Goal: Task Accomplishment & Management: Manage account settings

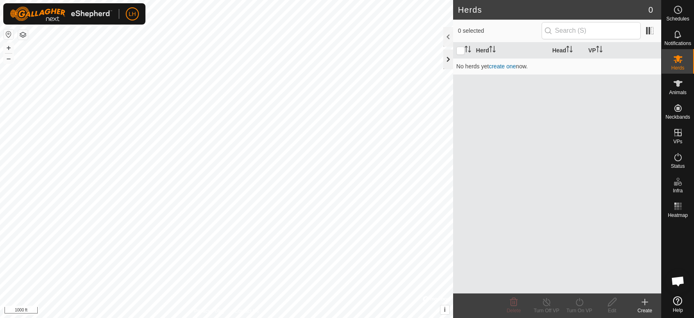
click at [448, 58] on div at bounding box center [448, 60] width 10 height 20
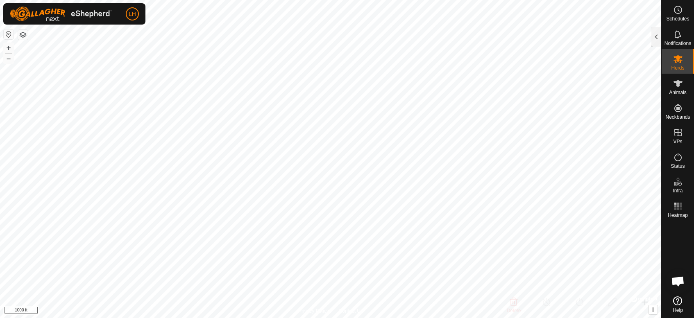
click at [24, 35] on button "button" at bounding box center [23, 35] width 10 height 10
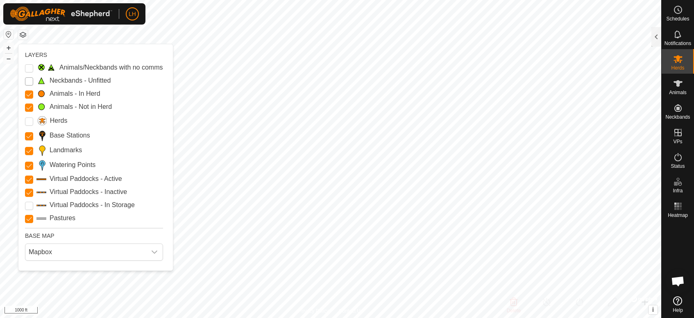
click at [31, 81] on Unfitted "Neckbands - Unfitted" at bounding box center [29, 81] width 8 height 8
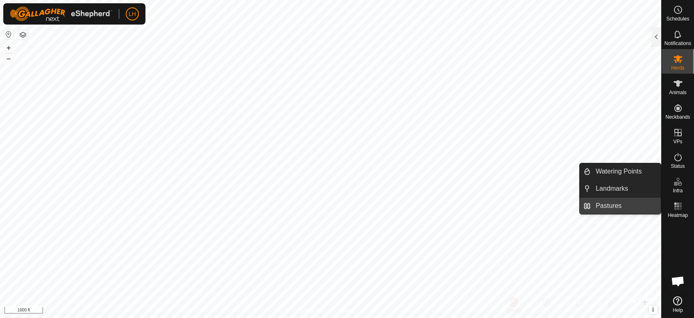
click at [615, 203] on link "Pastures" at bounding box center [626, 206] width 70 height 16
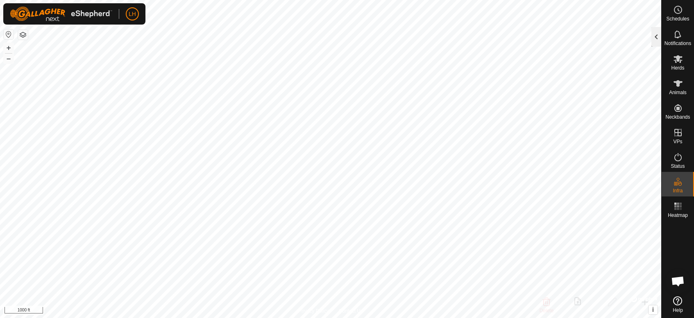
click at [624, 40] on div at bounding box center [656, 37] width 10 height 20
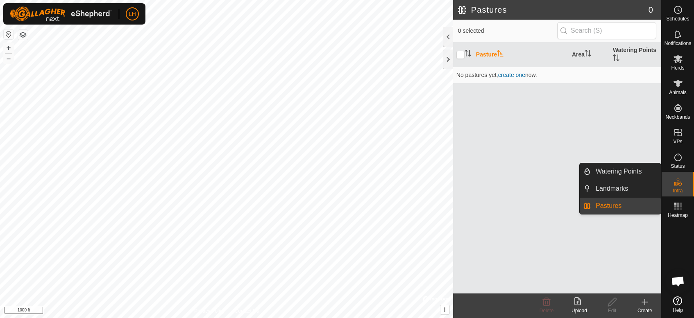
click at [623, 203] on link "Pastures" at bounding box center [626, 206] width 70 height 16
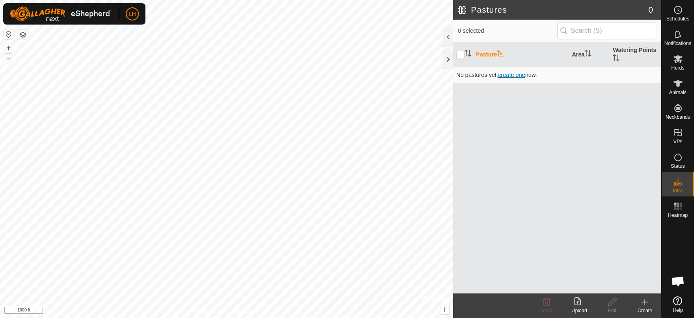
click at [512, 77] on span "create one" at bounding box center [511, 75] width 27 height 7
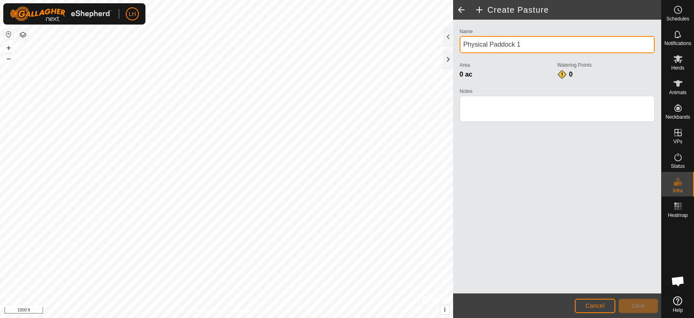
drag, startPoint x: 522, startPoint y: 43, endPoint x: 463, endPoint y: 44, distance: 58.6
click at [463, 44] on input "Physical Paddock 1" at bounding box center [557, 44] width 195 height 17
type input "[PERSON_NAME] Field"
click at [531, 71] on div "0 ac" at bounding box center [509, 75] width 98 height 10
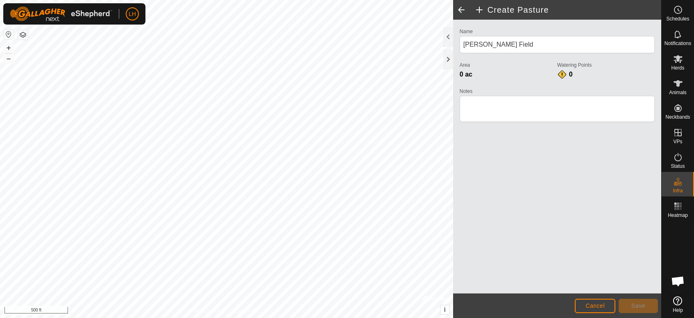
click at [327, 0] on html "LH Schedules Notifications Herds Animals Neckbands VPs Status Infra Heatmap Hel…" at bounding box center [347, 159] width 694 height 318
click at [495, 231] on div "Create Pasture Name [PERSON_NAME][GEOGRAPHIC_DATA] Area 0 ac Watering Points 0 …" at bounding box center [330, 159] width 661 height 318
click at [66, 286] on html "LH Schedules Notifications Herds Animals Neckbands VPs Status Infra Heatmap Hel…" at bounding box center [347, 159] width 694 height 318
click at [624, 286] on span "Save" at bounding box center [638, 306] width 14 height 7
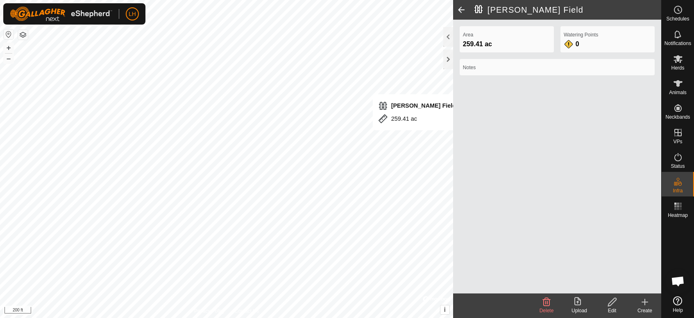
click at [624, 286] on icon at bounding box center [645, 302] width 10 height 10
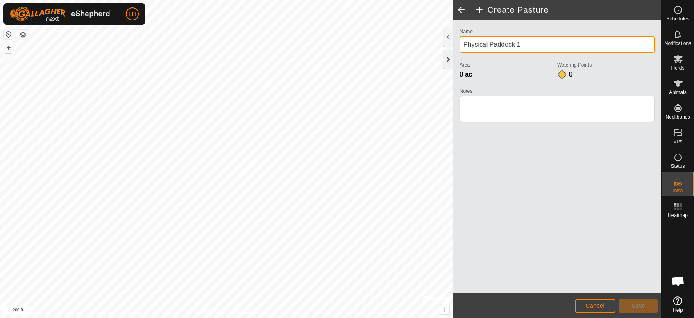
click at [406, 54] on div "Create Pasture Name Physical Paddock 1 Area 0 ac Watering Points 0 Notes Cancel…" at bounding box center [330, 159] width 661 height 318
click at [564, 45] on input "Physical Paddock 1" at bounding box center [557, 44] width 195 height 17
drag, startPoint x: 521, startPoint y: 43, endPoint x: 447, endPoint y: 43, distance: 73.3
click at [453, 43] on div "Create Pasture Name Physical Paddock 1 Area 0 ac Watering Points 0 Notes Cancel…" at bounding box center [557, 159] width 208 height 318
type input "D"
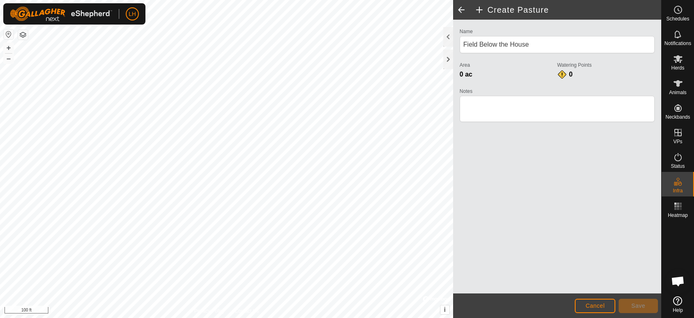
click at [379, 0] on html "LH Schedules Notifications Herds Animals Neckbands VPs Status Infra Heatmap Hel…" at bounding box center [347, 159] width 694 height 318
click at [356, 0] on html "LH Schedules Notifications Herds Animals Neckbands VPs Status Infra Heatmap Hel…" at bounding box center [347, 159] width 694 height 318
click at [461, 134] on div "Create Pasture Name Field Below the House Area 0 ac Watering Points 0 Notes Can…" at bounding box center [330, 159] width 661 height 318
click at [159, 286] on html "LH Schedules Notifications Herds Animals Neckbands VPs Status Infra Heatmap Hel…" at bounding box center [347, 159] width 694 height 318
type input "F"
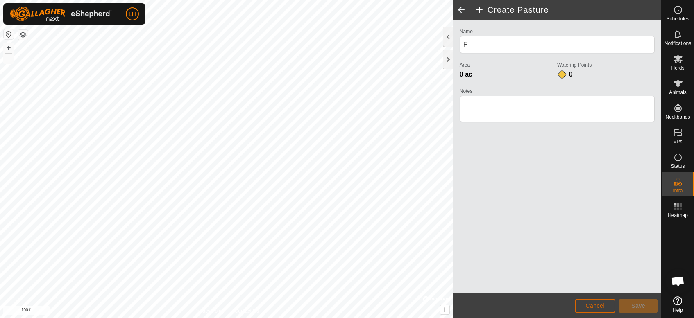
click at [605, 286] on button "Cancel" at bounding box center [595, 306] width 41 height 14
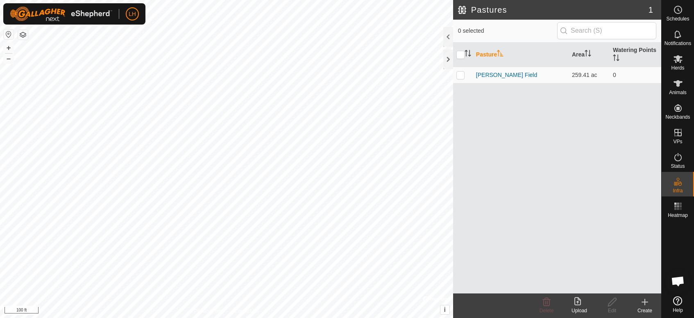
click at [624, 286] on icon at bounding box center [645, 302] width 10 height 10
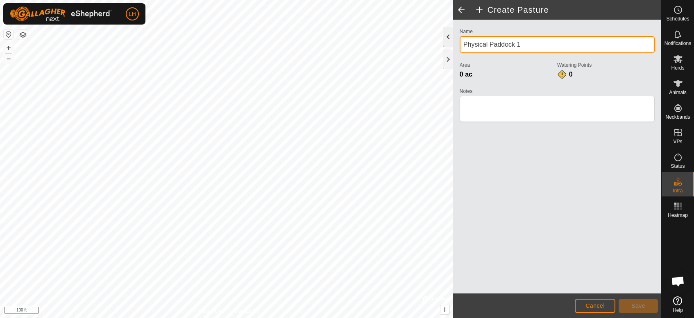
click at [436, 42] on div "Create Pasture Name Physical Paddock 1 Area 0 ac Watering Points 0 Notes Cancel…" at bounding box center [330, 159] width 661 height 318
drag, startPoint x: 533, startPoint y: 43, endPoint x: 458, endPoint y: 43, distance: 74.6
click at [458, 43] on div "Name Physical Paddock 1 Area 0 ac Watering Points 0 Notes" at bounding box center [557, 78] width 202 height 105
type input "D"
type input "Field Below the House"
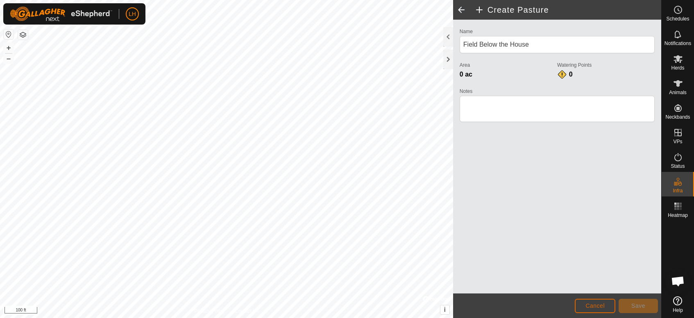
click at [593, 286] on button "Cancel" at bounding box center [595, 306] width 41 height 14
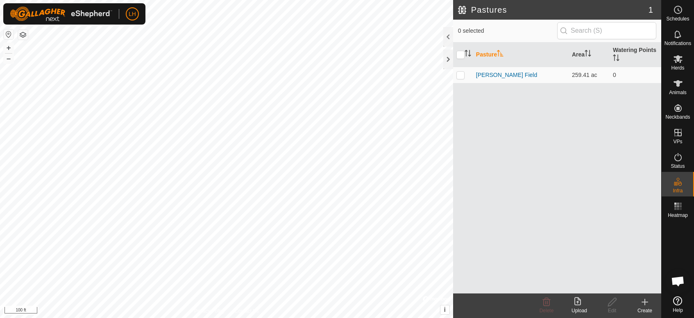
click at [624, 286] on icon at bounding box center [645, 303] width 0 height 6
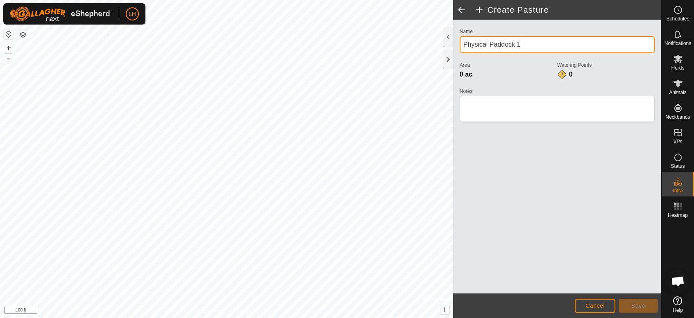
click at [520, 49] on input "Physical Paddock 1" at bounding box center [557, 44] width 195 height 17
click at [520, 47] on input "Physical Paddock 1" at bounding box center [557, 44] width 195 height 17
click at [521, 47] on input "Physical Paddock 1" at bounding box center [557, 44] width 195 height 17
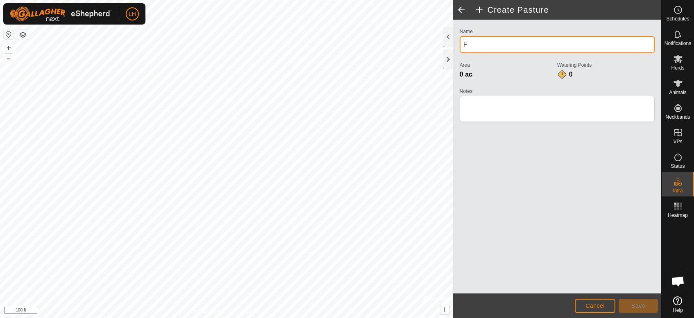
type input "Field Below the House"
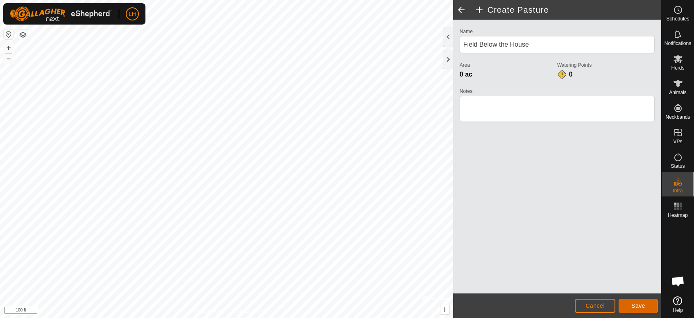
click at [624, 286] on button "Save" at bounding box center [638, 306] width 39 height 14
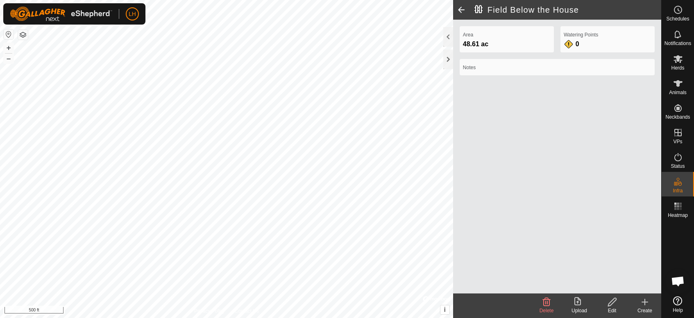
click at [320, 286] on html "LH Schedules Notifications Herds Animals Neckbands VPs Status Infra Heatmap Hel…" at bounding box center [347, 159] width 694 height 318
click at [270, 0] on html "LH Schedules Notifications Herds Animals Neckbands VPs Status Infra Heatmap Hel…" at bounding box center [347, 159] width 694 height 318
click at [624, 286] on icon at bounding box center [645, 302] width 10 height 10
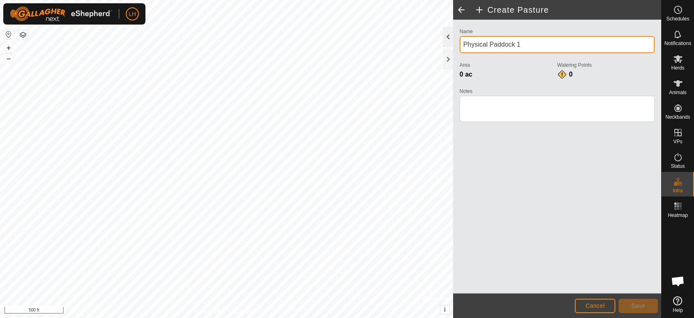
drag, startPoint x: 540, startPoint y: 48, endPoint x: 445, endPoint y: 41, distance: 95.3
click at [453, 41] on div "Create Pasture Name Physical Paddock 1 Area 0 ac Watering Points 0 Notes Cancel…" at bounding box center [557, 159] width 208 height 318
type input "[PERSON_NAME] River"
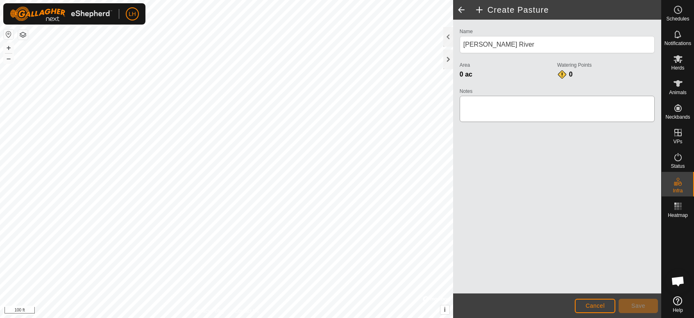
click at [486, 102] on div "Create Pasture Name [PERSON_NAME] River Area 0 ac Watering Points 0 Notes Cance…" at bounding box center [330, 159] width 661 height 318
click at [624, 286] on span "Save" at bounding box center [638, 306] width 14 height 7
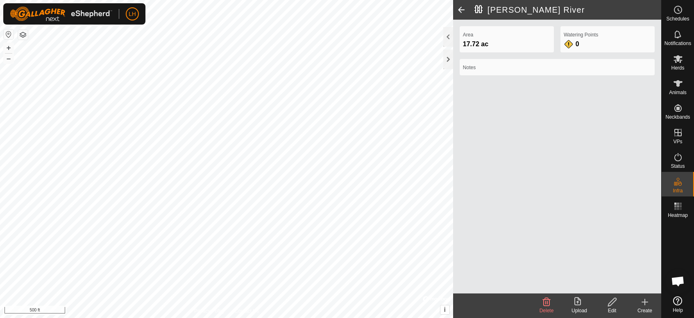
click at [624, 286] on icon at bounding box center [645, 302] width 10 height 10
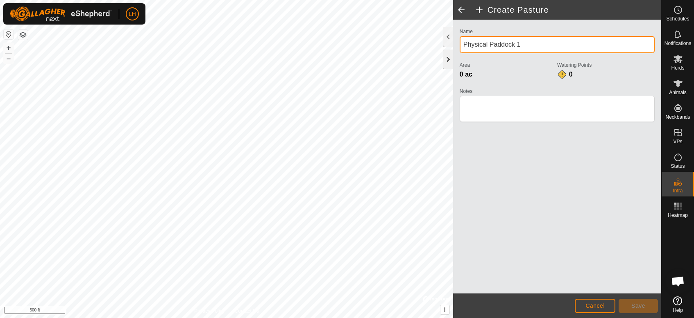
drag, startPoint x: 543, startPoint y: 47, endPoint x: 449, endPoint y: 53, distance: 94.4
click at [453, 53] on div "Create Pasture Name Physical Paddock 1 Area 0 ac Watering Points 0 Notes Cancel…" at bounding box center [557, 159] width 208 height 318
type input "[PERSON_NAME] Triangle"
click at [529, 190] on div "Name [PERSON_NAME] Triangle Area 0 ac Watering Points 0 Notes" at bounding box center [557, 157] width 208 height 274
click at [526, 66] on div "Create Pasture Name [PERSON_NAME] Triangle Area 0 ac Watering Points 0 Notes Ca…" at bounding box center [330, 159] width 661 height 318
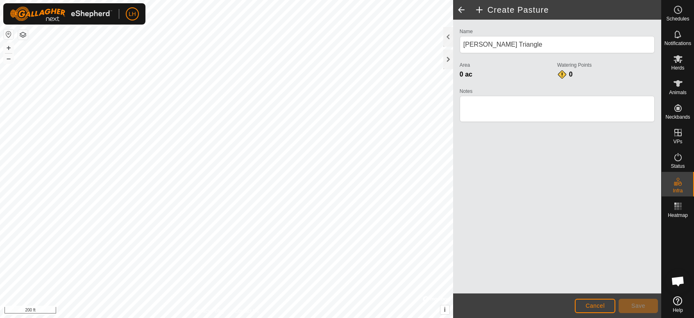
click at [159, 286] on html "LH Schedules Notifications Herds Animals Neckbands VPs Status Infra Heatmap Hel…" at bounding box center [347, 159] width 694 height 318
click at [221, 286] on html "LH Schedules Notifications Herds Animals Neckbands VPs Status Infra Heatmap Hel…" at bounding box center [347, 159] width 694 height 318
click at [624, 286] on button "Save" at bounding box center [638, 306] width 39 height 14
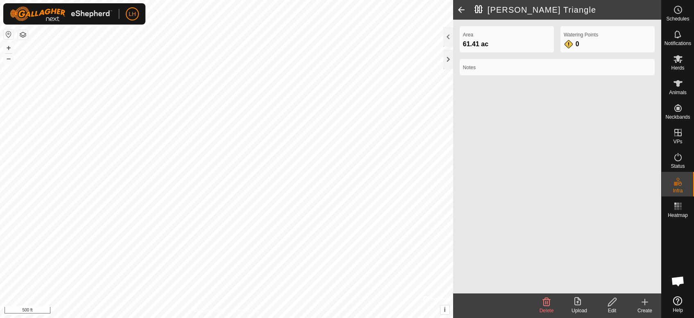
click at [624, 286] on icon at bounding box center [645, 302] width 10 height 10
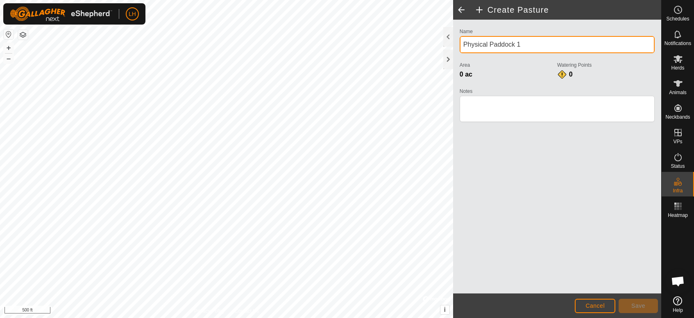
click at [438, 47] on div "Create Pasture Name Physical Paddock 1 Area 0 ac Watering Points 0 Notes Cancel…" at bounding box center [330, 159] width 661 height 318
type input "P"
drag, startPoint x: 540, startPoint y: 45, endPoint x: 500, endPoint y: 43, distance: 39.4
click at [500, 43] on input "[PERSON_NAME] Corner - Across the River" at bounding box center [557, 44] width 195 height 17
type input "[PERSON_NAME] Corner"
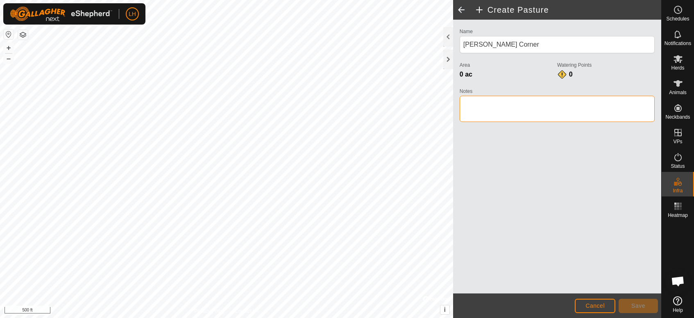
click at [480, 105] on textarea "Notes" at bounding box center [557, 109] width 195 height 26
type textarea "Across the river"
click at [358, 286] on html "LH Schedules Notifications Herds Animals Neckbands VPs Status Infra Heatmap Hel…" at bounding box center [347, 159] width 694 height 318
click at [624, 286] on button "Save" at bounding box center [638, 306] width 39 height 14
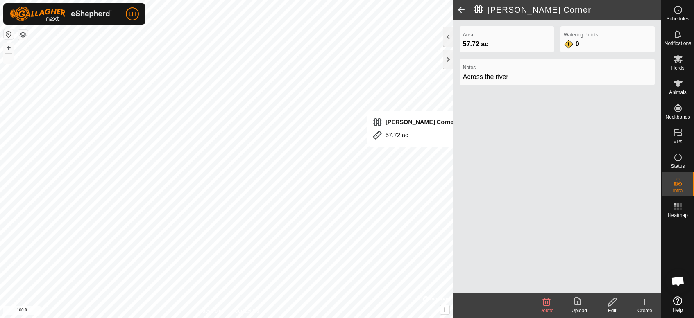
click at [624, 286] on icon at bounding box center [645, 302] width 10 height 10
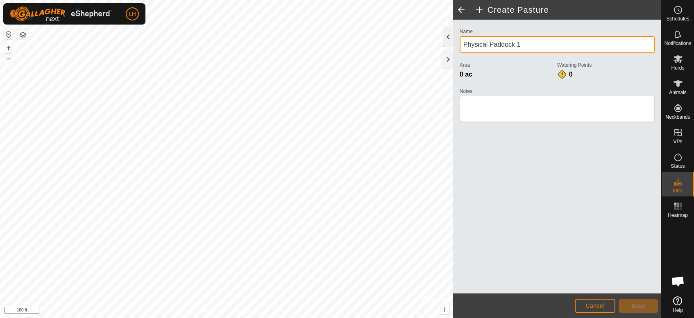
click at [425, 47] on div "Create Pasture Name Physical Paddock 1 Area 0 ac Watering Points 0 Notes Cancel…" at bounding box center [330, 159] width 661 height 318
drag, startPoint x: 540, startPoint y: 39, endPoint x: 463, endPoint y: 43, distance: 77.2
click at [463, 43] on input "Physical Paddock 1" at bounding box center [557, 44] width 195 height 17
type input "[PERSON_NAME] River 2 - [GEOGRAPHIC_DATA]"
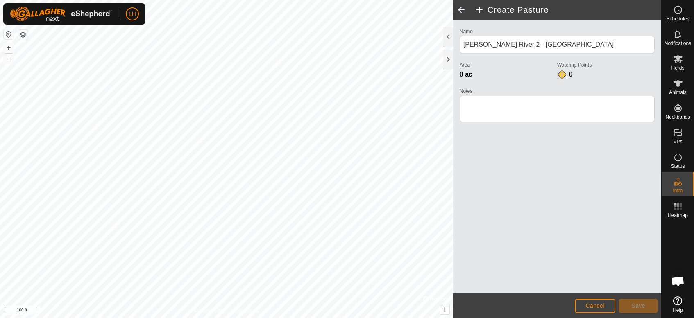
click at [484, 79] on div "0 ac" at bounding box center [509, 75] width 98 height 10
click at [624, 286] on span "Save" at bounding box center [638, 306] width 14 height 7
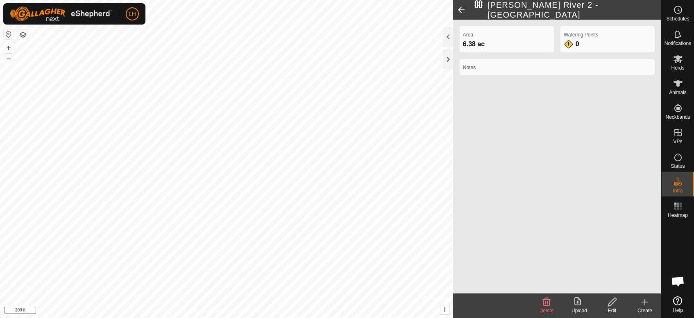
click at [624, 286] on create-svg-icon at bounding box center [645, 302] width 33 height 10
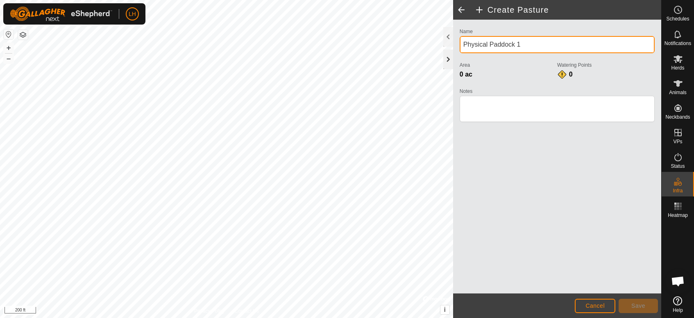
drag, startPoint x: 534, startPoint y: 46, endPoint x: 452, endPoint y: 51, distance: 82.1
click at [453, 51] on div "Create Pasture Name Physical Paddock 1 Area 0 ac Watering Points 0 Notes Cancel…" at bounding box center [557, 159] width 208 height 318
type input "Upper A.I."
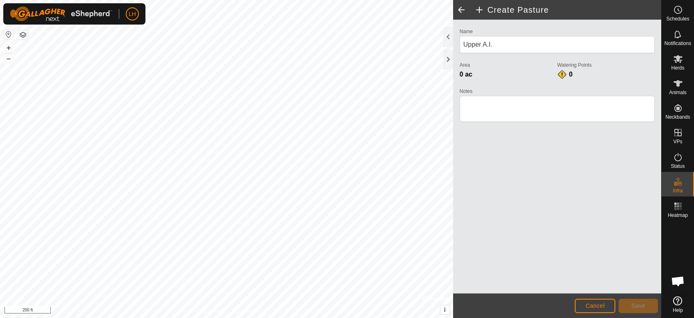
click at [229, 286] on html "LH Schedules Notifications Herds Animals Neckbands VPs Status Infra Heatmap Hel…" at bounding box center [347, 159] width 694 height 318
click at [318, 286] on html "LH Schedules Notifications Herds Animals Neckbands VPs Status Infra Heatmap Hel…" at bounding box center [347, 159] width 694 height 318
click at [210, 286] on html "LH Schedules Notifications Herds Animals Neckbands VPs Status Infra Heatmap Hel…" at bounding box center [347, 159] width 694 height 318
click at [171, 286] on html "LH Schedules Notifications Herds Animals Neckbands VPs Status Infra Heatmap Hel…" at bounding box center [347, 159] width 694 height 318
click at [177, 286] on html "LH Schedules Notifications Herds Animals Neckbands VPs Status Infra Heatmap Hel…" at bounding box center [347, 159] width 694 height 318
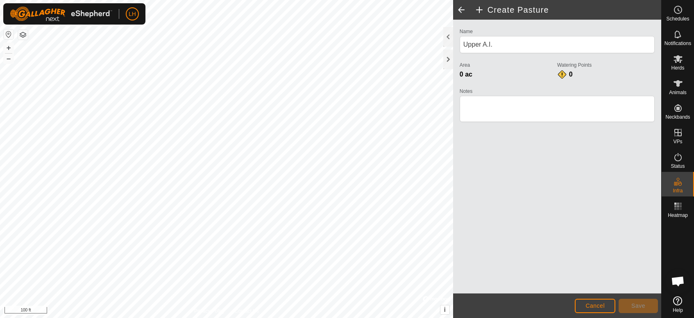
click at [171, 286] on html "LH Schedules Notifications Herds Animals Neckbands VPs Status Infra Heatmap Hel…" at bounding box center [347, 159] width 694 height 318
click at [624, 286] on span "Save" at bounding box center [638, 306] width 14 height 7
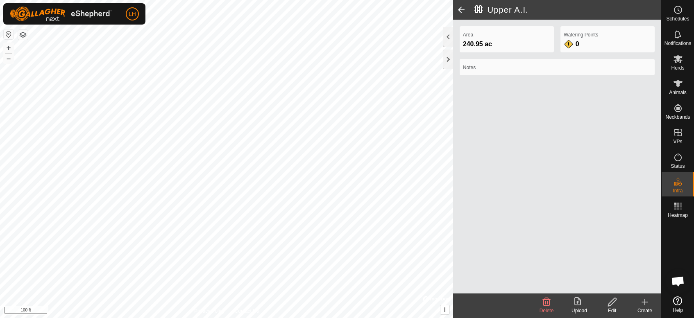
click at [320, 286] on html "LH Schedules Notifications Herds Animals Neckbands VPs Status Infra Heatmap Hel…" at bounding box center [347, 159] width 694 height 318
click at [318, 286] on html "LH Schedules Notifications Herds Animals Neckbands VPs Status Infra Heatmap Hel…" at bounding box center [347, 159] width 694 height 318
click at [303, 286] on html "LH Schedules Notifications Herds Animals Neckbands VPs Status Infra Heatmap Hel…" at bounding box center [347, 159] width 694 height 318
click at [624, 286] on icon at bounding box center [645, 303] width 0 height 6
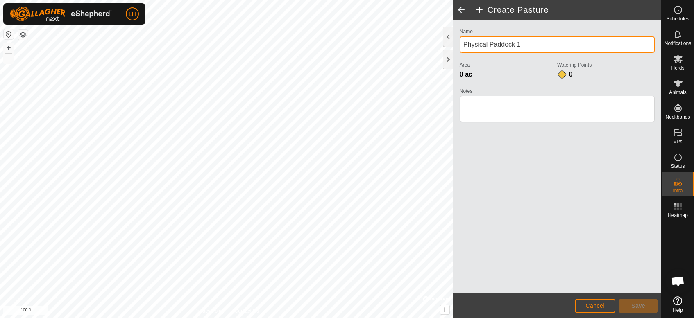
click at [390, 57] on div "Create Pasture Name Physical Paddock 1 Area 0 ac Watering Points 0 Notes Cancel…" at bounding box center [330, 159] width 661 height 318
click at [532, 48] on input "Physical Paddock 1" at bounding box center [557, 44] width 195 height 17
drag, startPoint x: 532, startPoint y: 47, endPoint x: 458, endPoint y: 50, distance: 74.7
click at [458, 50] on div "Name Physical Paddock 1 Area 0 ac Watering Points 0 Notes" at bounding box center [557, 78] width 202 height 105
type input "Lower A.I."
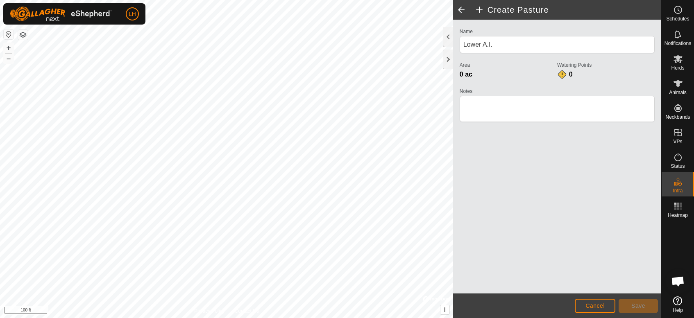
click at [202, 0] on html "LH Schedules Notifications Herds Animals Neckbands VPs Status Infra Heatmap Hel…" at bounding box center [347, 159] width 694 height 318
click at [127, 286] on html "LH Schedules Notifications Herds Animals Neckbands VPs Status Infra Heatmap Hel…" at bounding box center [347, 159] width 694 height 318
click at [624, 286] on span "Save" at bounding box center [638, 306] width 14 height 7
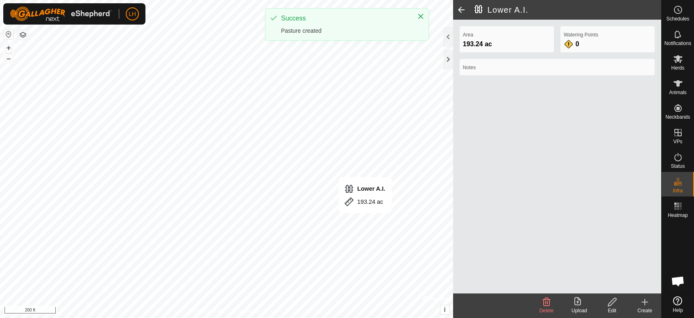
click at [278, 28] on div "LH Schedules Notifications Herds Animals Neckbands VPs Status Infra Heatmap Hel…" at bounding box center [347, 159] width 694 height 318
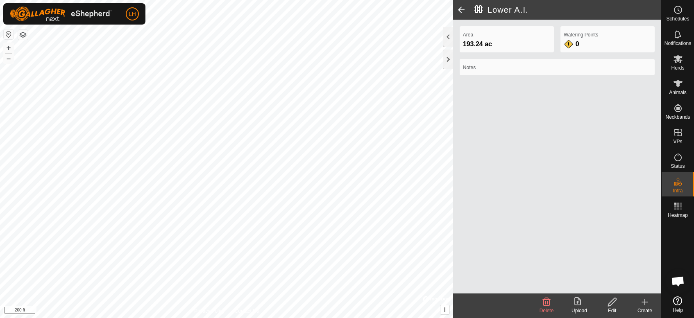
click at [624, 286] on create-svg-icon at bounding box center [645, 302] width 33 height 10
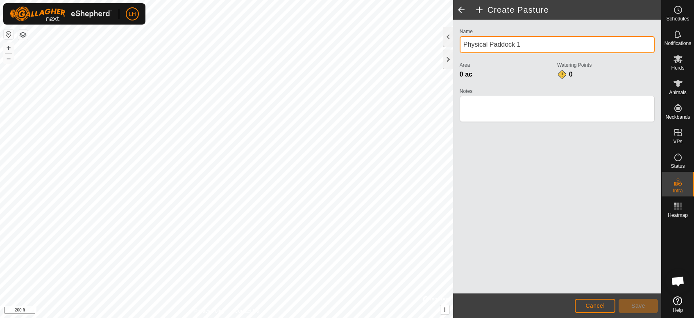
drag, startPoint x: 527, startPoint y: 43, endPoint x: 458, endPoint y: 45, distance: 68.5
click at [458, 45] on div "Name Physical Paddock 1 Area 0 ac Watering Points 0 Notes" at bounding box center [557, 78] width 202 height 105
type input "Lower A.I. [GEOGRAPHIC_DATA]"
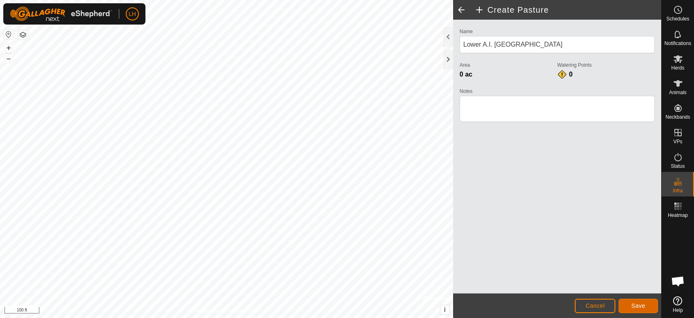
click at [624, 286] on button "Save" at bounding box center [638, 306] width 39 height 14
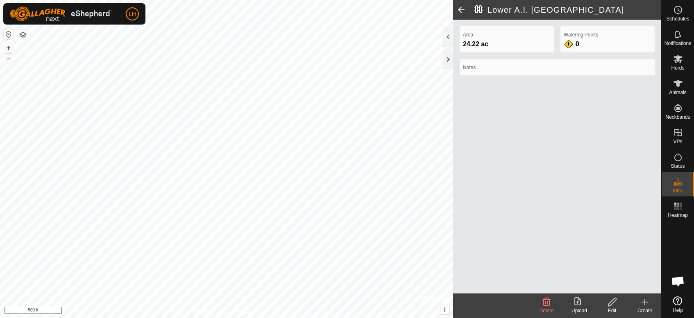
click at [624, 286] on icon at bounding box center [645, 302] width 10 height 10
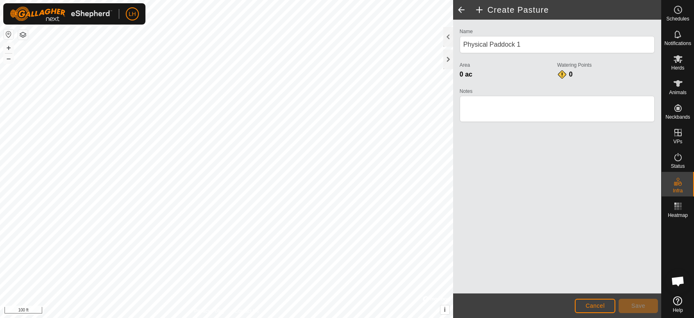
click at [229, 286] on html "LH Schedules Notifications Herds Animals Neckbands VPs Status Infra Heatmap Hel…" at bounding box center [347, 159] width 694 height 318
click at [269, 286] on html "LH Schedules Notifications Herds Animals Neckbands VPs Status Infra Heatmap Hel…" at bounding box center [347, 159] width 694 height 318
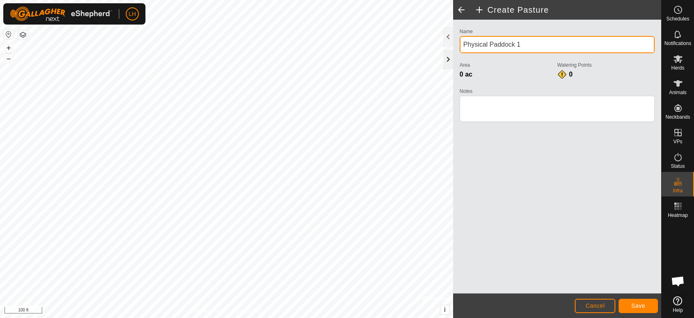
click at [437, 49] on div "Create Pasture Name Physical Paddock 1 Area 0 ac Watering Points 0 Notes Cancel…" at bounding box center [330, 159] width 661 height 318
drag, startPoint x: 566, startPoint y: 51, endPoint x: 450, endPoint y: 53, distance: 116.0
click at [453, 53] on div "Create Pasture Name Physical Paddock 1 Area 0 ac Watering Points 0 Notes Cancel…" at bounding box center [557, 159] width 208 height 318
type input "80"
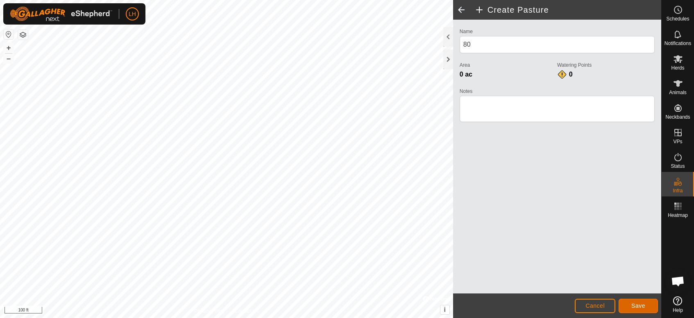
click at [624, 286] on span "Save" at bounding box center [638, 306] width 14 height 7
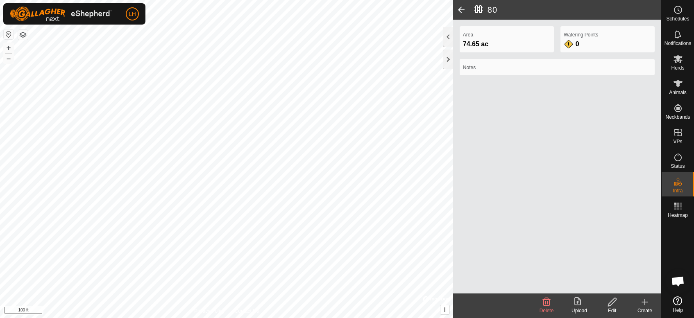
click at [624, 286] on create-svg-icon at bounding box center [645, 302] width 33 height 10
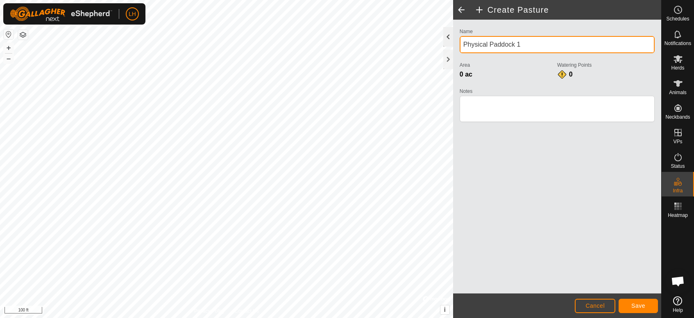
drag, startPoint x: 542, startPoint y: 42, endPoint x: 452, endPoint y: 45, distance: 90.2
click at [453, 45] on div "Create Pasture Name Physical Paddock 1 Area 0 ac Watering Points 0 Notes Cancel…" at bounding box center [557, 159] width 208 height 318
type input "80 Strip"
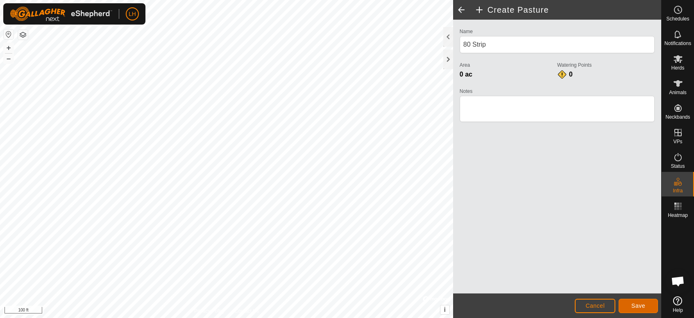
click at [624, 286] on button "Save" at bounding box center [638, 306] width 39 height 14
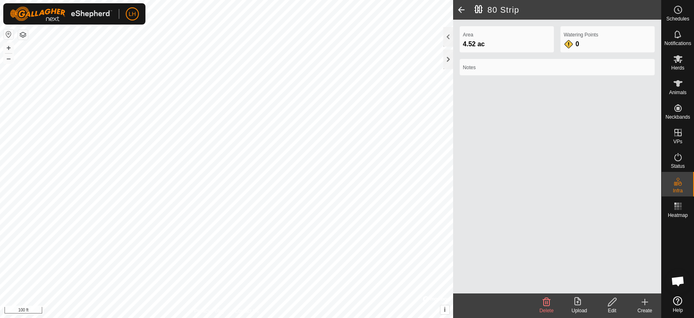
click at [624, 286] on icon at bounding box center [645, 302] width 10 height 10
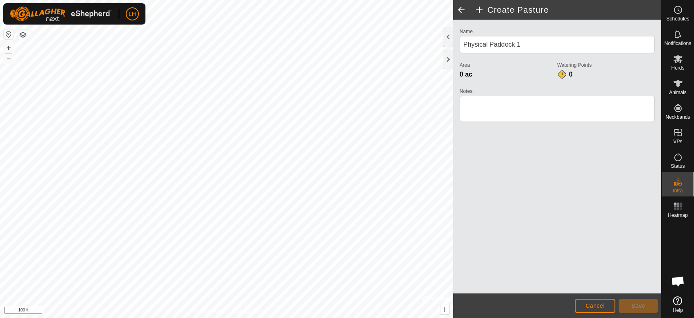
click at [229, 286] on html "LH Schedules Notifications Herds Animals Neckbands VPs Status Infra Heatmap Hel…" at bounding box center [347, 159] width 694 height 318
click at [234, 286] on div "Privacy Policy Contact Us + – ⇧ i © Mapbox , © OpenStreetMap , Improve this map…" at bounding box center [226, 159] width 453 height 318
click at [221, 286] on html "LH Schedules Notifications Herds Animals Neckbands VPs Status Infra Heatmap Hel…" at bounding box center [347, 159] width 694 height 318
click at [226, 286] on html "LH Schedules Notifications Herds Animals Neckbands VPs Status Infra Heatmap Hel…" at bounding box center [347, 159] width 694 height 318
click at [233, 286] on html "LH Schedules Notifications Herds Animals Neckbands VPs Status Infra Heatmap Hel…" at bounding box center [347, 159] width 694 height 318
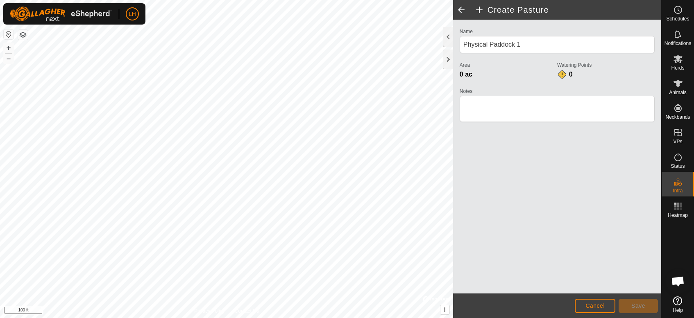
click at [359, 0] on html "LH Schedules Notifications Herds Animals Neckbands VPs Status Infra Heatmap Hel…" at bounding box center [347, 159] width 694 height 318
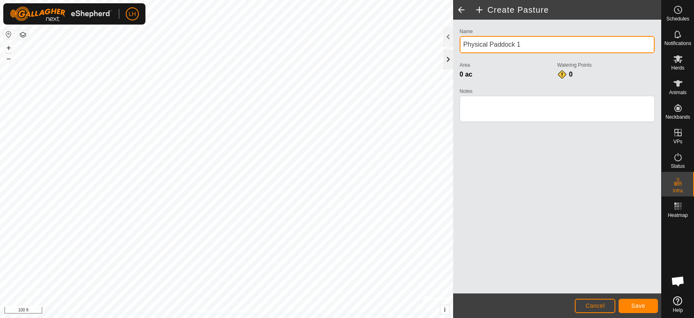
drag, startPoint x: 522, startPoint y: 47, endPoint x: 450, endPoint y: 60, distance: 72.4
click at [453, 60] on div "Create Pasture Name Physical Paddock 1 Area 0 ac Watering Points 0 Notes Cancel…" at bounding box center [557, 159] width 208 height 318
type input "[GEOGRAPHIC_DATA]"
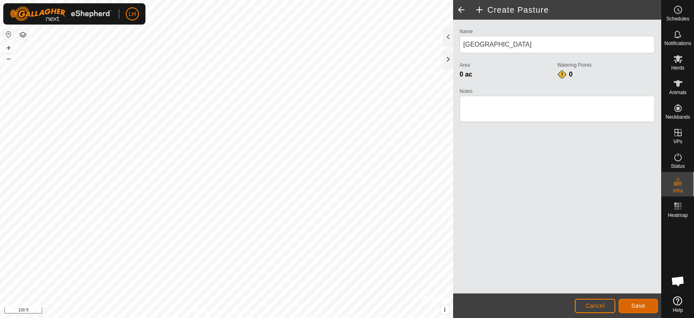
click at [624, 286] on span "Save" at bounding box center [638, 306] width 14 height 7
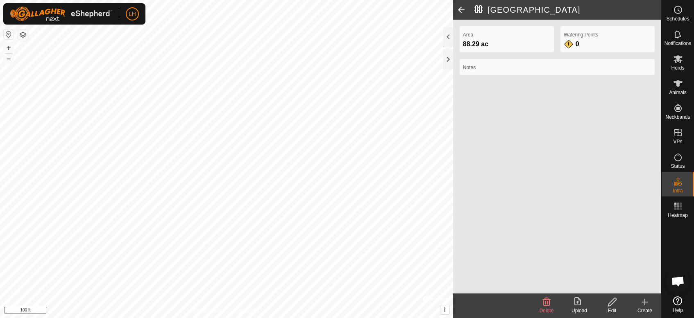
click at [624, 286] on icon at bounding box center [645, 302] width 10 height 10
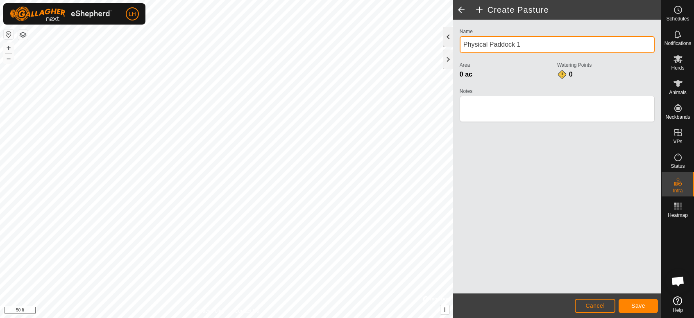
click at [415, 45] on div "Create Pasture Name Physical Paddock 1 Area 0 ac Watering Points 0 Notes Cancel…" at bounding box center [330, 159] width 661 height 318
drag, startPoint x: 526, startPoint y: 48, endPoint x: 453, endPoint y: 42, distance: 72.8
click at [453, 42] on div "Name Physical Paddock 1 Area 0 ac Watering Points 0 Notes" at bounding box center [557, 157] width 208 height 274
type input "Wrangle Pasture"
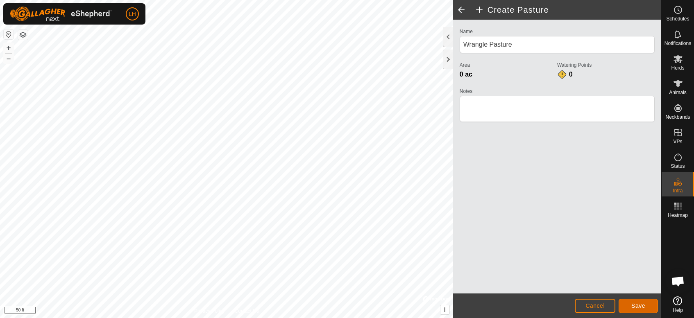
click at [624, 286] on span "Save" at bounding box center [638, 306] width 14 height 7
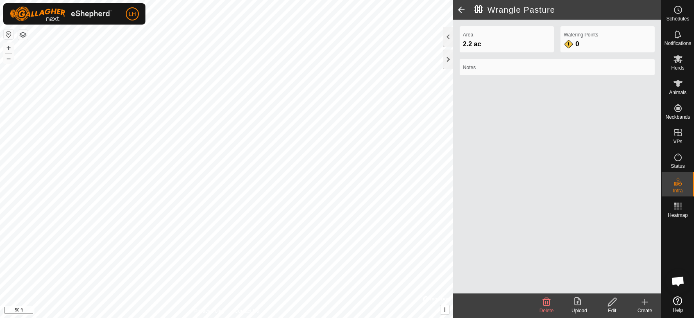
click at [624, 286] on icon at bounding box center [645, 302] width 10 height 10
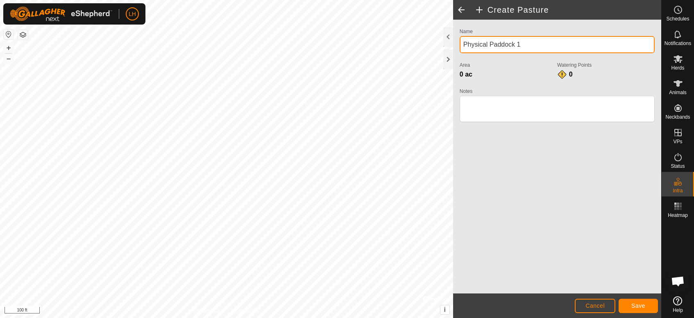
drag, startPoint x: 529, startPoint y: 43, endPoint x: 459, endPoint y: 49, distance: 69.5
click at [460, 49] on input "Physical Paddock 1" at bounding box center [557, 44] width 195 height 17
type input "S"
type input "Stud"
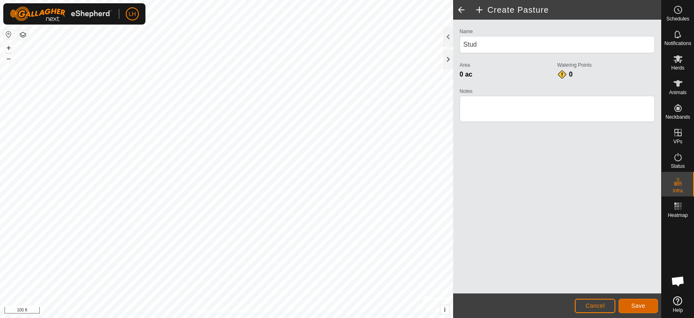
click at [624, 286] on button "Save" at bounding box center [638, 306] width 39 height 14
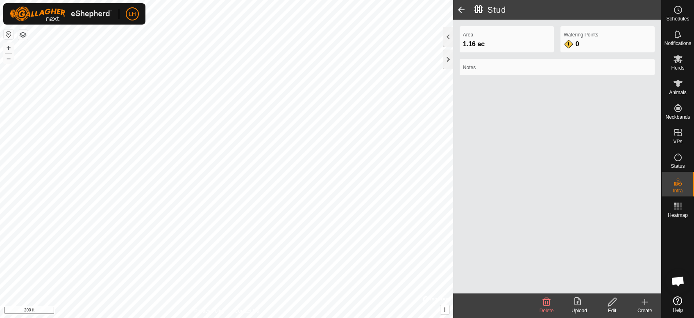
click at [624, 286] on icon at bounding box center [645, 302] width 10 height 10
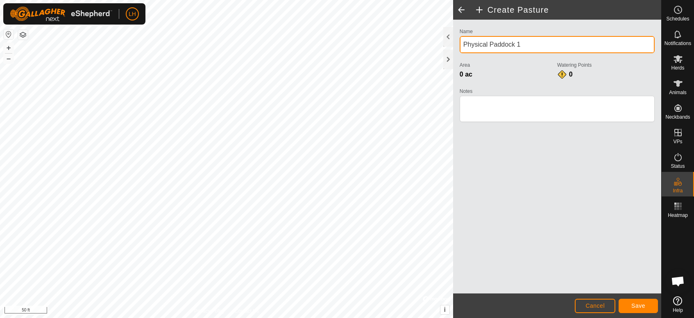
drag, startPoint x: 538, startPoint y: 41, endPoint x: 461, endPoint y: 41, distance: 77.0
click at [461, 41] on input "Physical Paddock 1" at bounding box center [557, 44] width 195 height 17
type input "South Stud Pen"
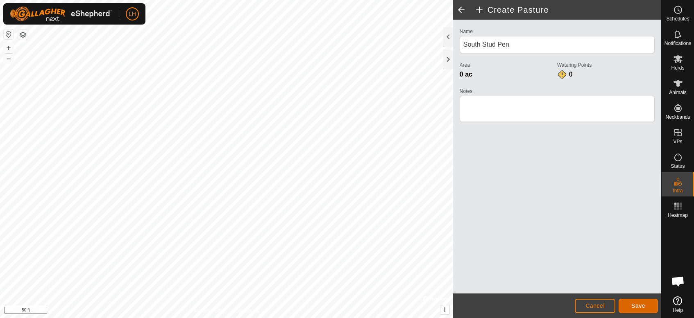
click at [624, 286] on span "Save" at bounding box center [638, 306] width 14 height 7
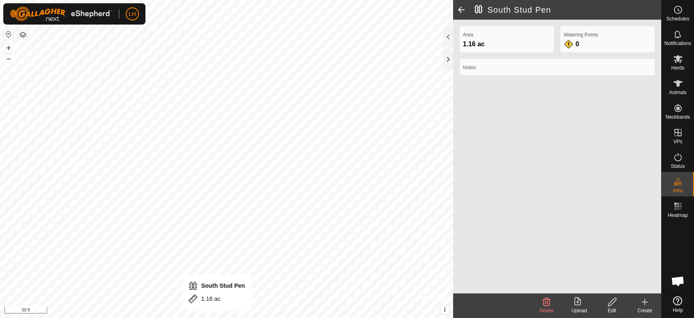
click at [217, 286] on html "LH Schedules Notifications Herds Animals Neckbands VPs Status Infra Heatmap Hel…" at bounding box center [347, 159] width 694 height 318
drag, startPoint x: 644, startPoint y: 304, endPoint x: 611, endPoint y: 297, distance: 33.2
click at [624, 286] on icon at bounding box center [645, 302] width 10 height 10
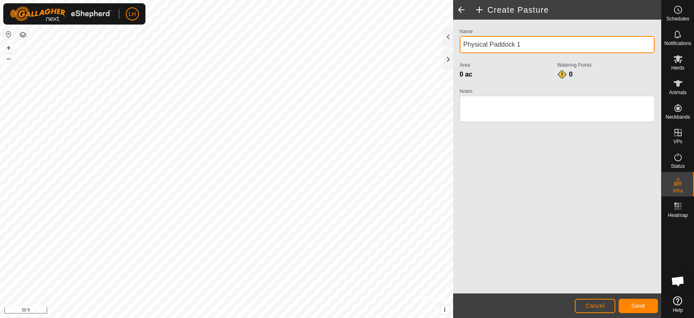
drag, startPoint x: 535, startPoint y: 47, endPoint x: 456, endPoint y: 49, distance: 79.1
click at [456, 49] on div "Name Physical Paddock 1 Area 0 ac Watering Points 0 Notes" at bounding box center [557, 157] width 208 height 274
type input "North Stud Pen"
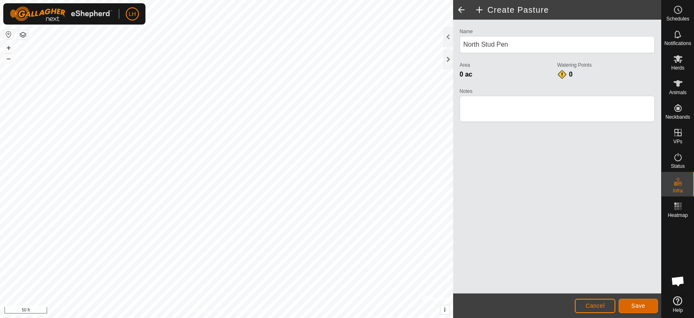
click at [624, 286] on button "Save" at bounding box center [638, 306] width 39 height 14
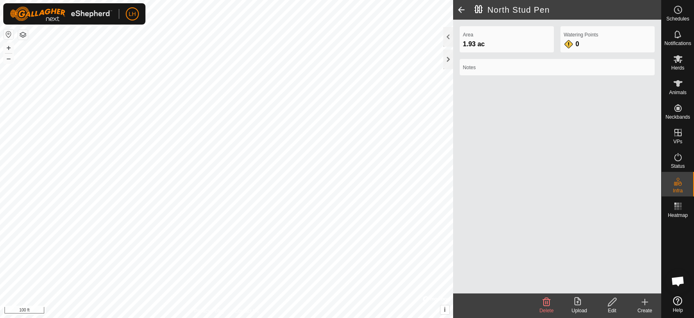
click at [624, 286] on icon at bounding box center [645, 302] width 10 height 10
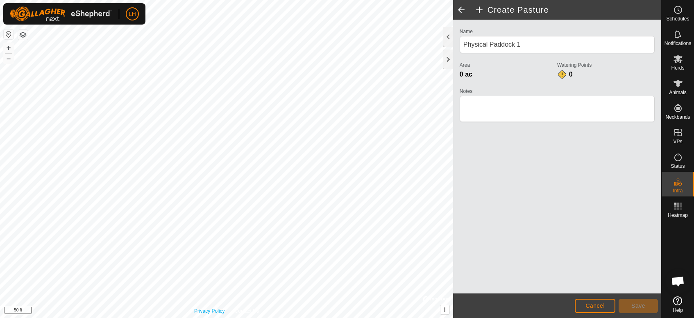
click at [212, 286] on html "LH Schedules Notifications Herds Animals Neckbands VPs Status Infra Heatmap Hel…" at bounding box center [347, 159] width 694 height 318
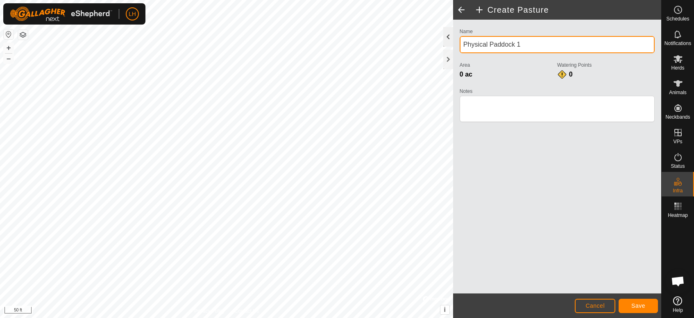
drag, startPoint x: 532, startPoint y: 44, endPoint x: 452, endPoint y: 45, distance: 80.7
click at [453, 45] on div "Create Pasture Name Physical Paddock 1 Area 0 ac Watering Points 0 Notes Cancel…" at bounding box center [557, 159] width 208 height 318
type input "Upper Milk Cow"
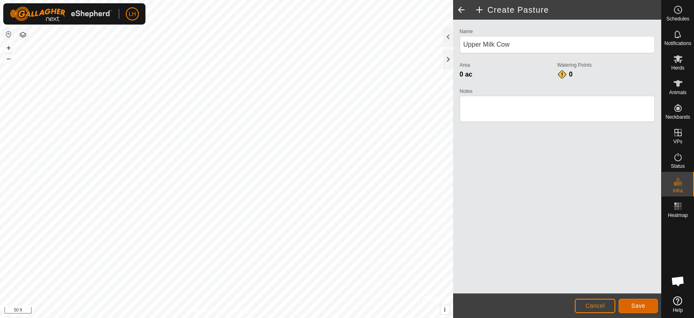
click at [624, 286] on span "Save" at bounding box center [638, 306] width 14 height 7
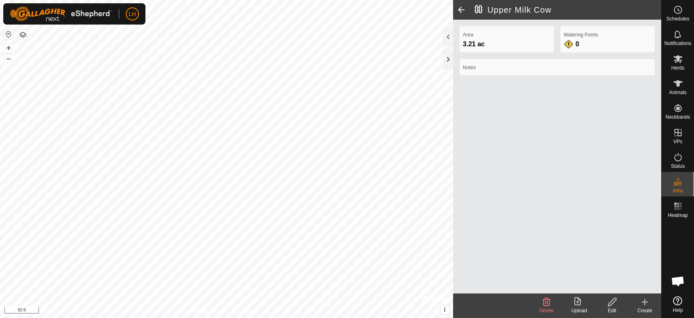
click at [624, 286] on icon at bounding box center [645, 302] width 10 height 10
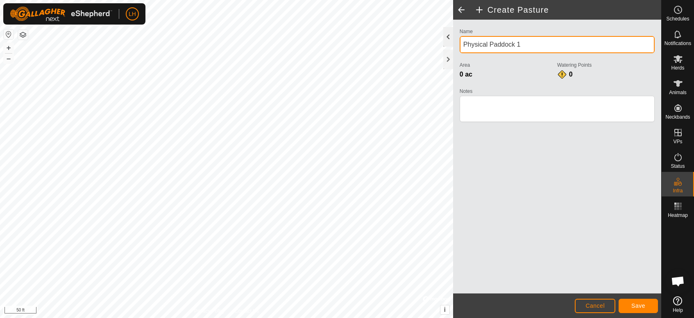
click at [440, 43] on div "Create Pasture Name Physical Paddock 1 Area 0 ac Watering Points 0 Notes Cancel…" at bounding box center [330, 159] width 661 height 318
drag, startPoint x: 596, startPoint y: 45, endPoint x: 454, endPoint y: 48, distance: 142.2
click at [454, 48] on div "Name Physical Paddock 1 Area 0 ac Watering Points 0 Notes" at bounding box center [557, 157] width 208 height 274
type input "Lower Milk Cow"
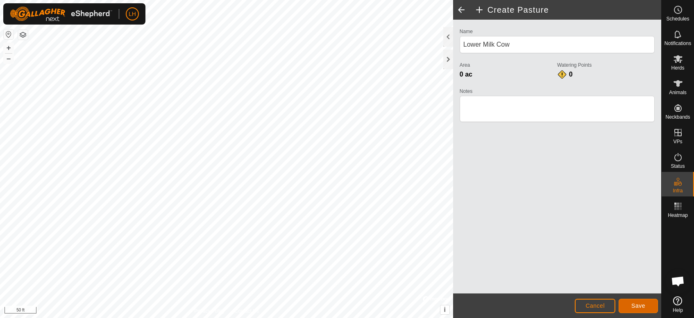
click at [624, 286] on span "Save" at bounding box center [638, 306] width 14 height 7
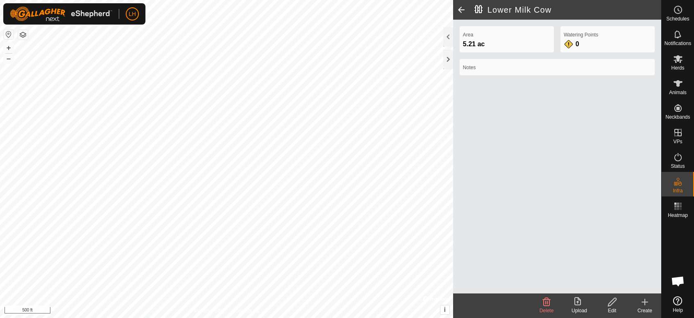
click at [624, 286] on icon at bounding box center [645, 303] width 0 height 6
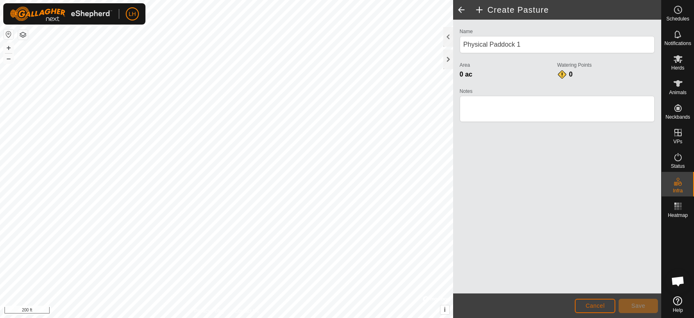
click at [601, 286] on button "Cancel" at bounding box center [595, 306] width 41 height 14
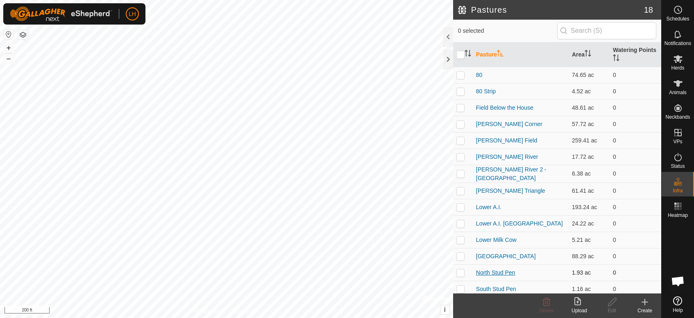
scroll to position [68, 0]
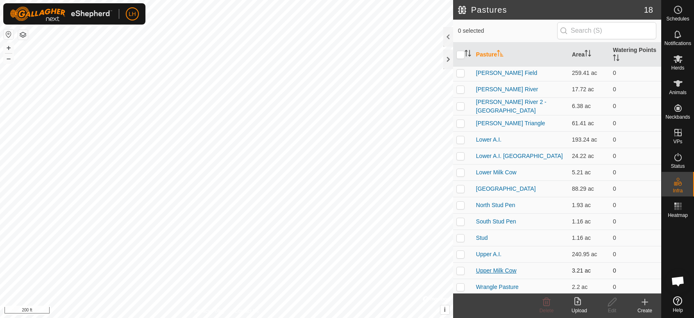
click at [486, 269] on link "Upper Milk Cow" at bounding box center [496, 271] width 41 height 7
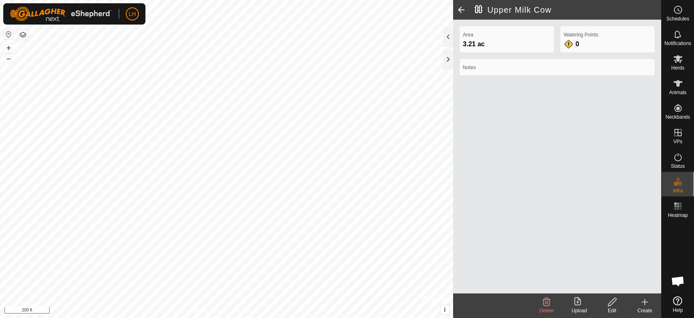
click at [615, 286] on icon at bounding box center [612, 302] width 10 height 10
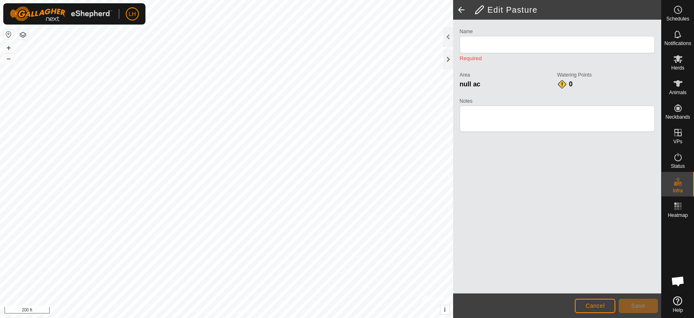
type input "Upper Milk Cow"
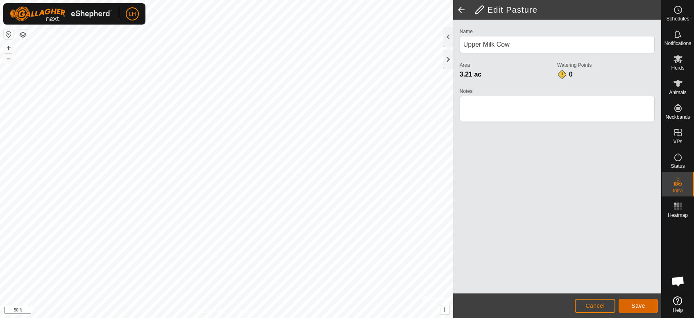
click at [624, 286] on span "Save" at bounding box center [638, 306] width 14 height 7
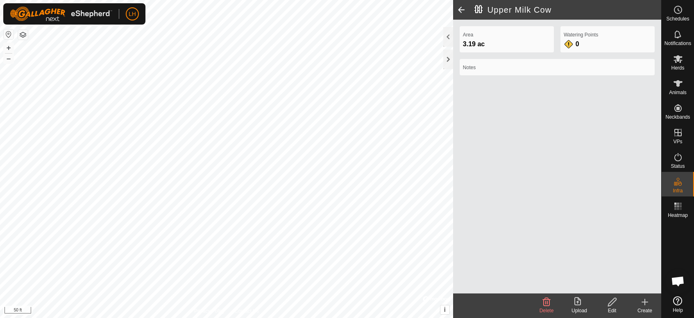
click at [624, 286] on icon at bounding box center [645, 302] width 10 height 10
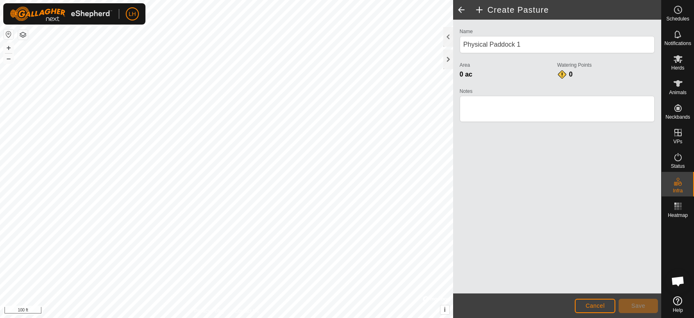
click at [289, 286] on html "LH Schedules Notifications Herds Animals Neckbands VPs Status Infra Heatmap Hel…" at bounding box center [347, 159] width 694 height 318
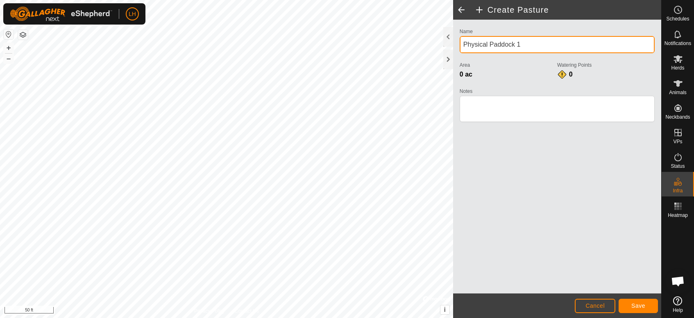
drag, startPoint x: 523, startPoint y: 43, endPoint x: 454, endPoint y: 45, distance: 68.4
click at [454, 45] on div "Name Physical Paddock 1 Area 0 ac Watering Points 0 Notes" at bounding box center [557, 157] width 208 height 274
type input "S1"
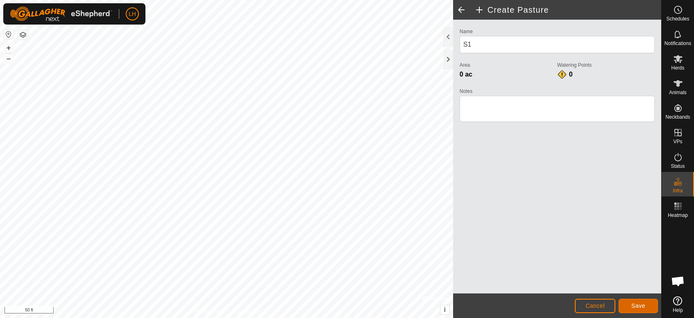
click at [624, 286] on span "Save" at bounding box center [638, 306] width 14 height 7
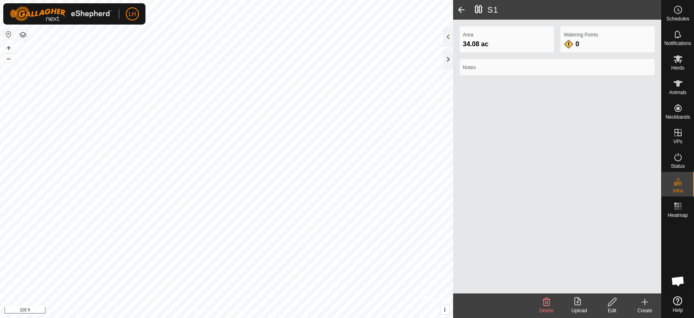
click at [624, 286] on icon at bounding box center [645, 302] width 6 height 0
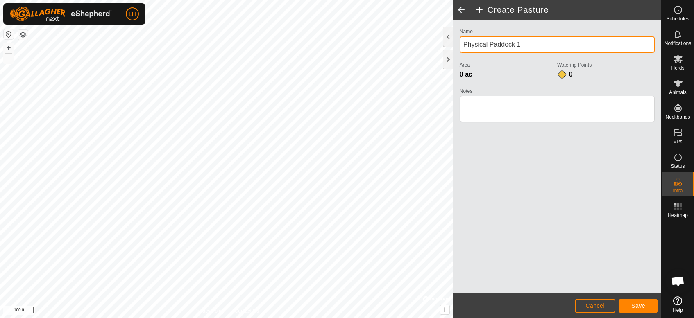
click at [419, 48] on div "Create Pasture Name Physical Paddock 1 Area 0 ac Watering Points 0 Notes Cancel…" at bounding box center [330, 159] width 661 height 318
drag, startPoint x: 532, startPoint y: 43, endPoint x: 458, endPoint y: 46, distance: 73.8
click at [458, 46] on div "Name Physical Paddock 1 Area 0 ac Watering Points 0 Notes" at bounding box center [557, 78] width 202 height 105
type input "S2"
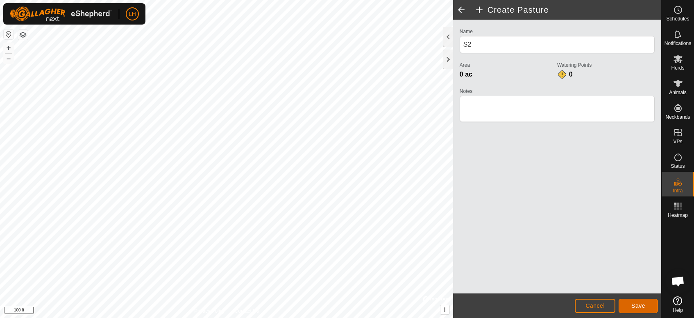
click at [624, 286] on button "Save" at bounding box center [638, 306] width 39 height 14
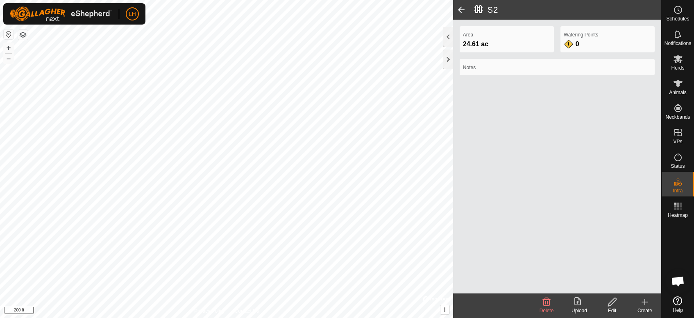
click at [624, 286] on icon at bounding box center [645, 302] width 10 height 10
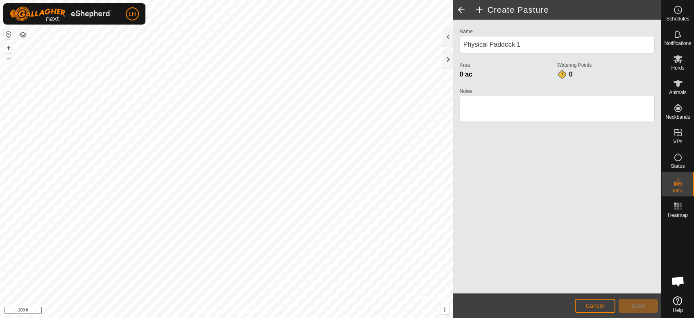
click at [297, 286] on html "LH Schedules Notifications Herds Animals Neckbands VPs Status Infra Heatmap Hel…" at bounding box center [347, 159] width 694 height 318
click at [474, 121] on div "Create Pasture Name Physical Paddock 1 Area 0 ac Watering Points 0 Notes Cancel…" at bounding box center [330, 159] width 661 height 318
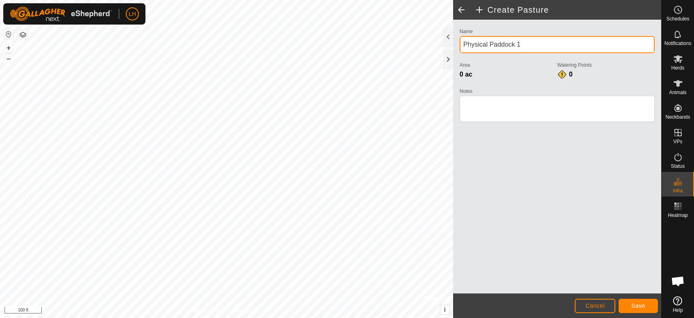
drag, startPoint x: 527, startPoint y: 41, endPoint x: 452, endPoint y: 48, distance: 75.2
click at [453, 48] on div "Create Pasture Name Physical Paddock 1 Area 0 ac Watering Points 0 Notes Cancel…" at bounding box center [557, 159] width 208 height 318
type input "S3"
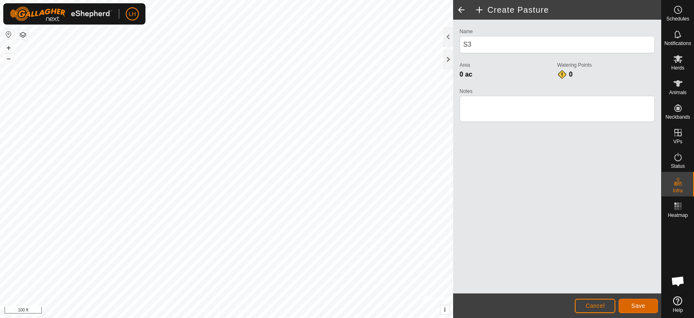
click at [624, 286] on button "Save" at bounding box center [638, 306] width 39 height 14
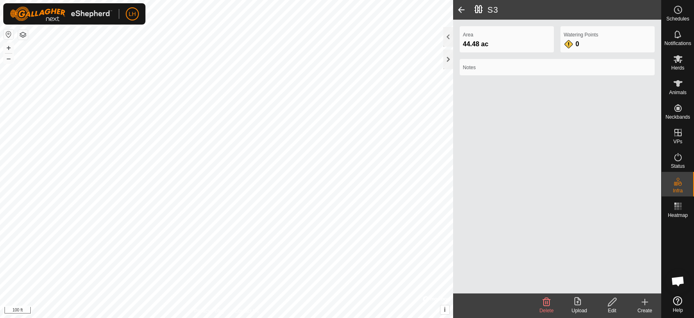
click at [624, 286] on icon at bounding box center [645, 302] width 6 height 0
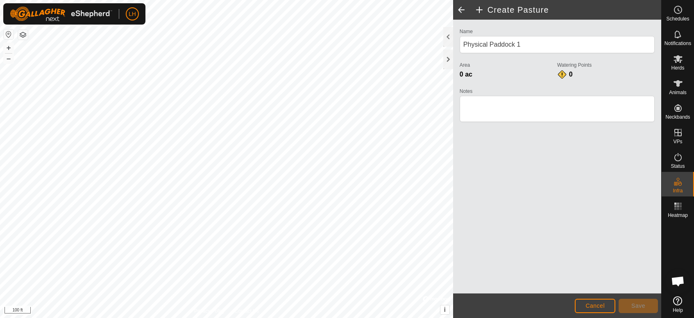
click at [365, 286] on html "LH Schedules Notifications Herds Animals Neckbands VPs Status Infra Heatmap Hel…" at bounding box center [347, 159] width 694 height 318
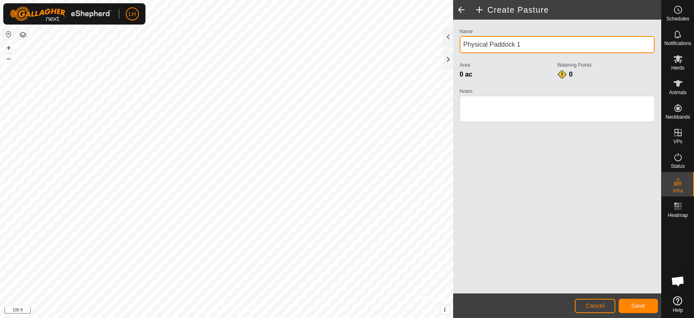
drag, startPoint x: 520, startPoint y: 43, endPoint x: 453, endPoint y: 47, distance: 67.7
click at [453, 47] on div "Name Physical Paddock 1 Area 0 ac Watering Points 0 Notes" at bounding box center [557, 157] width 208 height 274
type input "S4"
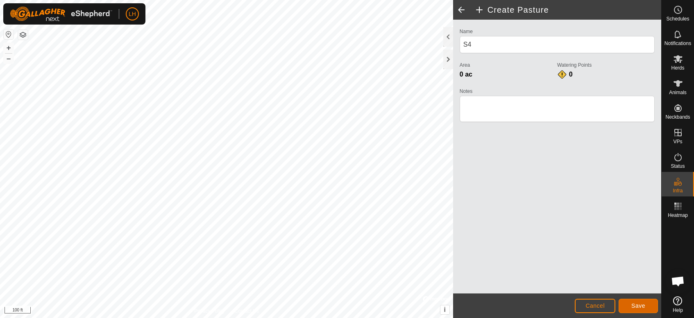
click at [624, 286] on button "Save" at bounding box center [638, 306] width 39 height 14
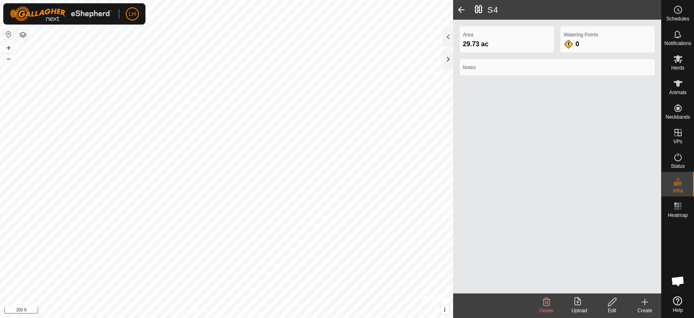
click at [624, 286] on icon at bounding box center [645, 302] width 10 height 10
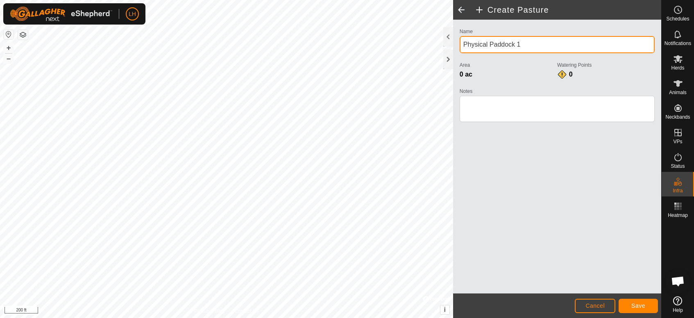
click at [423, 55] on div "Create Pasture Name Physical Paddock 1 Area 0 ac Watering Points 0 Notes Cancel…" at bounding box center [330, 159] width 661 height 318
drag, startPoint x: 541, startPoint y: 43, endPoint x: 461, endPoint y: 47, distance: 80.8
click at [461, 47] on input "Physical Paddock 1" at bounding box center [557, 44] width 195 height 17
type input "S8"
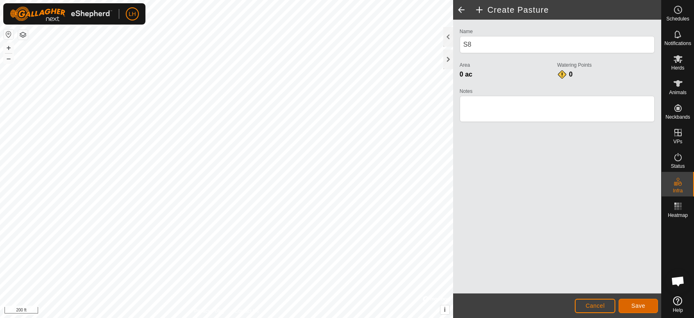
click at [624, 286] on span "Save" at bounding box center [638, 306] width 14 height 7
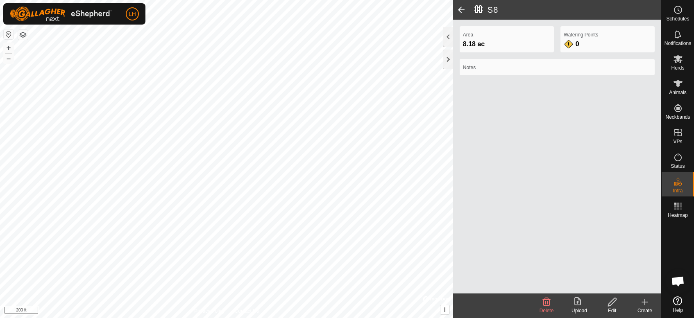
click at [624, 286] on div "Create" at bounding box center [645, 306] width 33 height 25
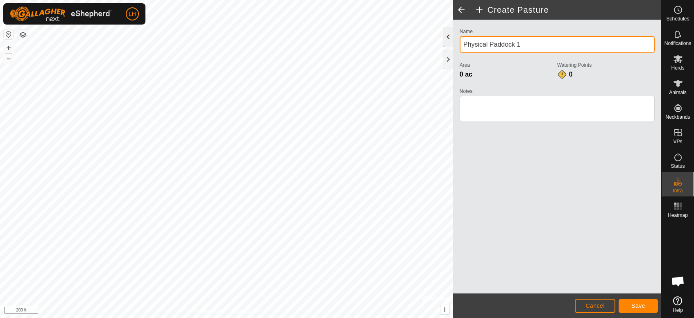
drag, startPoint x: 538, startPoint y: 43, endPoint x: 444, endPoint y: 41, distance: 93.8
click at [453, 41] on div "Create Pasture Name Physical Paddock 1 Area 0 ac Watering Points 0 Notes Cancel…" at bounding box center [557, 159] width 208 height 318
type input "S9"
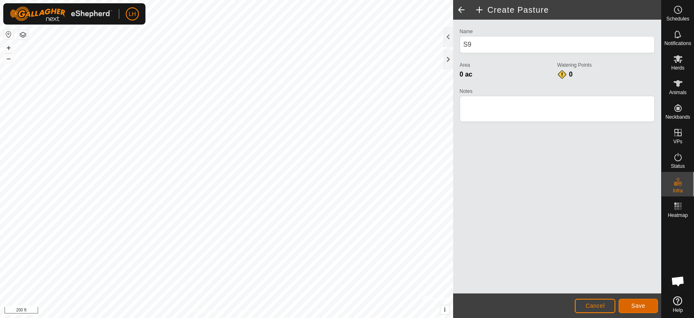
click at [624, 286] on button "Save" at bounding box center [638, 306] width 39 height 14
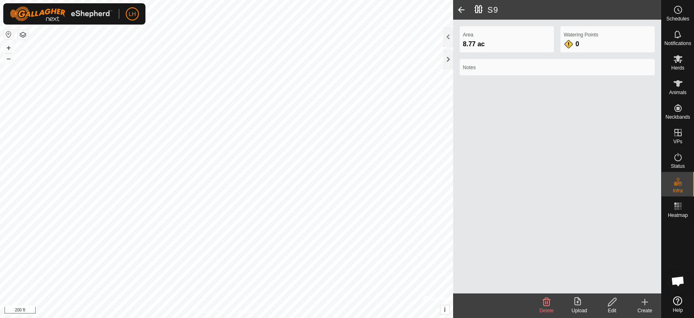
click at [624, 286] on icon at bounding box center [645, 302] width 10 height 10
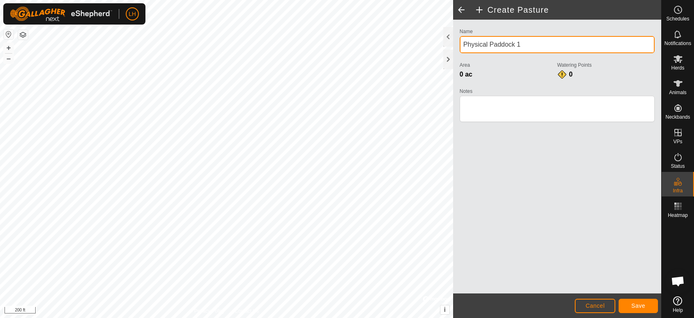
drag, startPoint x: 532, startPoint y: 42, endPoint x: 460, endPoint y: 45, distance: 72.2
click at [460, 45] on input "Physical Paddock 1" at bounding box center [557, 44] width 195 height 17
type input "S6"
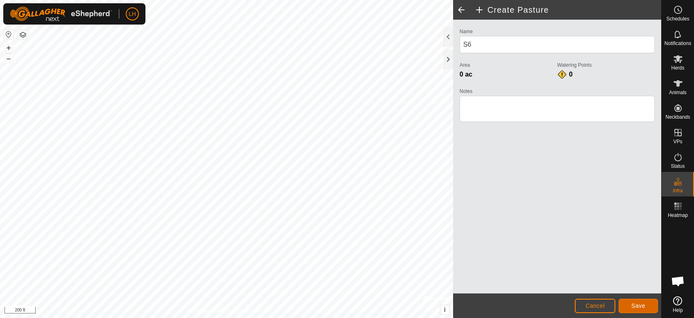
click at [624, 286] on button "Save" at bounding box center [638, 306] width 39 height 14
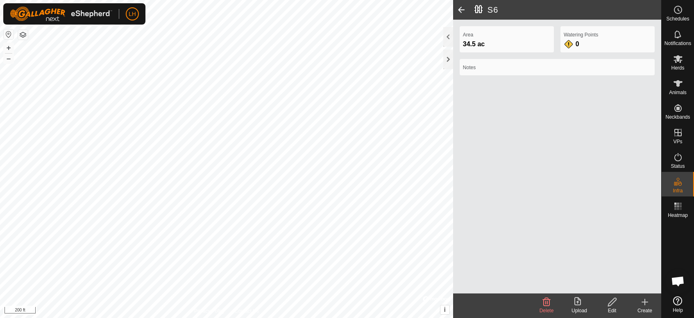
click at [624, 286] on div "Create" at bounding box center [645, 310] width 33 height 7
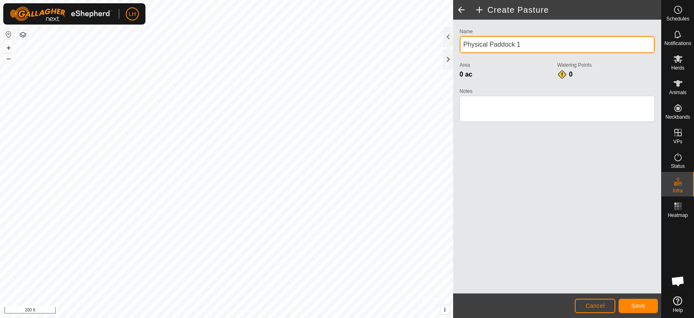
drag, startPoint x: 522, startPoint y: 41, endPoint x: 458, endPoint y: 47, distance: 63.8
click at [458, 47] on div "Name Physical Paddock 1 Area 0 ac Watering Points 0 Notes" at bounding box center [557, 78] width 202 height 105
type input "S5 maybe"
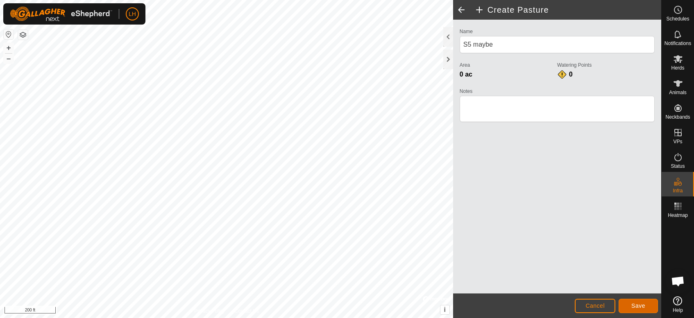
click at [624, 286] on span "Save" at bounding box center [638, 306] width 14 height 7
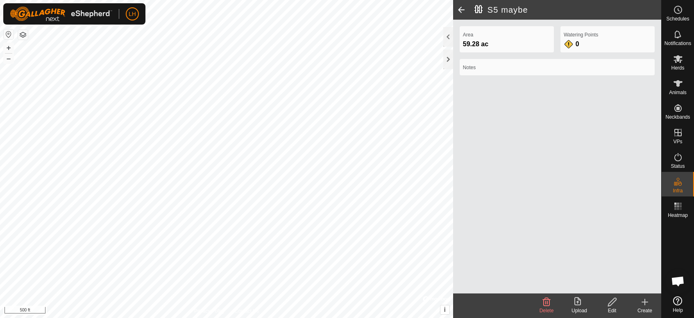
click at [606, 286] on edit-svg-icon at bounding box center [612, 302] width 33 height 10
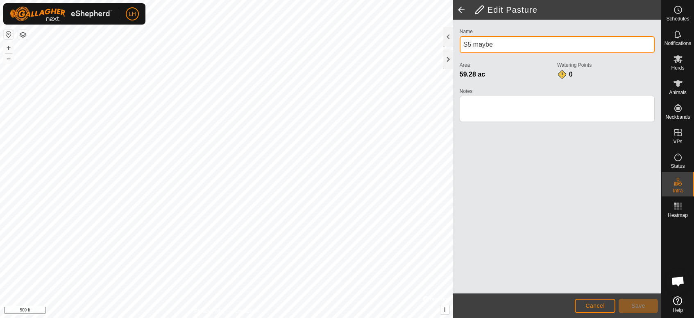
drag, startPoint x: 468, startPoint y: 44, endPoint x: 511, endPoint y: 50, distance: 43.9
click at [510, 50] on input "S5 maybe" at bounding box center [557, 44] width 195 height 17
type input "S7"
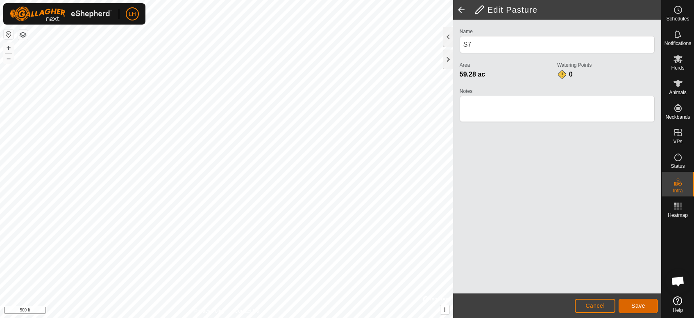
click at [624, 286] on span "Save" at bounding box center [638, 306] width 14 height 7
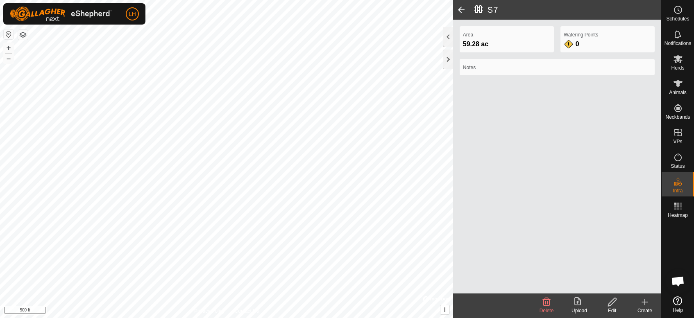
click at [624, 286] on icon at bounding box center [645, 302] width 10 height 10
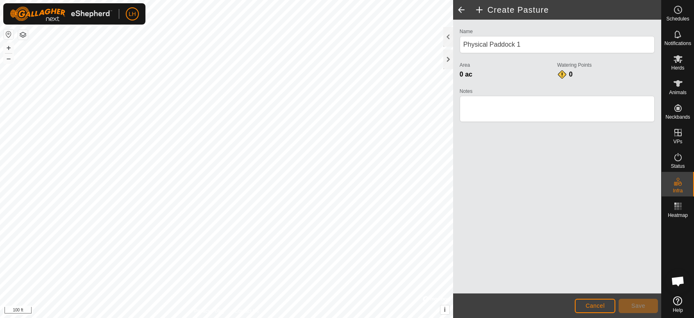
click at [145, 286] on html "LH Schedules Notifications Herds Animals Neckbands VPs Status Infra Heatmap Hel…" at bounding box center [347, 159] width 694 height 318
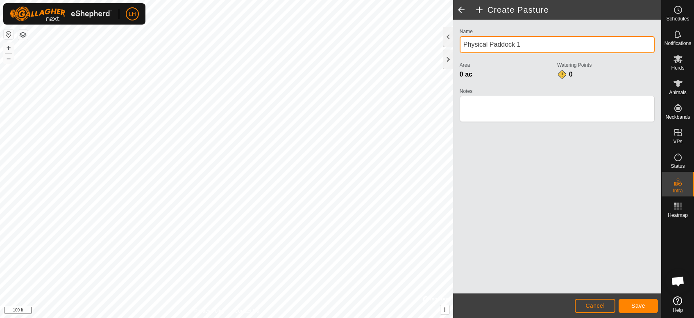
drag, startPoint x: 524, startPoint y: 42, endPoint x: 454, endPoint y: 53, distance: 71.3
click at [454, 53] on div "Name Physical Paddock 1 Area 0 ac Watering Points 0 Notes" at bounding box center [557, 157] width 208 height 274
type input "S5"
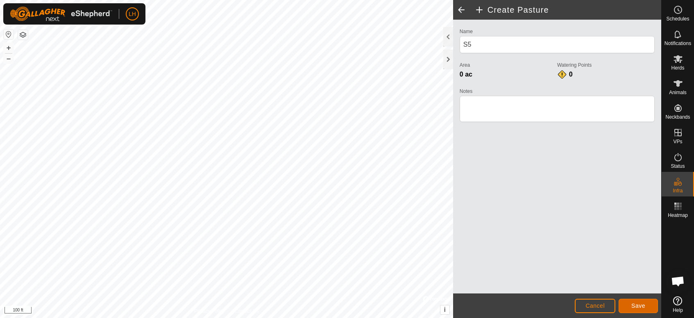
click at [624, 286] on button "Save" at bounding box center [638, 306] width 39 height 14
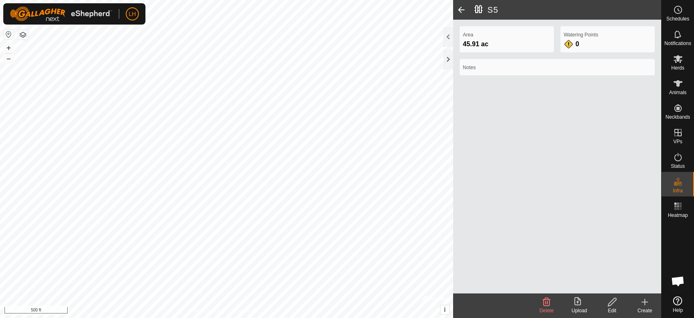
click at [624, 286] on icon at bounding box center [645, 302] width 10 height 10
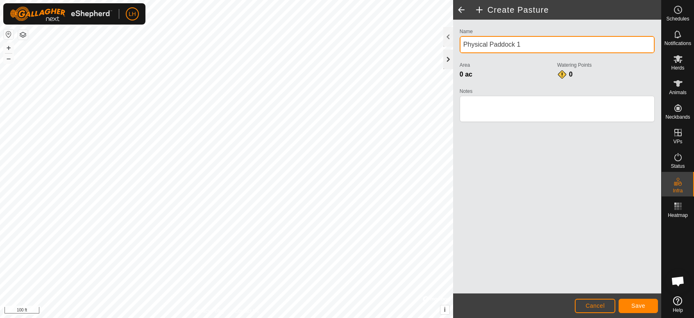
drag, startPoint x: 531, startPoint y: 45, endPoint x: 452, endPoint y: 55, distance: 79.7
click at [453, 55] on div "Create Pasture Name Physical Paddock 1 Area 0 ac Watering Points 0 Notes Cancel…" at bounding box center [557, 159] width 208 height 318
type input "S10"
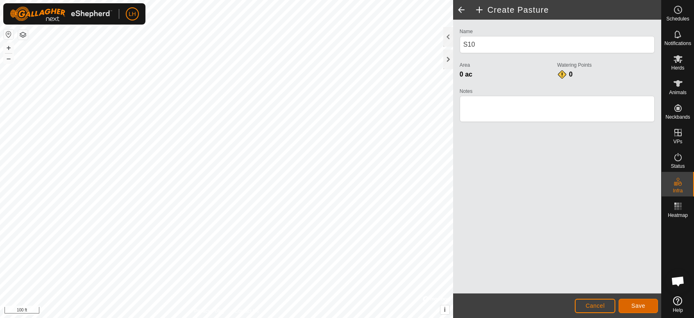
click at [624, 286] on button "Save" at bounding box center [638, 306] width 39 height 14
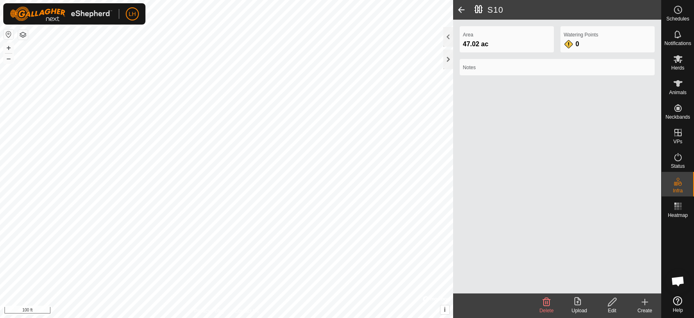
click at [624, 286] on icon at bounding box center [645, 302] width 10 height 10
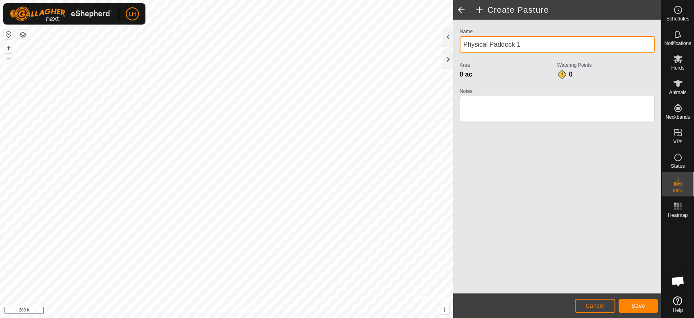
drag, startPoint x: 531, startPoint y: 44, endPoint x: 446, endPoint y: 47, distance: 85.3
click at [453, 47] on div "Create Pasture Name Physical Paddock 1 Area 0 ac Watering Points 0 Notes Cancel…" at bounding box center [557, 159] width 208 height 318
type input "[GEOGRAPHIC_DATA]"
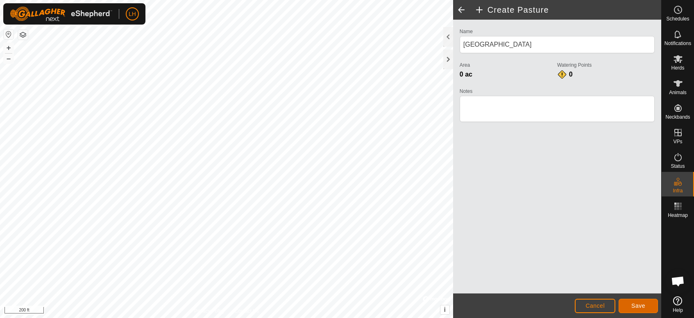
click at [624, 286] on span "Save" at bounding box center [638, 306] width 14 height 7
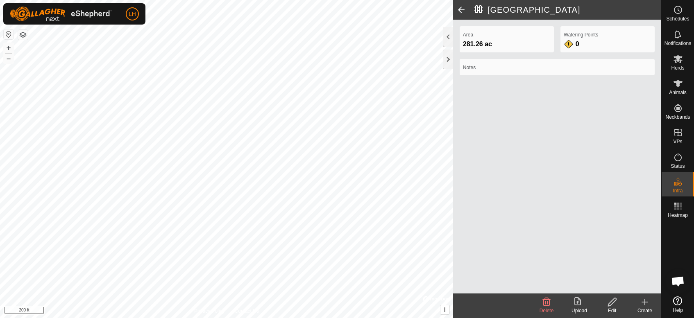
click at [608, 286] on icon at bounding box center [612, 302] width 10 height 10
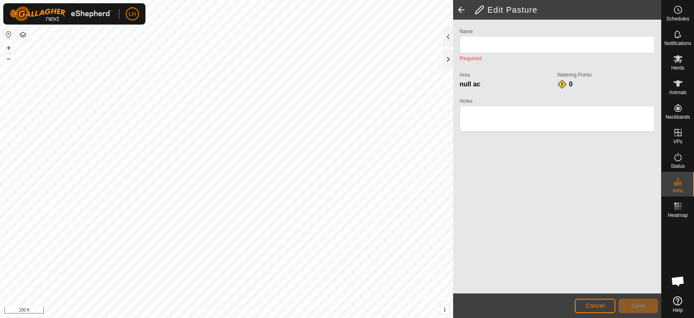
type input "[GEOGRAPHIC_DATA]"
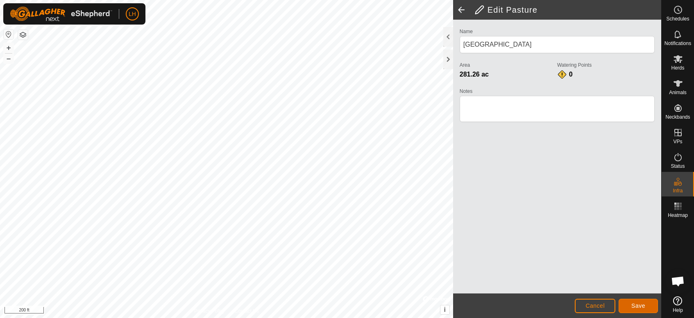
click at [624, 286] on span "Save" at bounding box center [638, 306] width 14 height 7
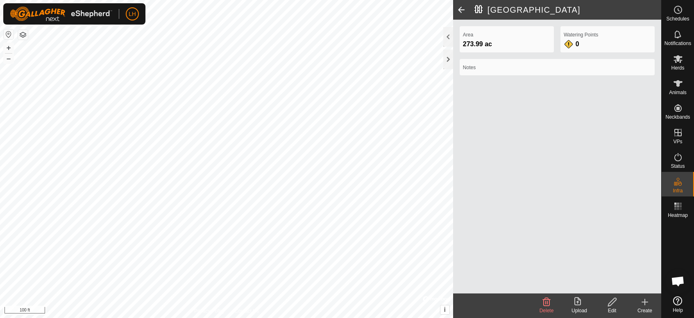
click at [624, 286] on icon at bounding box center [645, 302] width 6 height 0
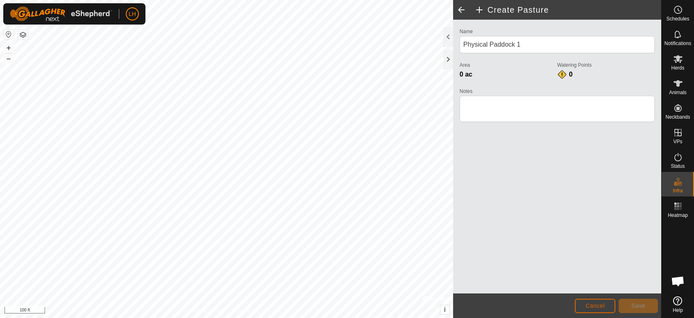
click at [604, 286] on span "Cancel" at bounding box center [595, 306] width 19 height 7
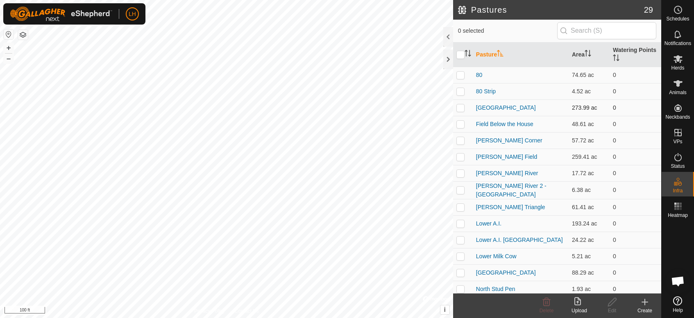
click at [462, 106] on p-checkbox at bounding box center [460, 107] width 8 height 7
checkbox input "true"
click at [611, 286] on icon at bounding box center [612, 302] width 10 height 10
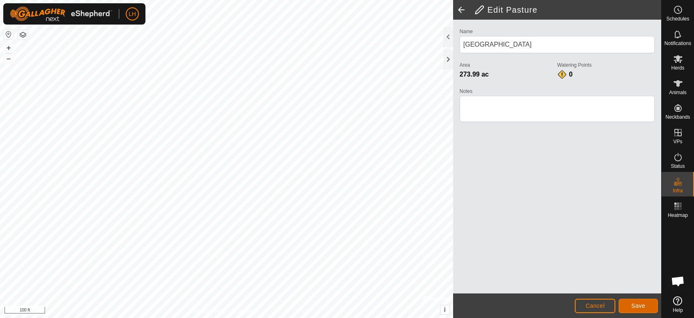
click at [624, 286] on button "Save" at bounding box center [638, 306] width 39 height 14
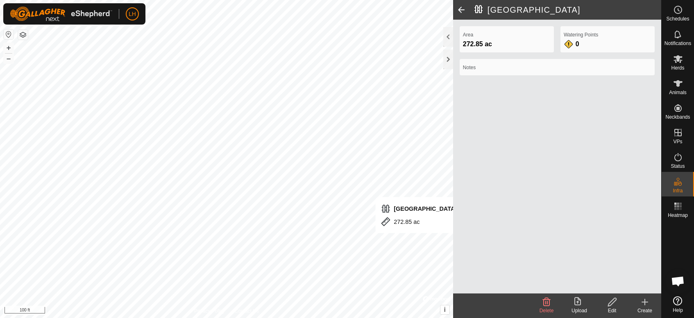
click at [624, 286] on icon at bounding box center [645, 302] width 10 height 10
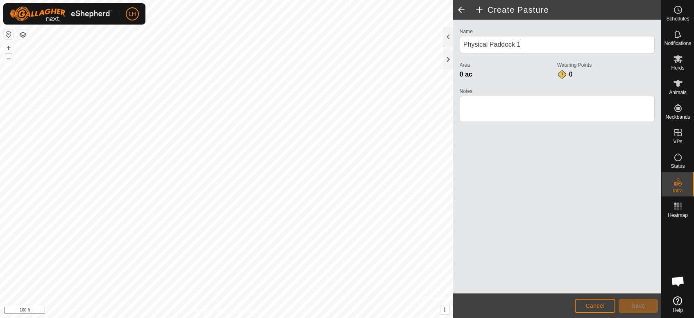
click at [104, 286] on html "LH Schedules Notifications Herds Animals Neckbands VPs Status Infra Heatmap Hel…" at bounding box center [347, 159] width 694 height 318
click at [224, 286] on html "LH Schedules Notifications Herds Animals Neckbands VPs Status Infra Heatmap Hel…" at bounding box center [347, 159] width 694 height 318
click at [465, 109] on div "Create Pasture Name Physical Paddock 1 Area 0 ac Watering Points 0 Notes Cancel…" at bounding box center [330, 159] width 661 height 318
click at [479, 125] on div "Create Pasture Name Physical Paddock 1 Area 0 ac Watering Points 0 Notes Cancel…" at bounding box center [330, 159] width 661 height 318
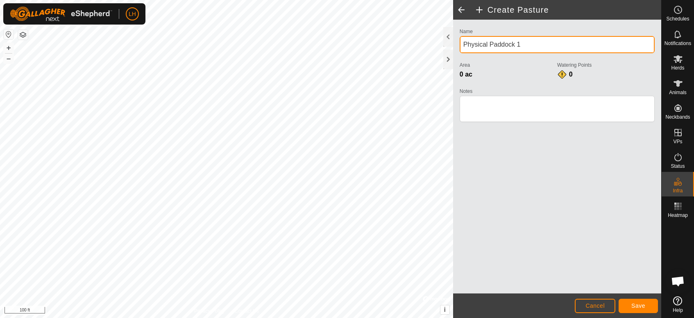
drag, startPoint x: 533, startPoint y: 47, endPoint x: 459, endPoint y: 53, distance: 74.5
click at [459, 53] on div "Name Physical Paddock 1 Area 0 ac Watering Points 0 Notes" at bounding box center [557, 78] width 202 height 105
type input "[GEOGRAPHIC_DATA]"
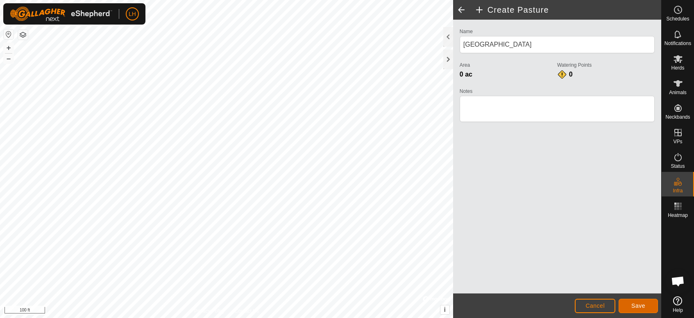
click at [624, 286] on button "Save" at bounding box center [638, 306] width 39 height 14
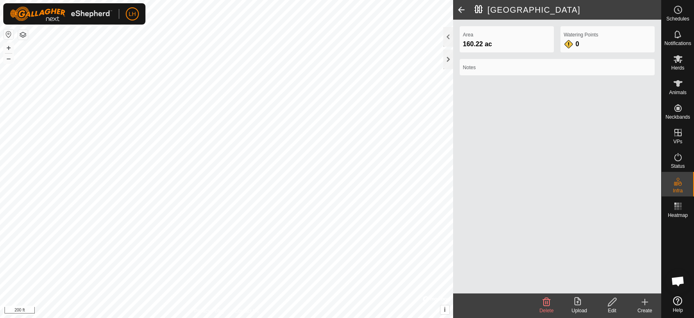
click at [624, 286] on icon at bounding box center [645, 302] width 10 height 10
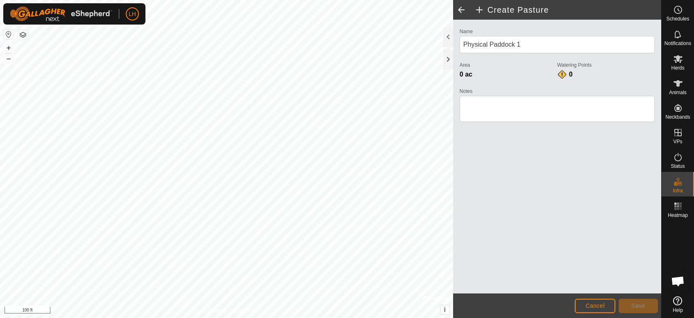
click at [248, 286] on html "LH Schedules Notifications Herds Animals Neckbands VPs Status Infra Heatmap Hel…" at bounding box center [347, 159] width 694 height 318
click at [591, 286] on span "Cancel" at bounding box center [595, 306] width 19 height 7
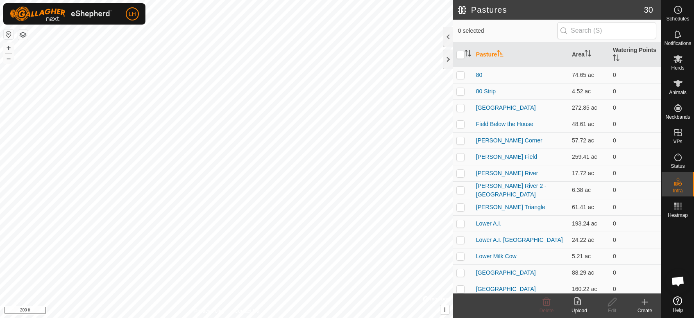
click at [624, 286] on icon at bounding box center [645, 302] width 6 height 0
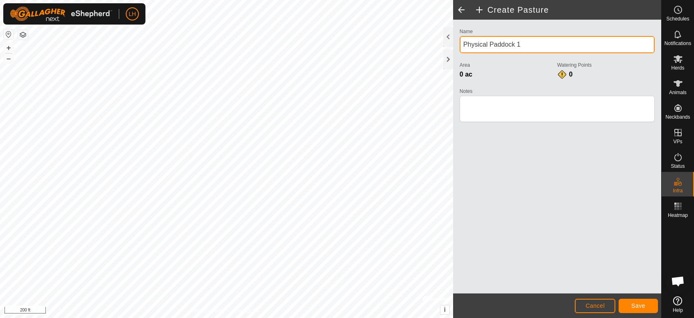
drag, startPoint x: 533, startPoint y: 43, endPoint x: 454, endPoint y: 54, distance: 79.9
click at [454, 54] on div "Name Physical Paddock 1 Area 0 ac Watering Points 0 Notes" at bounding box center [557, 157] width 208 height 274
type input "N"
type input "[GEOGRAPHIC_DATA]"
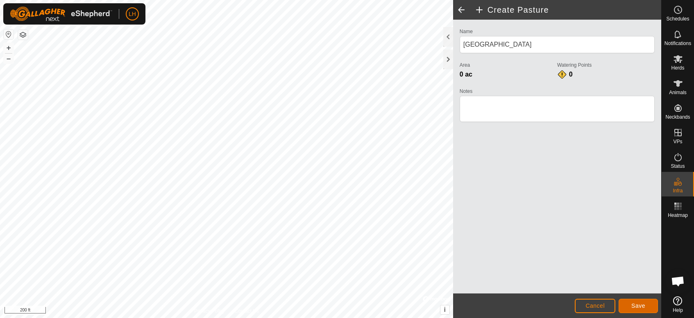
click at [624, 286] on span "Save" at bounding box center [638, 306] width 14 height 7
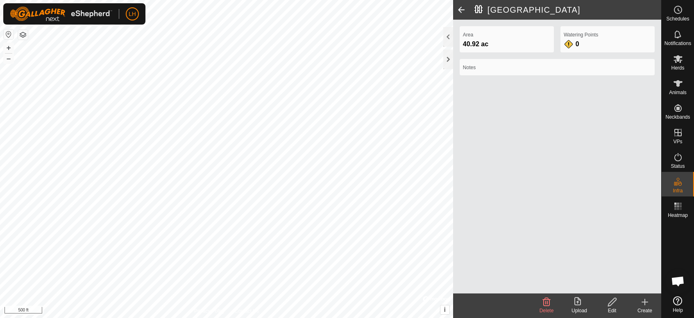
click at [624, 286] on icon at bounding box center [645, 302] width 10 height 10
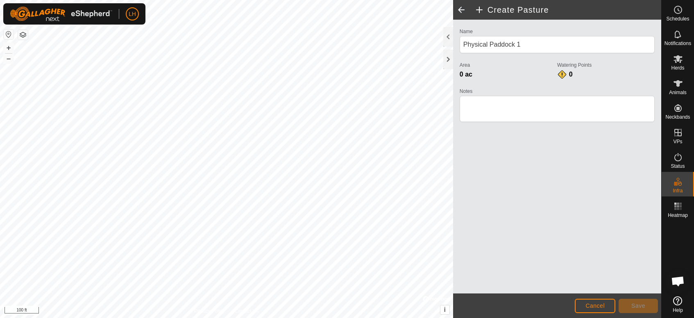
click at [171, 286] on html "LH Schedules Notifications Herds Animals Neckbands VPs Status Infra Heatmap Hel…" at bounding box center [347, 159] width 694 height 318
click at [599, 286] on span "Cancel" at bounding box center [595, 306] width 19 height 7
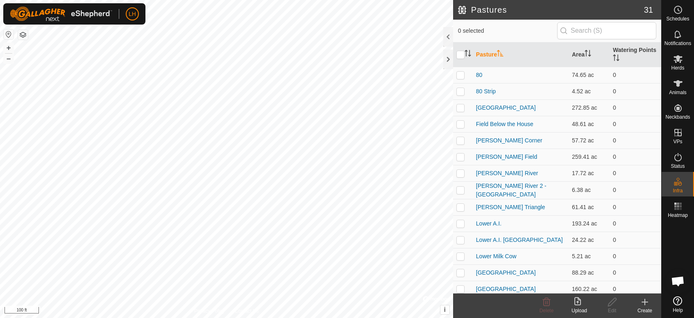
click at [624, 286] on icon at bounding box center [645, 302] width 10 height 10
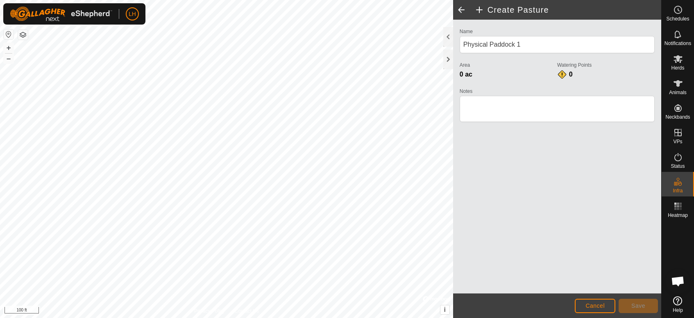
click at [455, 115] on div "Create Pasture Name Physical Paddock 1 Area 0 ac Watering Points 0 Notes Cancel…" at bounding box center [330, 159] width 661 height 318
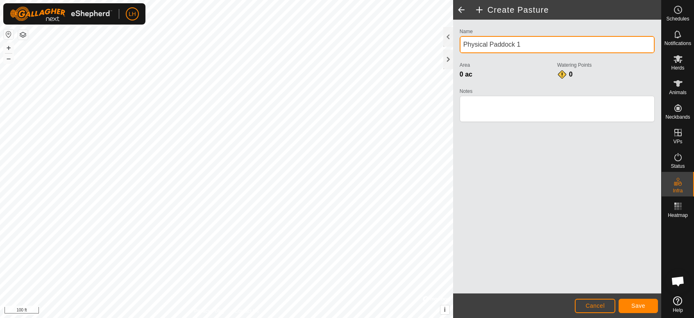
click at [529, 45] on input "Physical Paddock 1" at bounding box center [557, 44] width 195 height 17
drag, startPoint x: 529, startPoint y: 45, endPoint x: 461, endPoint y: 50, distance: 67.3
click at [461, 50] on input "Physical Paddock 1" at bounding box center [557, 44] width 195 height 17
type input "Pond Pasture"
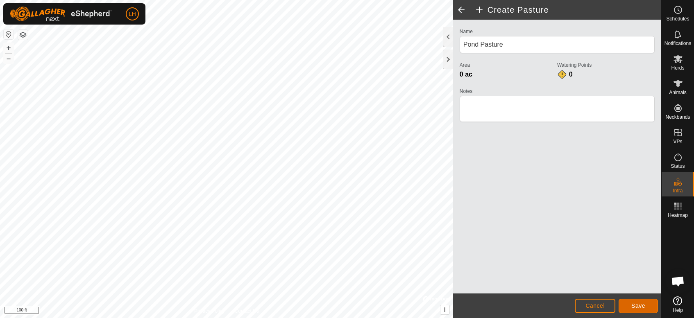
click at [624, 286] on button "Save" at bounding box center [638, 306] width 39 height 14
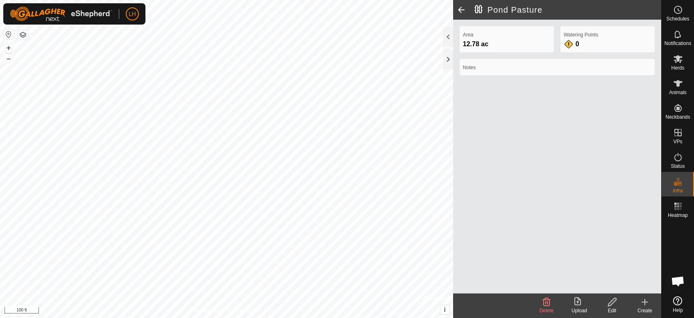
click at [624, 286] on create-svg-icon at bounding box center [645, 302] width 33 height 10
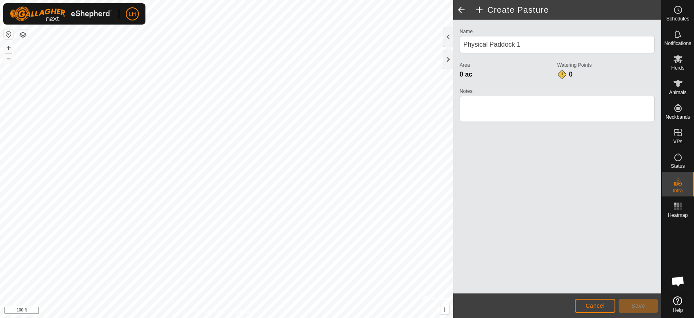
drag, startPoint x: 238, startPoint y: 312, endPoint x: 300, endPoint y: -7, distance: 324.6
click at [300, 0] on html "LH Schedules Notifications Herds Animals Neckbands VPs Status Infra Heatmap Hel…" at bounding box center [347, 159] width 694 height 318
click at [142, 286] on html "LH Schedules Notifications Herds Animals Neckbands VPs Status Infra Heatmap Hel…" at bounding box center [347, 159] width 694 height 318
click at [467, 215] on div "Create Pasture Name Physical Paddock 1 Area 0 ac Watering Points 0 Notes Cancel…" at bounding box center [330, 159] width 661 height 318
click at [281, 286] on html "LH Schedules Notifications Herds Animals Neckbands VPs Status Infra Heatmap Hel…" at bounding box center [347, 159] width 694 height 318
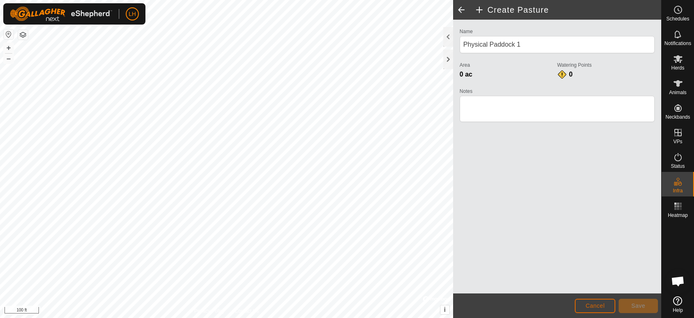
click at [596, 286] on button "Cancel" at bounding box center [595, 306] width 41 height 14
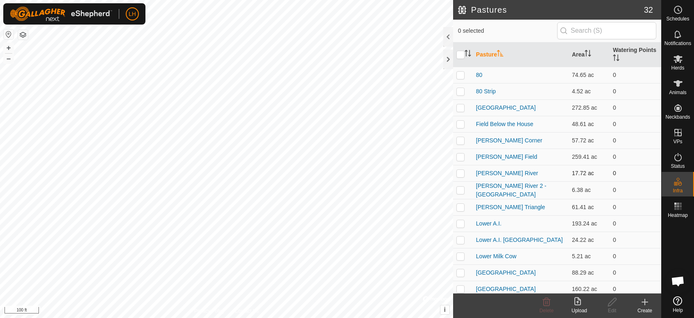
click at [461, 178] on div "Pastures 32 0 selected Pasture Area Watering Points 80 74.65 ac 0 80 Strip 4.52…" at bounding box center [330, 159] width 661 height 318
click at [624, 286] on icon at bounding box center [645, 302] width 10 height 10
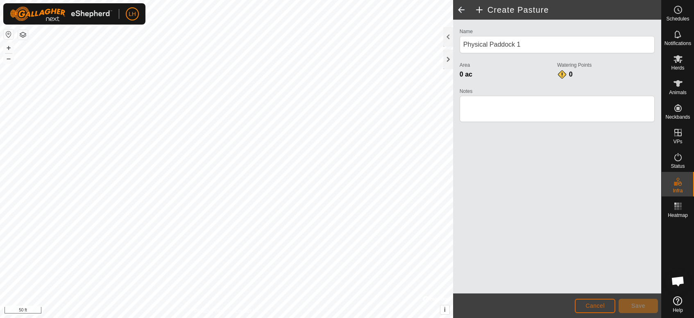
click at [586, 286] on button "Cancel" at bounding box center [595, 306] width 41 height 14
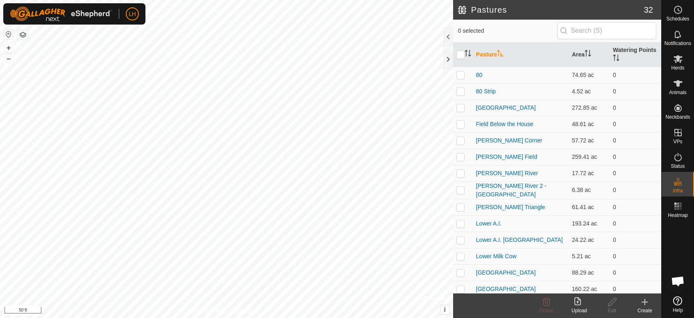
click at [624, 286] on icon at bounding box center [645, 302] width 10 height 10
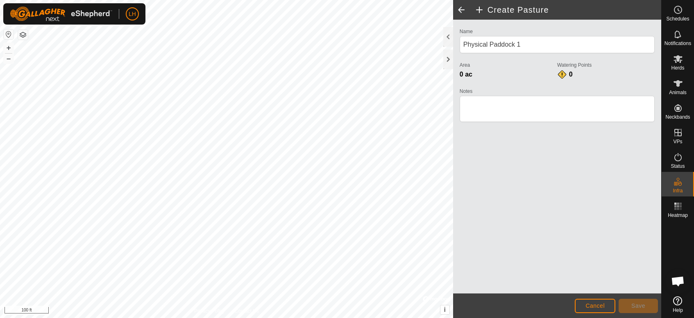
click at [252, 286] on html "LH Schedules Notifications Herds Animals Neckbands VPs Status Infra Heatmap Hel…" at bounding box center [347, 159] width 694 height 318
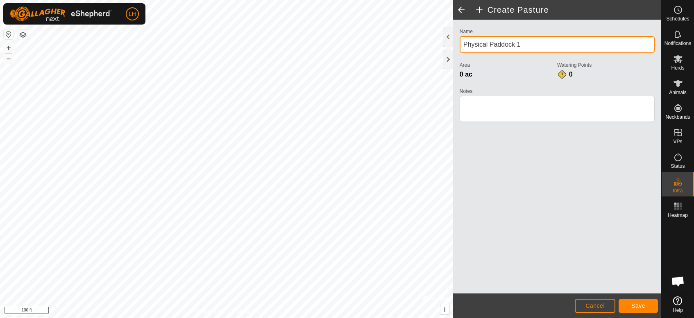
drag, startPoint x: 575, startPoint y: 43, endPoint x: 460, endPoint y: 46, distance: 115.6
click at [460, 46] on input "Physical Paddock 1" at bounding box center [557, 44] width 195 height 17
type input "Weaner"
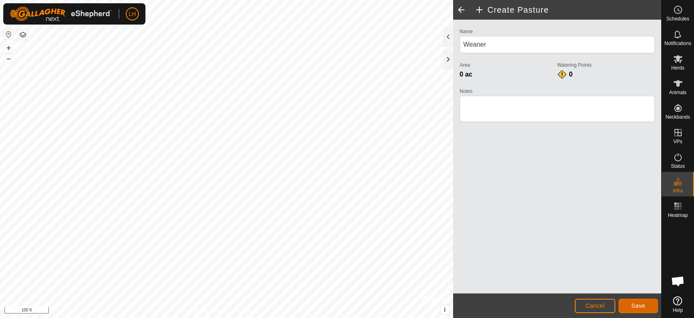
click at [624, 286] on button "Save" at bounding box center [638, 306] width 39 height 14
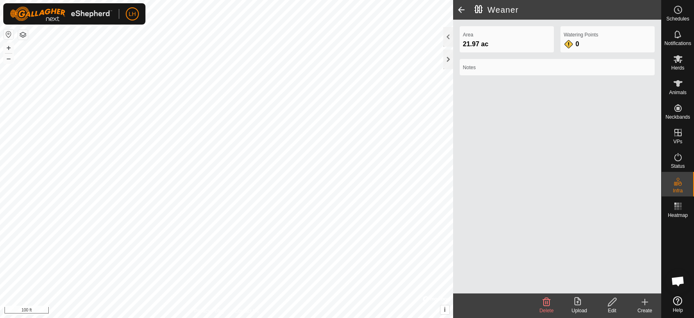
click at [624, 286] on icon at bounding box center [645, 302] width 10 height 10
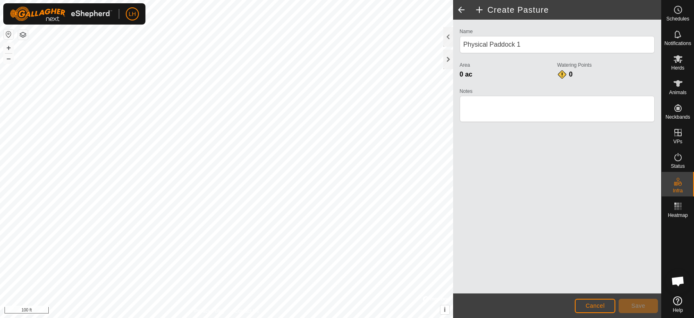
click at [494, 204] on div "Create Pasture Name Physical Paddock 1 Area 0 ac Watering Points 0 Notes Cancel…" at bounding box center [330, 159] width 661 height 318
click at [492, 214] on div "Create Pasture Name Physical Paddock 1 Area 0 ac Watering Points 0 Notes Cancel…" at bounding box center [330, 159] width 661 height 318
click at [624, 286] on span "Save" at bounding box center [638, 306] width 14 height 7
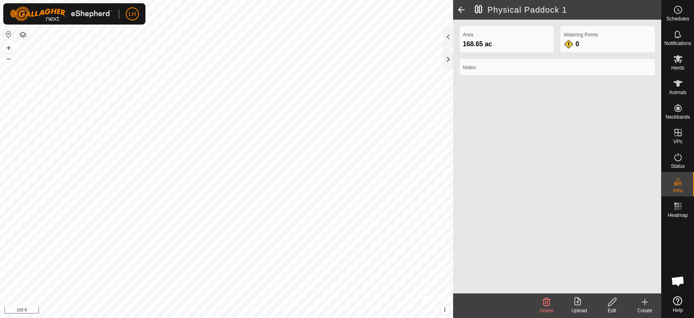
click at [612, 286] on icon at bounding box center [612, 302] width 10 height 10
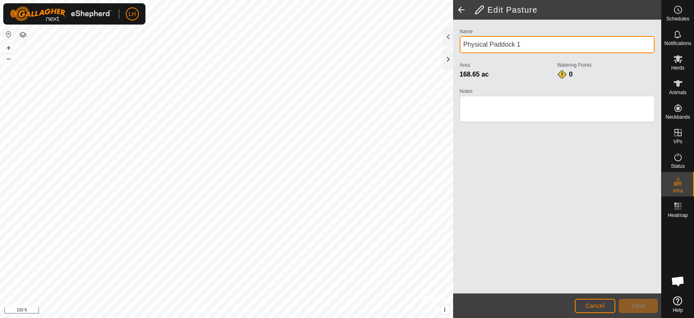
drag, startPoint x: 529, startPoint y: 46, endPoint x: 459, endPoint y: 50, distance: 70.2
click at [459, 50] on div "Name Physical Paddock 1 Area 168.65 ac Watering Points 0 Notes" at bounding box center [557, 78] width 202 height 105
type input "Far Horse Pasture"
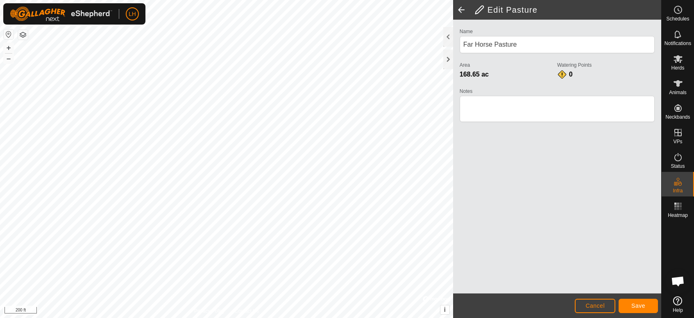
click at [290, 286] on html "LH Schedules Notifications Herds Animals Neckbands VPs Status Infra Heatmap Hel…" at bounding box center [347, 159] width 694 height 318
click at [624, 286] on button "Save" at bounding box center [638, 306] width 39 height 14
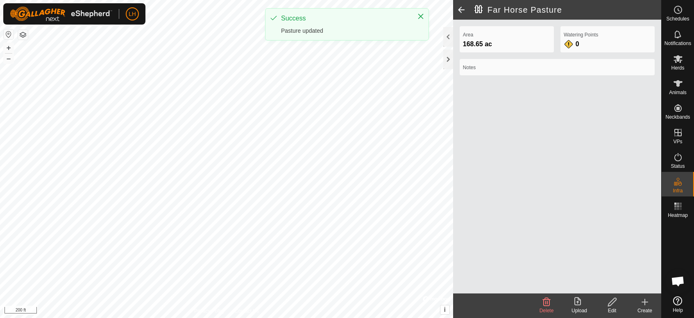
click at [613, 286] on icon at bounding box center [612, 302] width 10 height 10
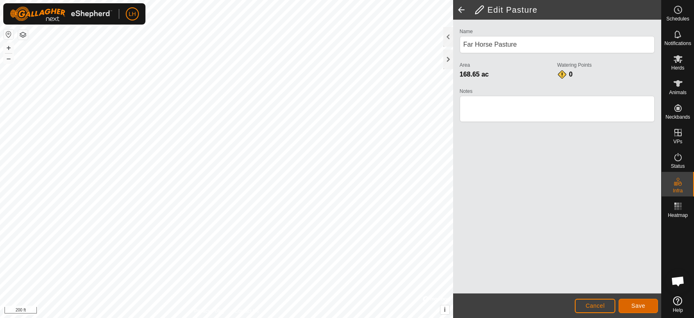
click at [624, 286] on span "Save" at bounding box center [638, 306] width 14 height 7
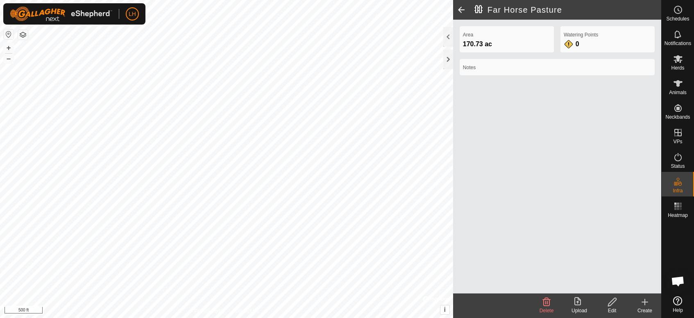
click at [624, 286] on icon at bounding box center [645, 303] width 0 height 6
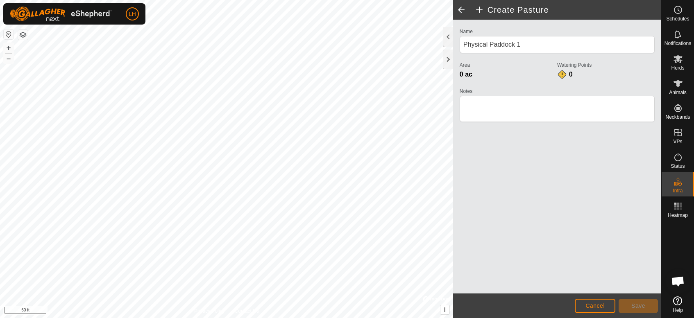
click at [122, 286] on html "LH Schedules Notifications Herds Animals Neckbands VPs Status Infra Heatmap Hel…" at bounding box center [347, 159] width 694 height 318
click at [107, 286] on html "LH Schedules Notifications Herds Animals Neckbands VPs Status Infra Heatmap Hel…" at bounding box center [347, 159] width 694 height 318
click at [454, 248] on div "Create Pasture Name Physical Paddock 1 Area 0 ac Watering Points 0 Notes Cancel…" at bounding box center [330, 159] width 661 height 318
click at [454, 228] on div "Create Pasture Name Physical Paddock 1 Area 0 ac Watering Points 0 Notes Cancel…" at bounding box center [330, 159] width 661 height 318
click at [150, 286] on html "LH Schedules Notifications Herds Animals Neckbands VPs Status Infra Heatmap Hel…" at bounding box center [347, 159] width 694 height 318
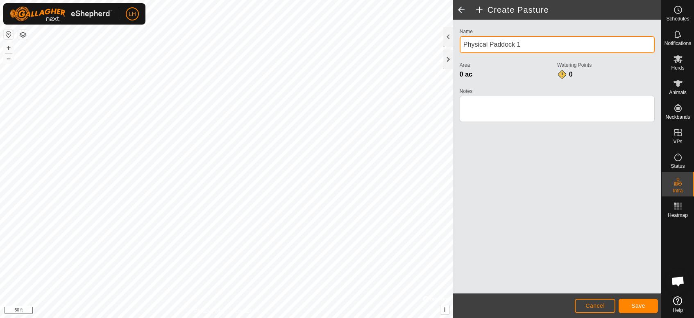
drag, startPoint x: 532, startPoint y: 44, endPoint x: 468, endPoint y: 44, distance: 64.3
click at [468, 44] on input "Physical Paddock 1" at bounding box center [557, 44] width 195 height 17
click at [525, 46] on input "Physical Paddock 1" at bounding box center [557, 44] width 195 height 17
click at [410, 37] on div "Create Pasture Name Physical Paddock 1 Area 0 ac Watering Points 0 Notes Cancel…" at bounding box center [330, 159] width 661 height 318
click at [560, 45] on input "Physical Paddock 1" at bounding box center [557, 44] width 195 height 17
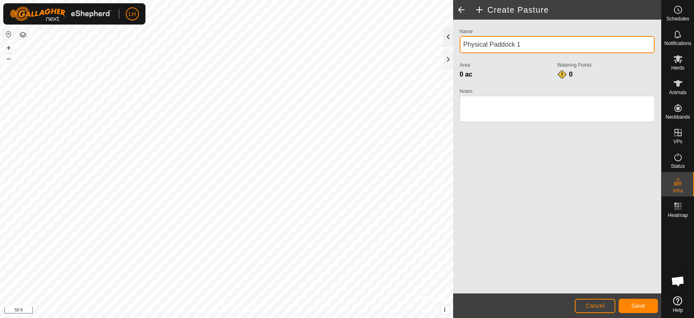
drag, startPoint x: 552, startPoint y: 45, endPoint x: 448, endPoint y: 42, distance: 103.3
click at [453, 42] on div "Create Pasture Name Physical Paddock 1 Area 0 ac Watering Points 0 Notes Cancel…" at bounding box center [557, 159] width 208 height 318
type input "[GEOGRAPHIC_DATA]"
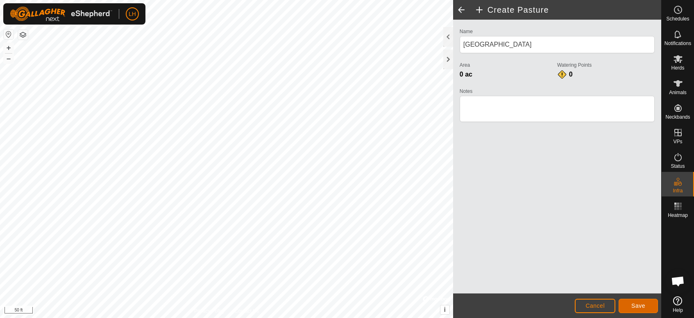
click at [624, 286] on span "Save" at bounding box center [638, 306] width 14 height 7
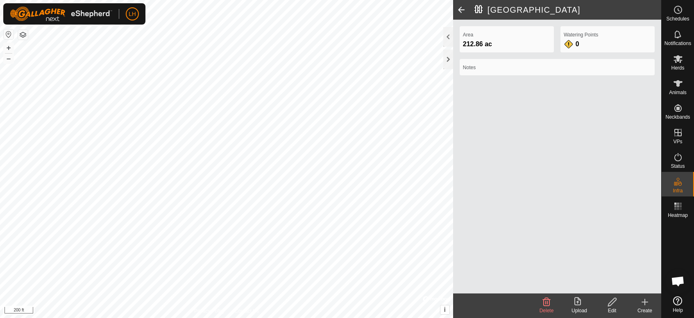
click at [624, 286] on icon at bounding box center [645, 302] width 10 height 10
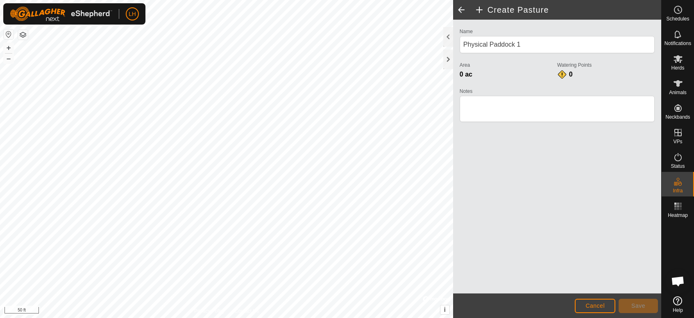
click at [468, 239] on div "Create Pasture Name Physical Paddock 1 Area 0 ac Watering Points 0 Notes Cancel…" at bounding box center [330, 159] width 661 height 318
click at [453, 177] on div "Create Pasture Name Physical Paddock 1 Area 0 ac Watering Points 0 Notes Cancel…" at bounding box center [330, 159] width 661 height 318
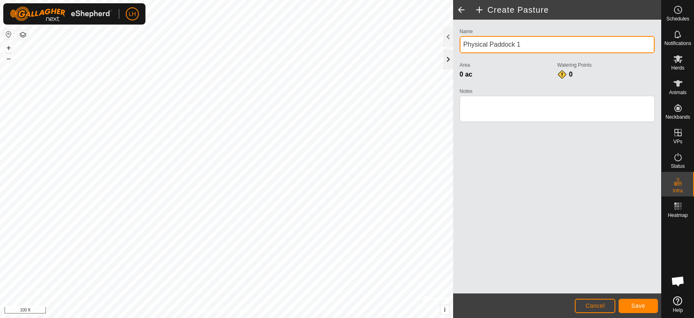
drag, startPoint x: 535, startPoint y: 45, endPoint x: 448, endPoint y: 50, distance: 87.0
click at [453, 50] on div "Create Pasture Name Physical Paddock 1 Area 0 ac Watering Points 0 Notes Cancel…" at bounding box center [557, 159] width 208 height 318
type input "[PERSON_NAME] Field"
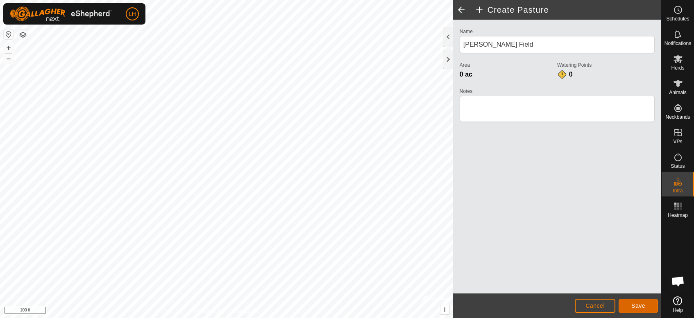
click at [624, 286] on span "Save" at bounding box center [638, 306] width 14 height 7
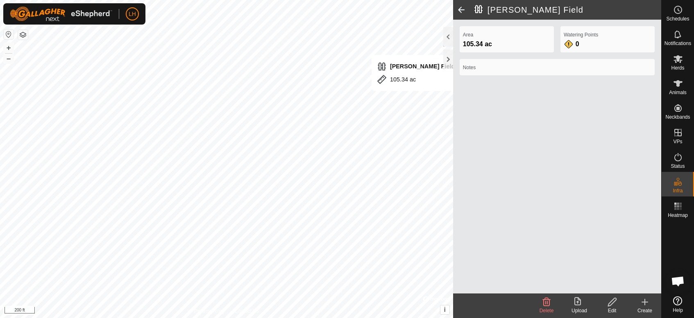
click at [624, 286] on icon at bounding box center [645, 302] width 10 height 10
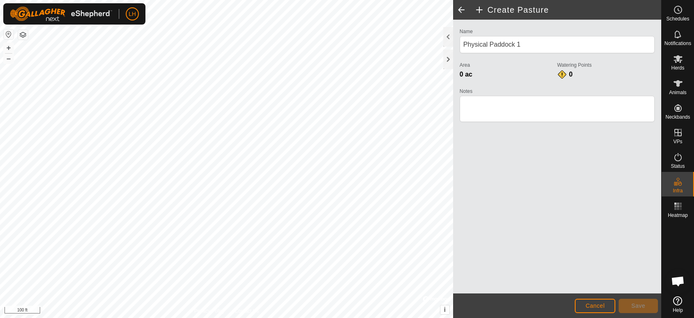
click at [138, 286] on html "LH Schedules Notifications Herds Animals Neckbands VPs Status Infra Heatmap Hel…" at bounding box center [347, 159] width 694 height 318
click at [323, 286] on html "LH Schedules Notifications Herds Animals Neckbands VPs Status Infra Heatmap Hel…" at bounding box center [347, 159] width 694 height 318
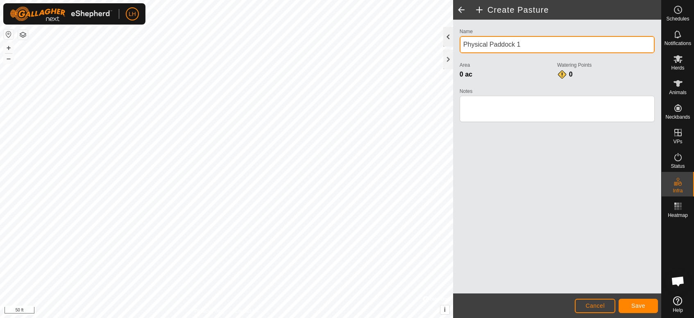
drag, startPoint x: 536, startPoint y: 41, endPoint x: 452, endPoint y: 41, distance: 84.0
click at [453, 41] on div "Create Pasture Name Physical Paddock 1 Area 0 ac Watering Points 0 Notes Cancel…" at bounding box center [557, 159] width 208 height 318
type input "Wire Trap"
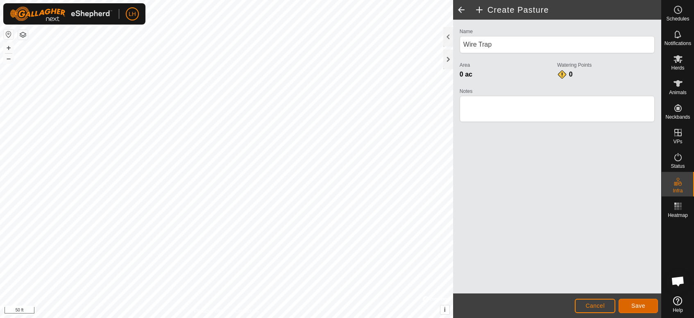
click at [624, 286] on button "Save" at bounding box center [638, 306] width 39 height 14
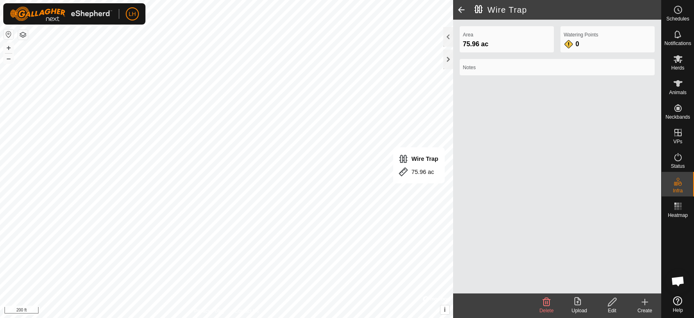
click at [624, 286] on icon at bounding box center [645, 302] width 10 height 10
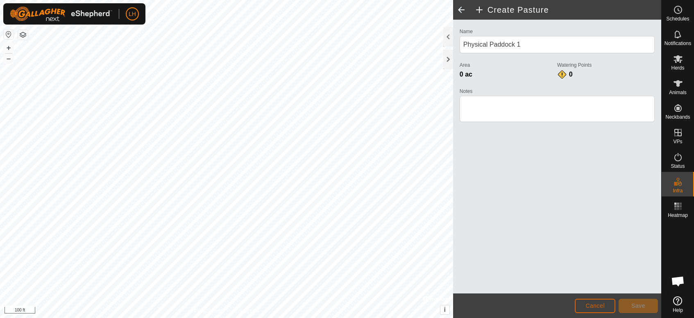
click at [598, 286] on span "Cancel" at bounding box center [595, 306] width 19 height 7
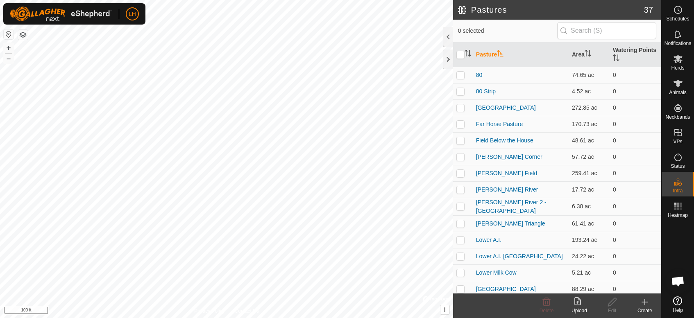
click at [624, 286] on icon at bounding box center [645, 302] width 10 height 10
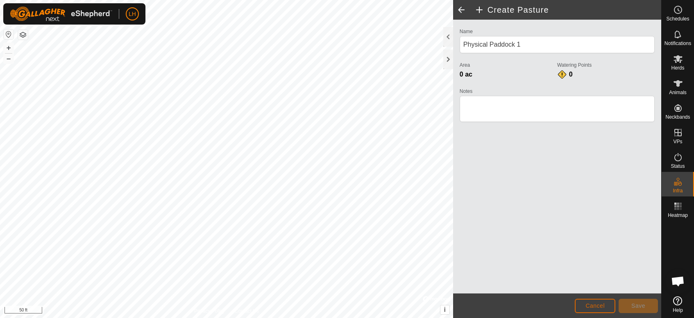
click at [601, 286] on span "Cancel" at bounding box center [595, 306] width 19 height 7
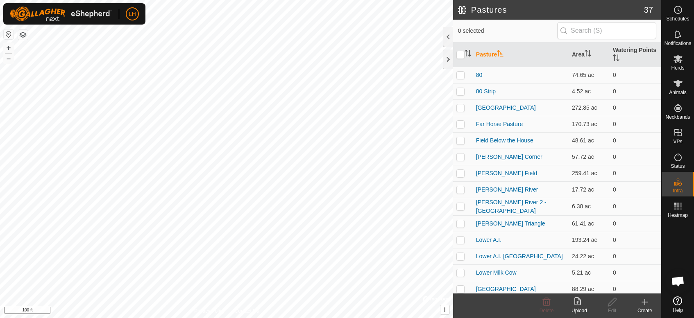
click at [624, 286] on icon at bounding box center [645, 302] width 10 height 10
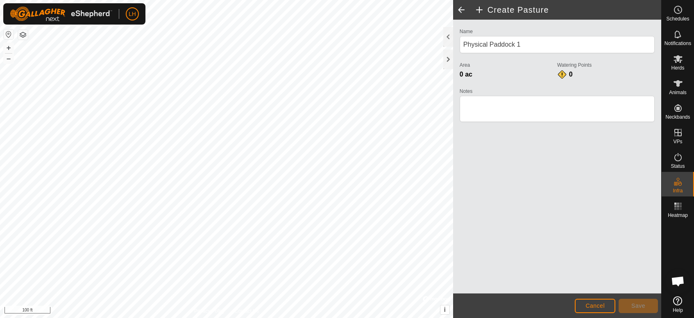
click at [292, 0] on html "LH Schedules Notifications Herds Animals Neckbands VPs Status Infra Heatmap Hel…" at bounding box center [347, 159] width 694 height 318
click at [290, 0] on html "LH Schedules Notifications Herds Animals Neckbands VPs Status Infra Heatmap Hel…" at bounding box center [347, 159] width 694 height 318
click at [457, 86] on div "Create Pasture Name Physical Paddock 1 Area 0 ac Watering Points 0 Notes Cancel…" at bounding box center [330, 159] width 661 height 318
click at [197, 286] on html "LH Schedules Notifications Herds Animals Neckbands VPs Status Infra Heatmap Hel…" at bounding box center [347, 159] width 694 height 318
click at [199, 286] on html "LH Schedules Notifications Herds Animals Neckbands VPs Status Infra Heatmap Hel…" at bounding box center [347, 159] width 694 height 318
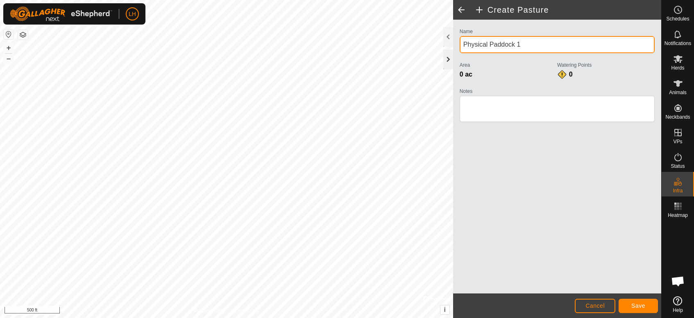
drag, startPoint x: 540, startPoint y: 46, endPoint x: 445, endPoint y: 51, distance: 94.4
click at [453, 51] on div "Create Pasture Name Physical Paddock 1 Area 0 ac Watering Points 0 Notes Cancel…" at bounding box center [557, 159] width 208 height 318
type input "Nob Hill"
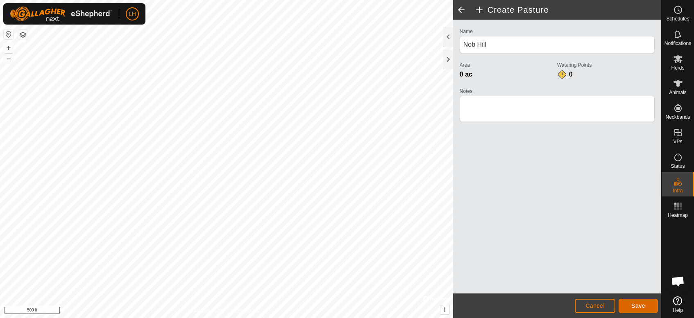
click at [624, 286] on span "Save" at bounding box center [638, 306] width 14 height 7
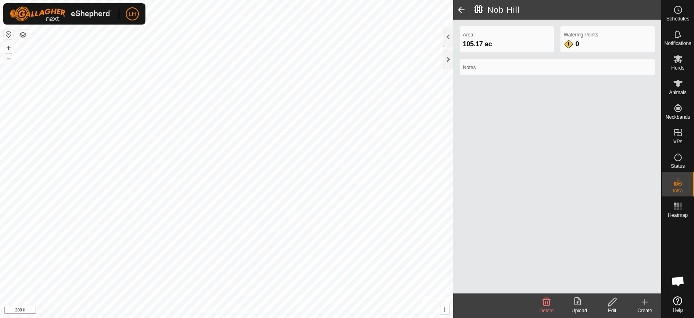
click at [624, 286] on icon at bounding box center [645, 302] width 6 height 0
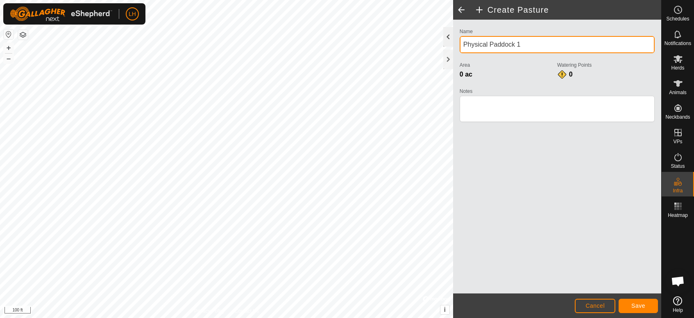
drag, startPoint x: 547, startPoint y: 42, endPoint x: 449, endPoint y: 43, distance: 97.9
click at [453, 43] on div "Create Pasture Name Physical Paddock 1 Area 0 ac Watering Points 0 Notes Cancel…" at bounding box center [557, 159] width 208 height 318
type input "Creek Section - [PERSON_NAME][GEOGRAPHIC_DATA]"
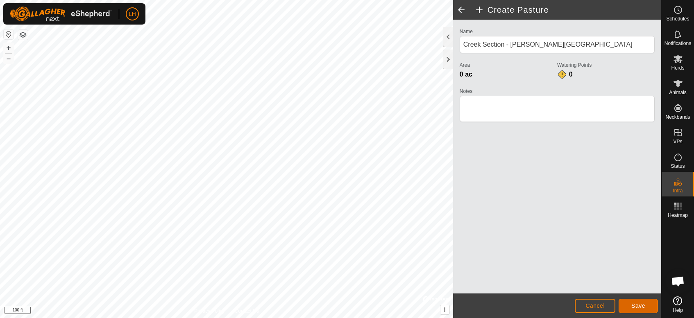
click at [624, 286] on span "Save" at bounding box center [638, 306] width 14 height 7
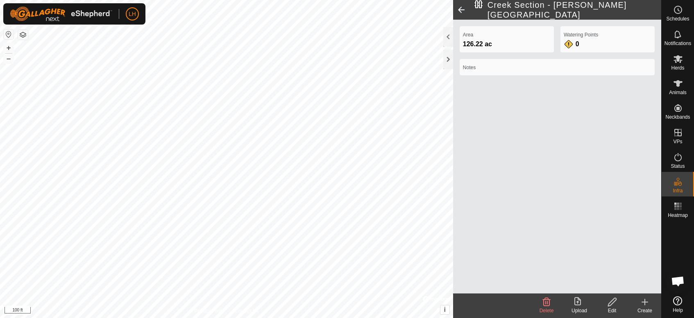
click at [461, 92] on div "Creek Section - [PERSON_NAME][GEOGRAPHIC_DATA] Area 126.22 ac Watering Points 0…" at bounding box center [330, 159] width 661 height 318
click at [624, 286] on icon at bounding box center [645, 302] width 10 height 10
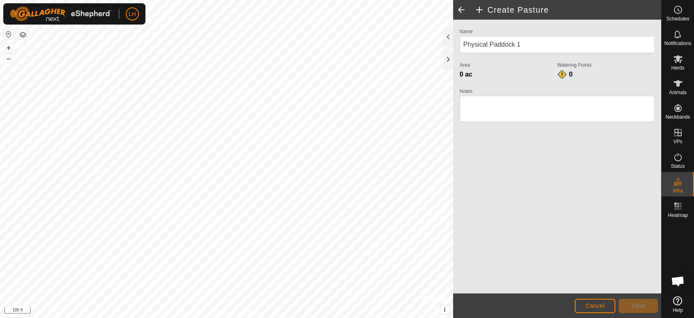
click at [624, 7] on div "Create Pasture Name Physical Paddock 1 Area 0 ac Watering Points 0 Notes Cancel…" at bounding box center [330, 159] width 661 height 318
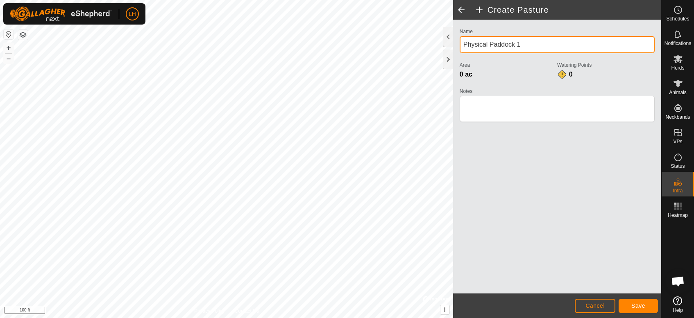
drag, startPoint x: 538, startPoint y: 57, endPoint x: 458, endPoint y: 59, distance: 79.9
click at [458, 59] on div "Name Physical Paddock 1 Area 0 ac Watering Points 0 Notes" at bounding box center [557, 78] width 202 height 105
type input "[PERSON_NAME] Field"
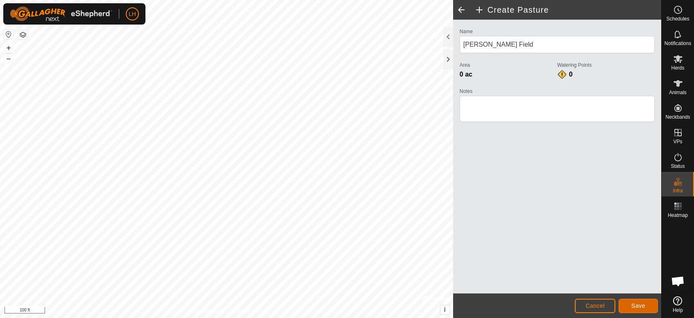
click at [624, 286] on span "Save" at bounding box center [638, 306] width 14 height 7
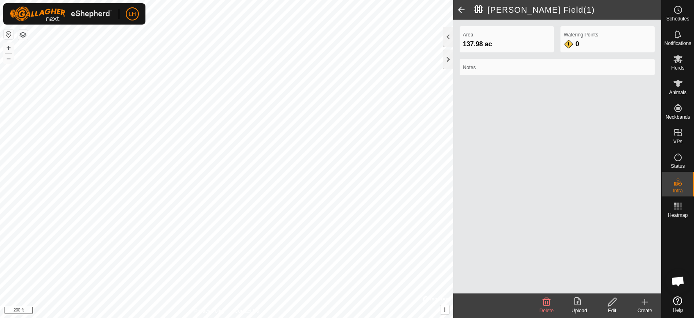
click at [624, 286] on icon at bounding box center [645, 302] width 6 height 0
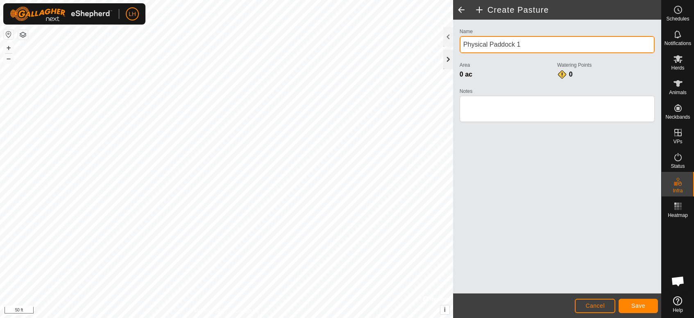
click at [429, 51] on div "Create Pasture Name Physical Paddock 1 Area 0 ac Watering Points 0 Notes Cancel…" at bounding box center [330, 159] width 661 height 318
drag, startPoint x: 530, startPoint y: 43, endPoint x: 451, endPoint y: 43, distance: 78.7
click at [453, 43] on div "Create Pasture Name Physical Paddock 1 Area 0 ac Watering Points 0 Notes Cancel…" at bounding box center [557, 159] width 208 height 318
type input "West [PERSON_NAME]"
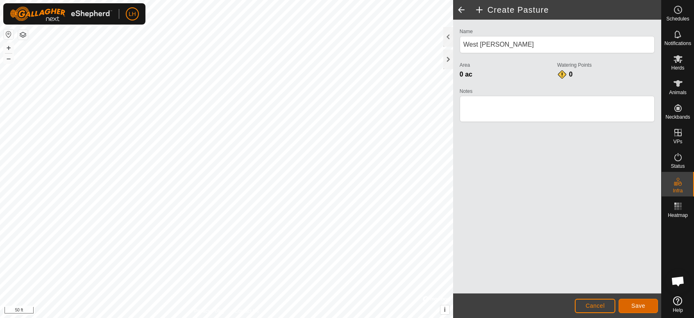
click at [624, 286] on button "Save" at bounding box center [638, 306] width 39 height 14
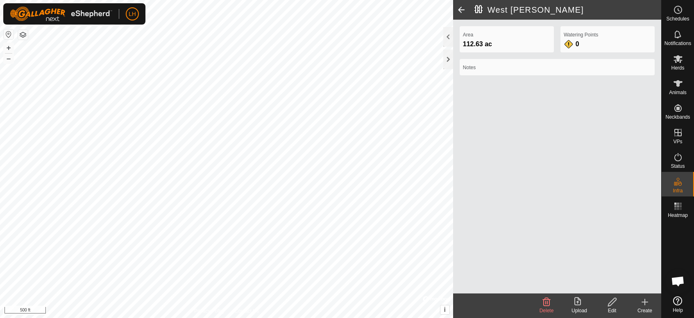
click at [624, 286] on icon at bounding box center [645, 302] width 10 height 10
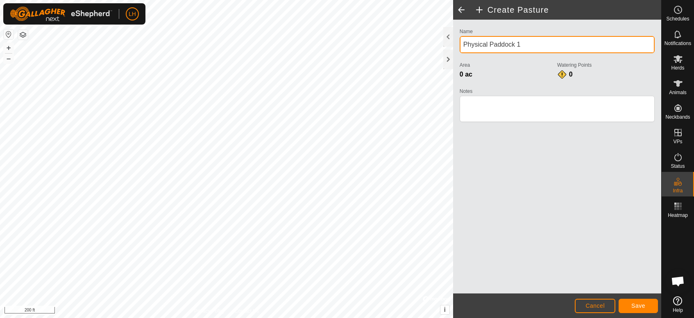
drag, startPoint x: 532, startPoint y: 45, endPoint x: 456, endPoint y: 53, distance: 76.2
click at [456, 53] on div "Name Physical Paddock 1 Area 0 ac Watering Points 0 Notes" at bounding box center [557, 78] width 202 height 105
type input "East [PERSON_NAME]"
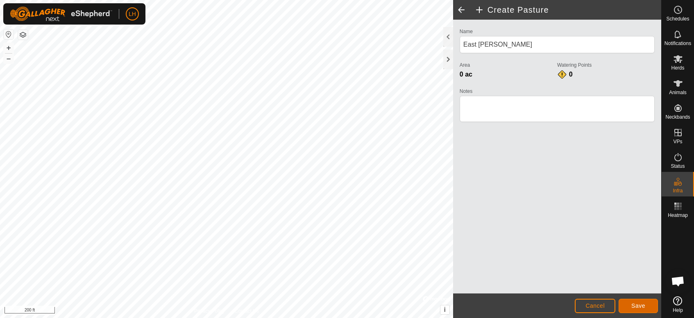
click at [624, 286] on button "Save" at bounding box center [638, 306] width 39 height 14
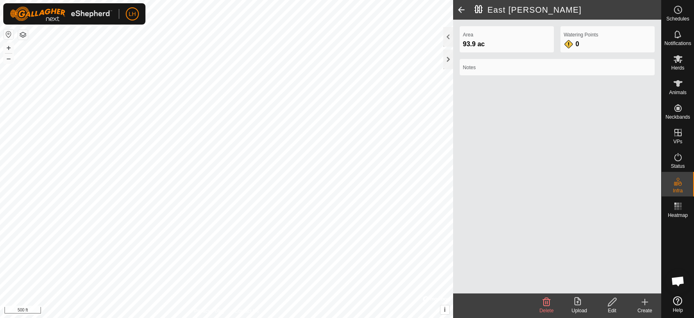
click at [624, 286] on icon at bounding box center [645, 302] width 10 height 10
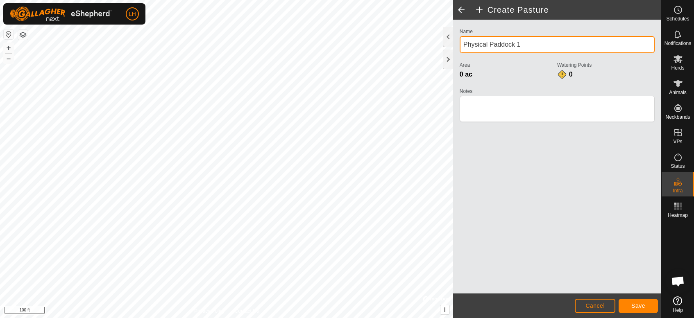
drag, startPoint x: 532, startPoint y: 44, endPoint x: 454, endPoint y: 44, distance: 77.8
click at [454, 44] on div "Name Physical Paddock 1 Area 0 ac Watering Points 0 Notes" at bounding box center [557, 157] width 208 height 274
type input "Wire Bench"
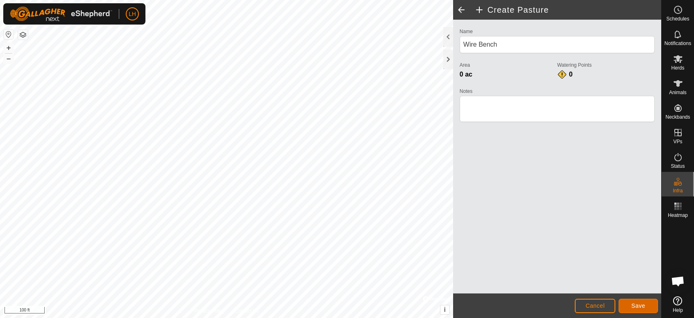
click at [624, 286] on button "Save" at bounding box center [638, 306] width 39 height 14
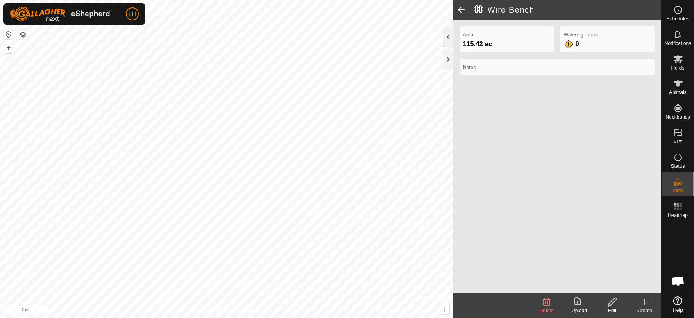
click at [446, 38] on div at bounding box center [448, 37] width 10 height 20
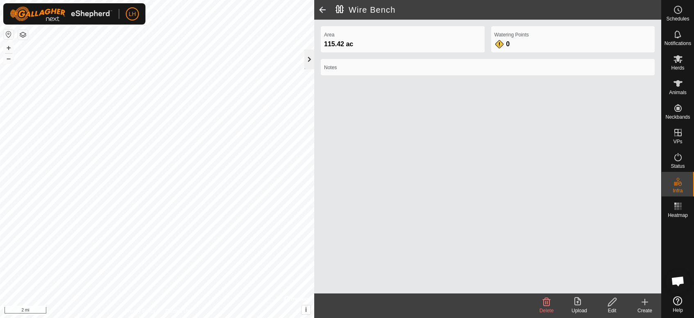
click at [311, 62] on div at bounding box center [309, 60] width 10 height 20
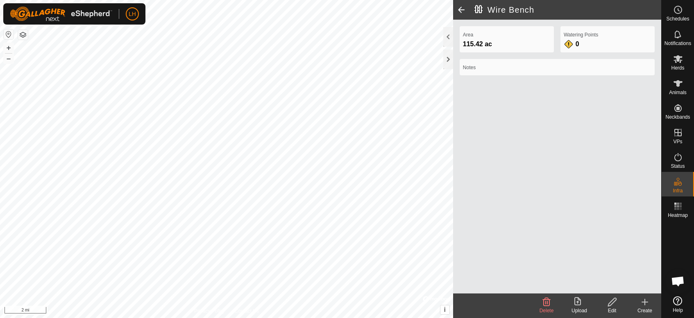
click at [566, 185] on div "Area 115.42 ac Watering Points 0 Notes" at bounding box center [557, 157] width 208 height 274
click at [611, 286] on icon at bounding box center [612, 302] width 10 height 10
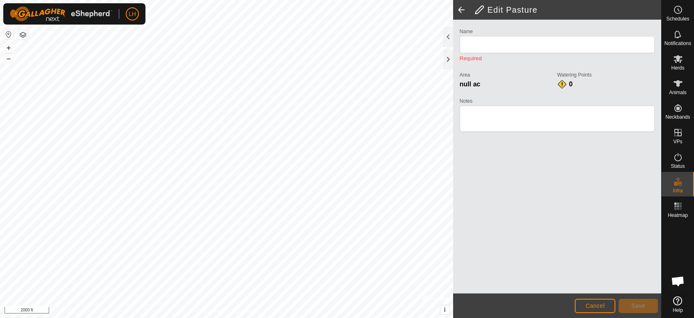
type input "Wire Bench"
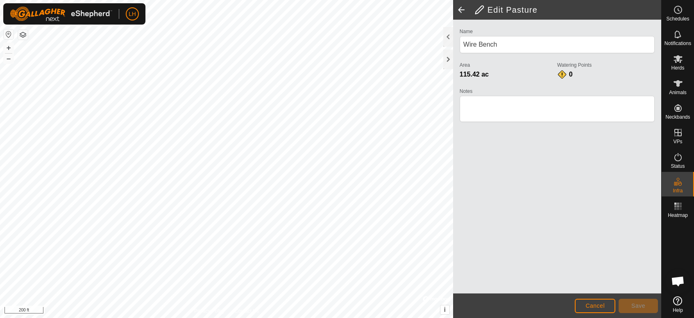
click at [281, 286] on html "LH Schedules Notifications Herds Animals Neckbands VPs Status Infra Heatmap Hel…" at bounding box center [347, 159] width 694 height 318
click at [597, 286] on span "Cancel" at bounding box center [595, 306] width 19 height 7
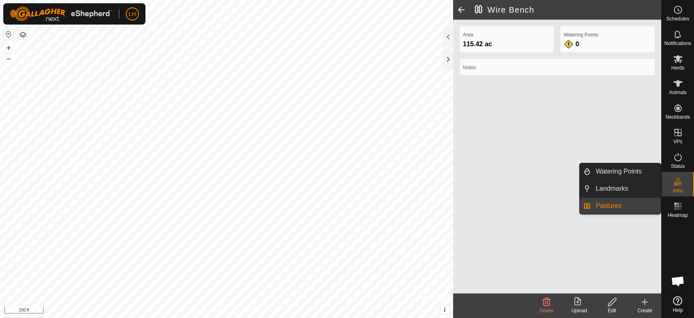
click at [624, 187] on es-infrastructure-svg-icon at bounding box center [678, 181] width 15 height 13
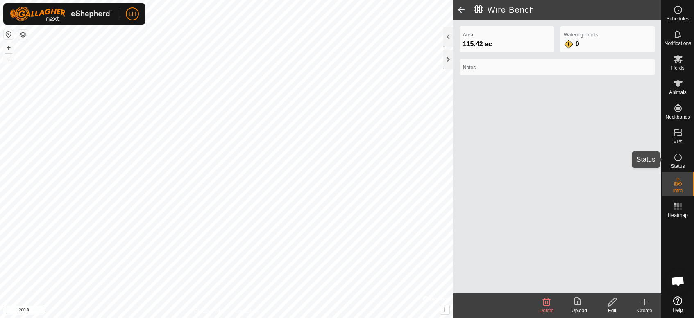
click at [624, 154] on icon at bounding box center [678, 157] width 10 height 10
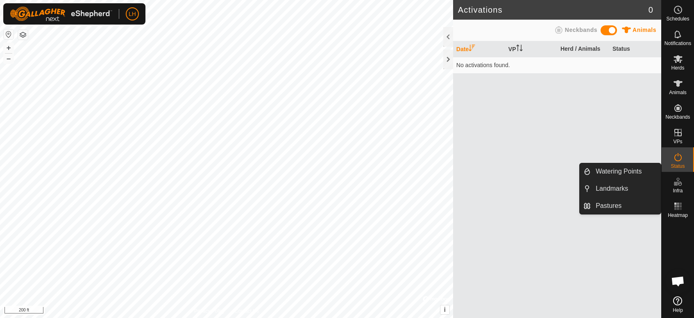
click at [624, 195] on div "Infra" at bounding box center [678, 184] width 32 height 25
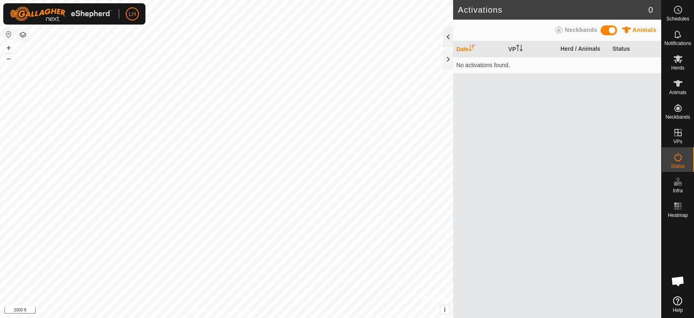
click at [446, 35] on div at bounding box center [448, 37] width 10 height 20
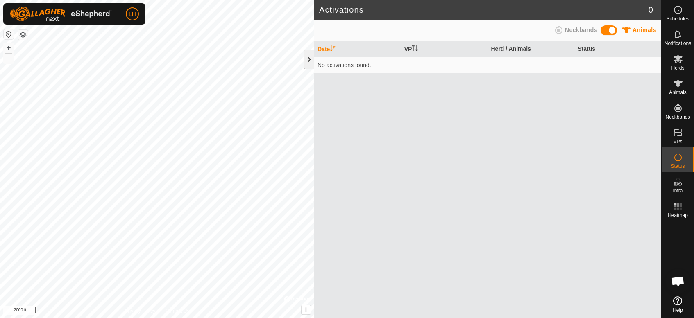
click at [308, 61] on div at bounding box center [309, 60] width 10 height 20
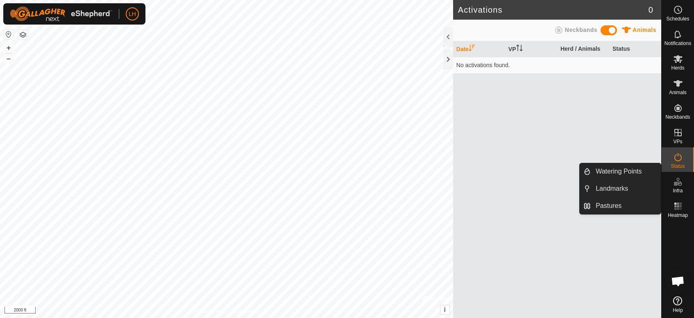
click at [624, 185] on icon at bounding box center [678, 182] width 10 height 10
click at [624, 207] on link "Pastures" at bounding box center [626, 206] width 70 height 16
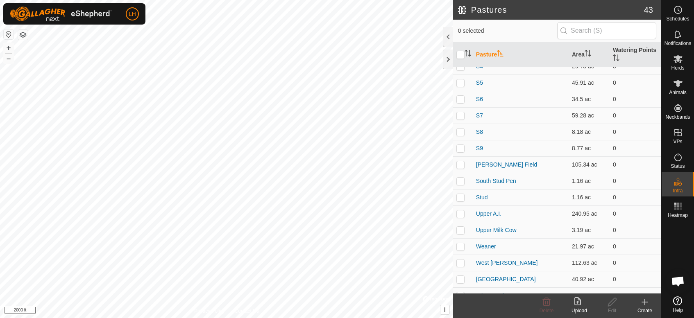
scroll to position [477, 0]
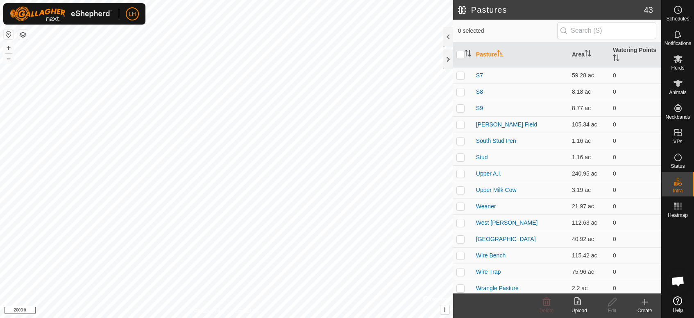
click at [579, 286] on icon at bounding box center [579, 302] width 10 height 10
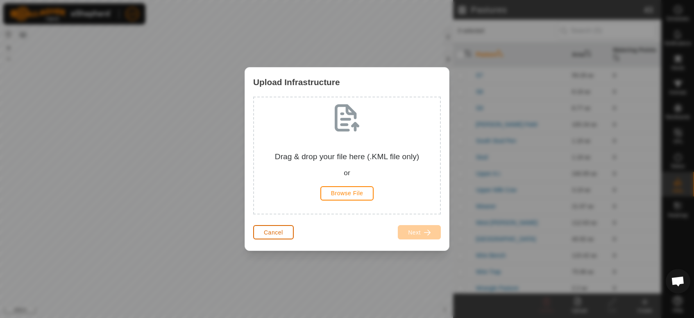
click at [261, 235] on button "Cancel" at bounding box center [273, 232] width 41 height 14
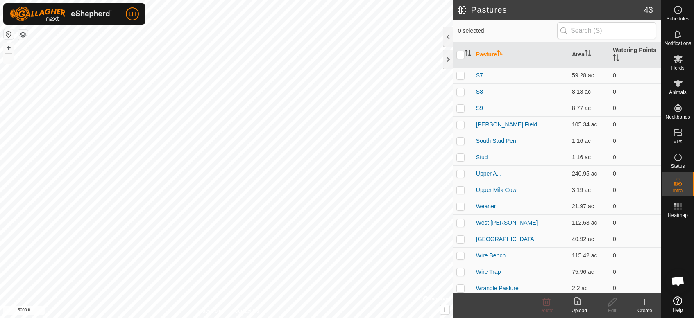
click at [8, 36] on button "button" at bounding box center [9, 35] width 10 height 10
click at [624, 286] on create-svg-icon at bounding box center [645, 302] width 33 height 10
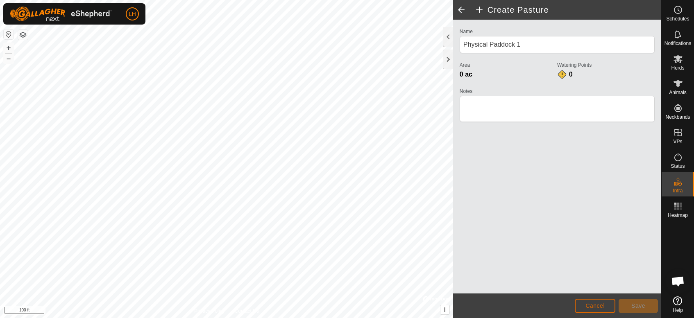
click at [594, 286] on span "Cancel" at bounding box center [595, 306] width 19 height 7
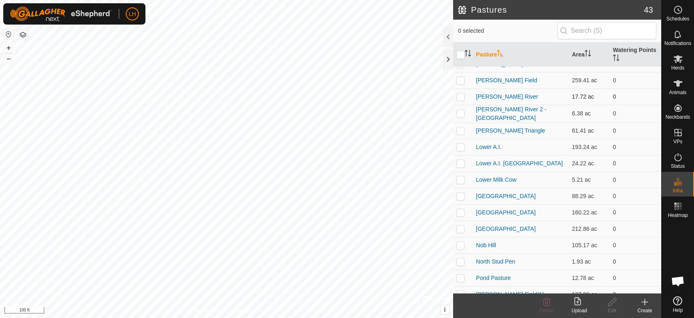
scroll to position [136, 0]
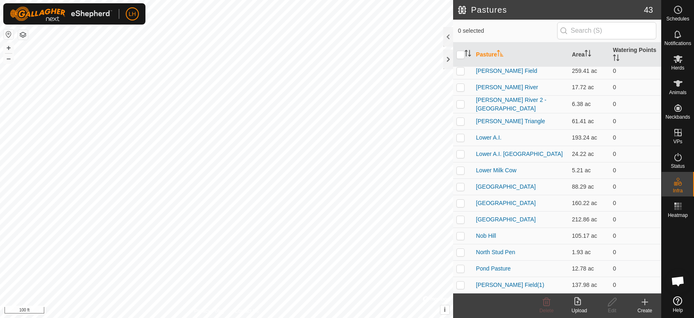
click at [624, 286] on icon at bounding box center [645, 302] width 10 height 10
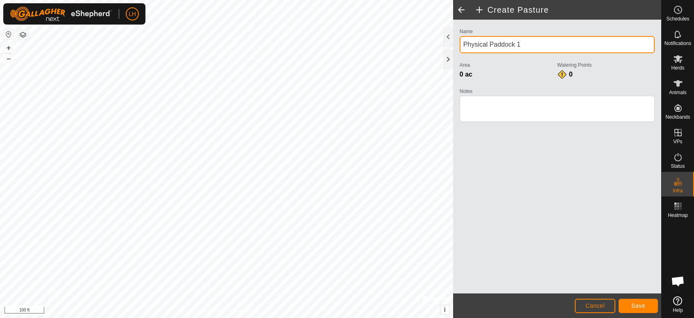
click at [404, 50] on div "Create Pasture Name Physical Paddock 1 Area 0 ac Watering Points 0 Notes Cancel…" at bounding box center [330, 159] width 661 height 318
click at [566, 52] on input "Physical Paddock 1" at bounding box center [557, 44] width 195 height 17
drag, startPoint x: 548, startPoint y: 41, endPoint x: 457, endPoint y: 46, distance: 91.1
click at [457, 46] on div "Name Physical Paddock 1 Area 0 ac Watering Points 0 Notes" at bounding box center [557, 78] width 202 height 105
type input "Near Horse Pasture"
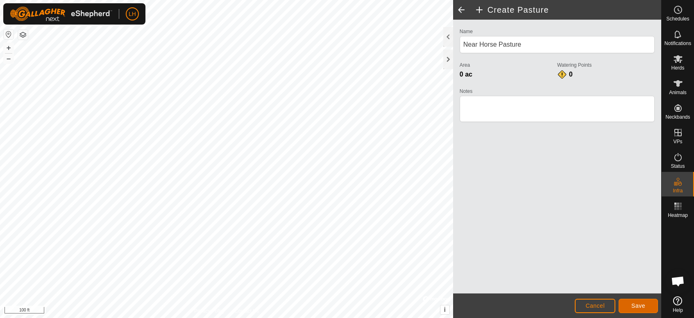
click at [624, 286] on button "Save" at bounding box center [638, 306] width 39 height 14
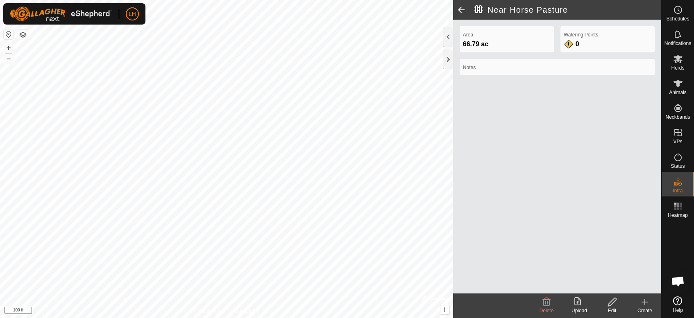
click at [608, 286] on icon at bounding box center [612, 302] width 10 height 10
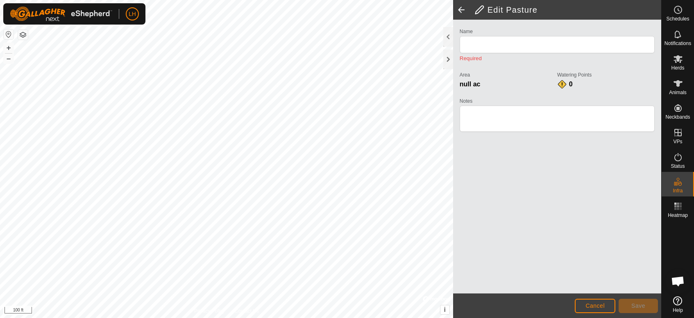
type input "Near Horse Pasture"
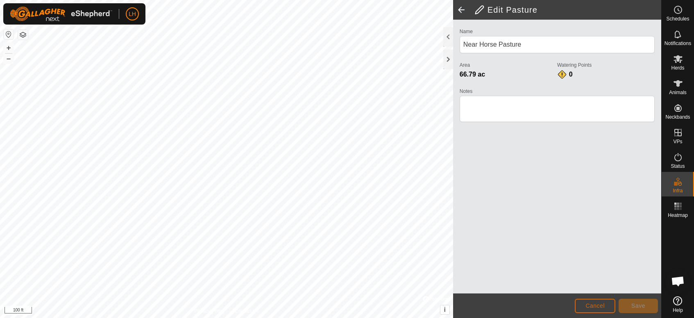
click at [605, 286] on button "Cancel" at bounding box center [595, 306] width 41 height 14
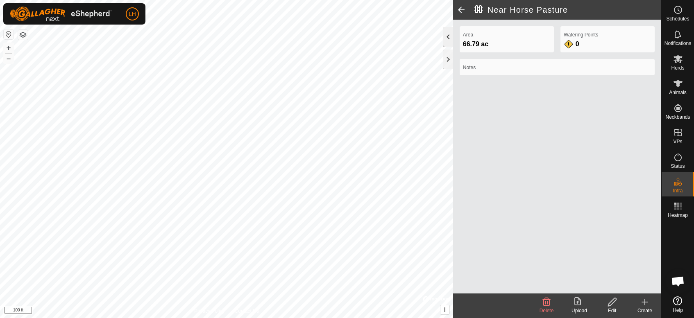
click at [447, 41] on div at bounding box center [448, 37] width 10 height 20
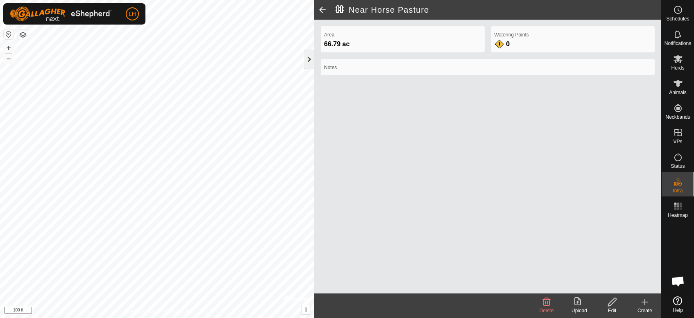
click at [307, 64] on div at bounding box center [309, 60] width 10 height 20
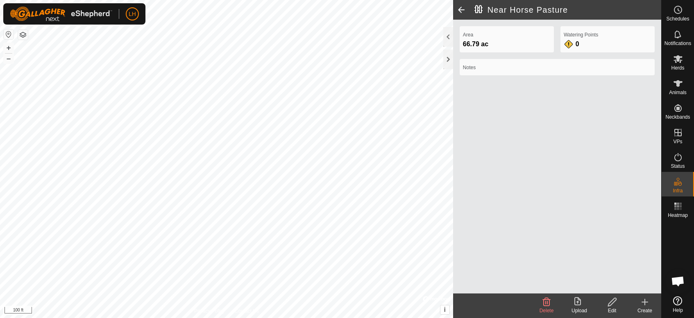
click at [611, 286] on icon at bounding box center [612, 302] width 10 height 10
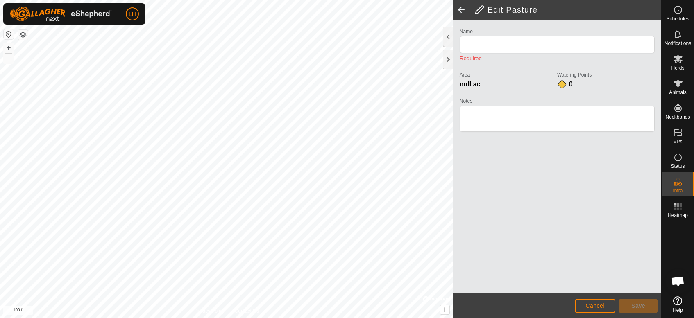
type input "Near Horse Pasture"
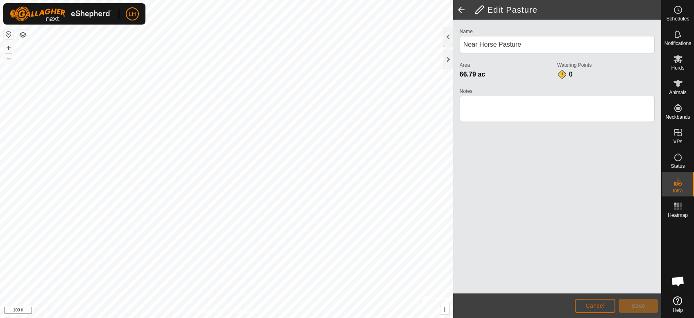
click at [615, 286] on button "Cancel" at bounding box center [595, 306] width 41 height 14
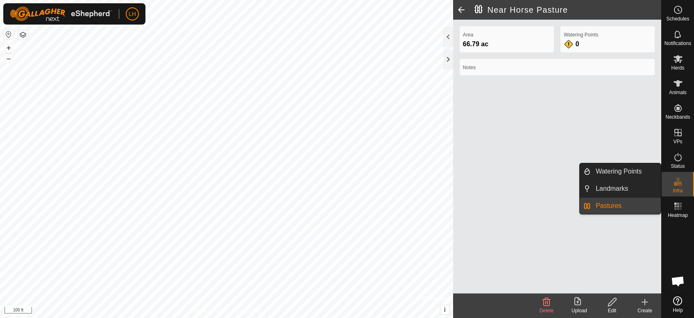
drag, startPoint x: 681, startPoint y: 176, endPoint x: 681, endPoint y: 182, distance: 5.7
click at [624, 182] on icon at bounding box center [678, 182] width 10 height 10
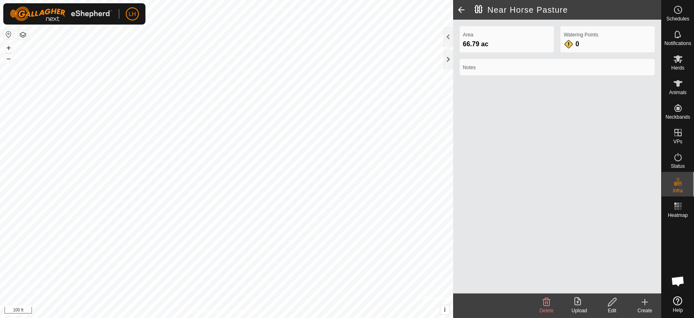
click at [458, 9] on span at bounding box center [461, 10] width 16 height 20
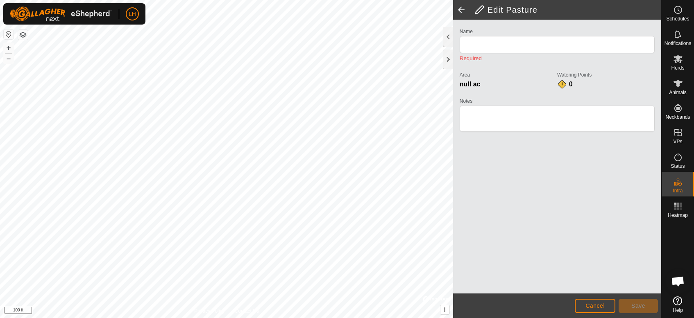
type input "Near Horse Pasture"
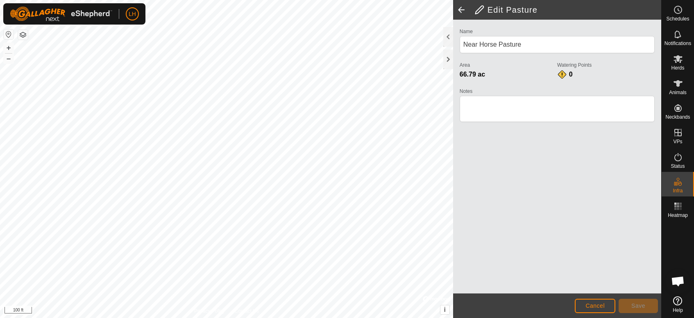
click at [460, 8] on span at bounding box center [461, 10] width 16 height 20
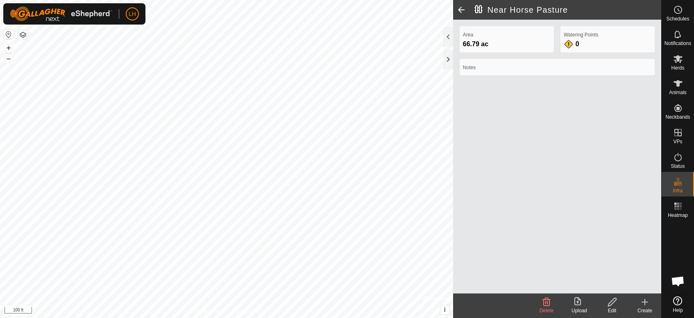
click at [460, 8] on span at bounding box center [461, 10] width 16 height 20
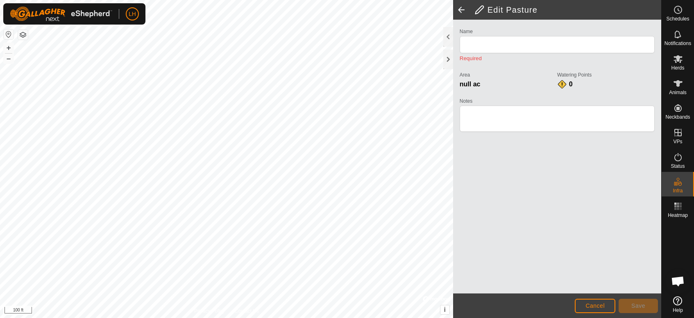
type input "Near Horse Pasture"
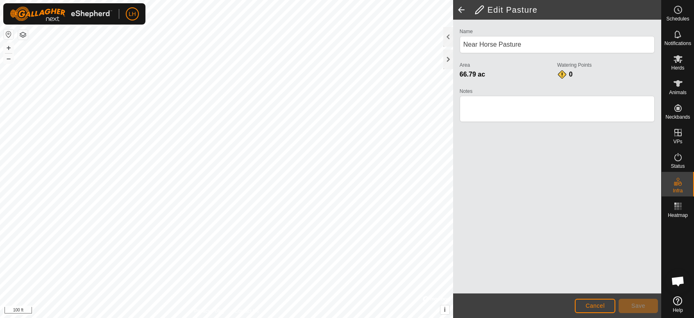
click at [460, 8] on span at bounding box center [461, 10] width 16 height 20
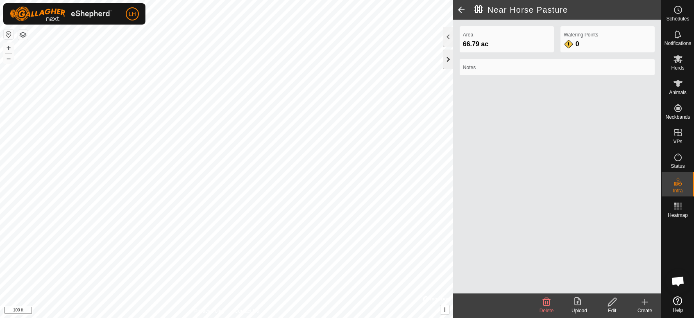
click at [450, 62] on div at bounding box center [448, 60] width 10 height 20
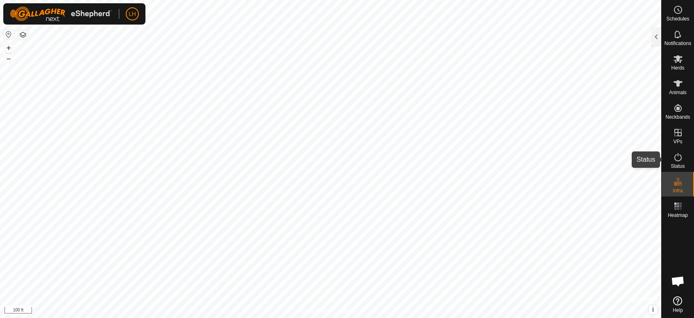
click at [624, 159] on es-activation-svg-icon at bounding box center [678, 157] width 15 height 13
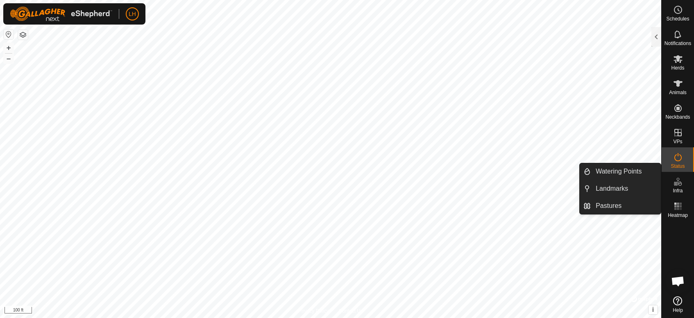
click at [624, 182] on icon at bounding box center [678, 182] width 10 height 10
click at [613, 201] on link "Pastures" at bounding box center [626, 206] width 70 height 16
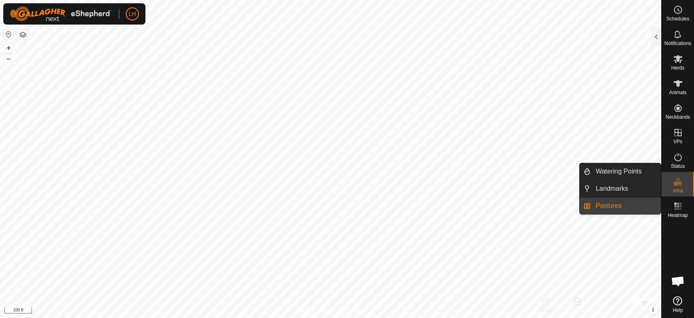
click at [613, 207] on link "Pastures" at bounding box center [626, 206] width 70 height 16
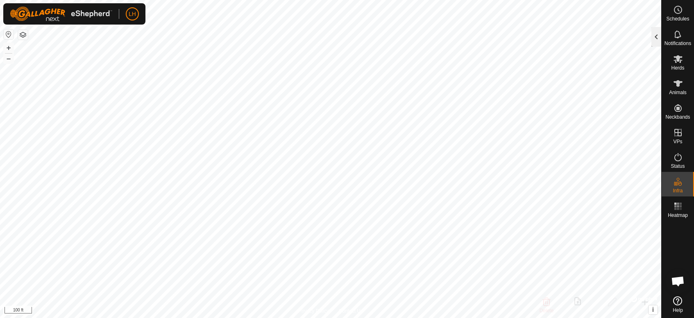
click at [624, 41] on div at bounding box center [656, 37] width 10 height 20
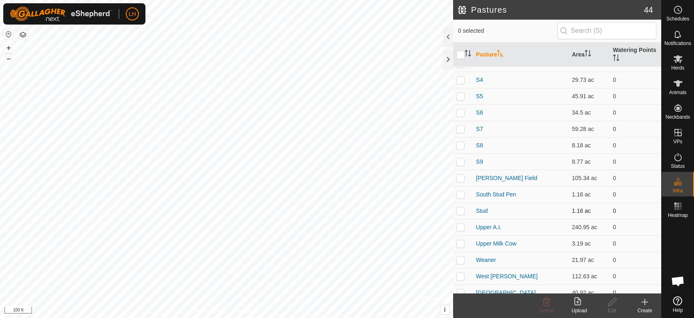
scroll to position [455, 0]
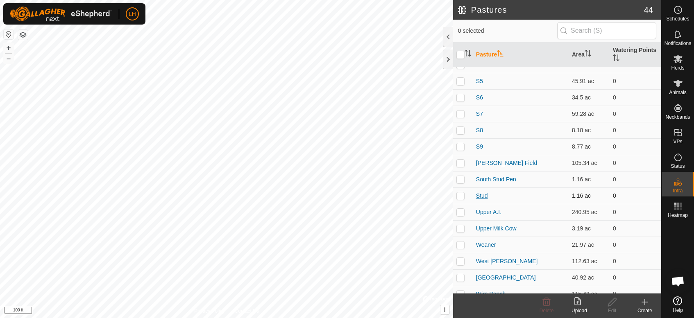
click at [484, 195] on link "Stud" at bounding box center [482, 196] width 12 height 7
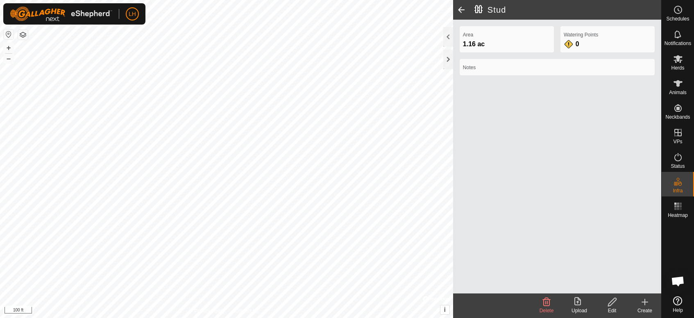
click at [611, 286] on icon at bounding box center [612, 302] width 8 height 8
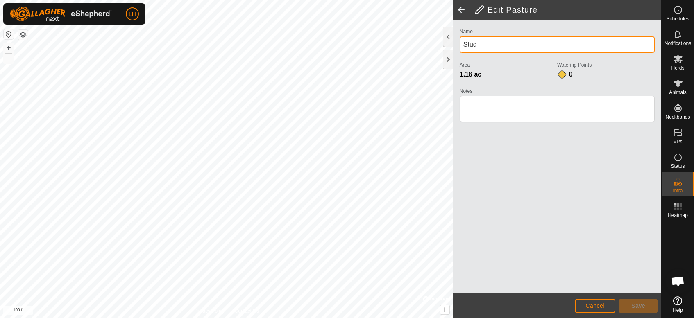
click at [461, 45] on input "Stud" at bounding box center [557, 44] width 195 height 17
click at [495, 46] on input "Old Stud" at bounding box center [557, 44] width 195 height 17
type input "Old Stud Pen"
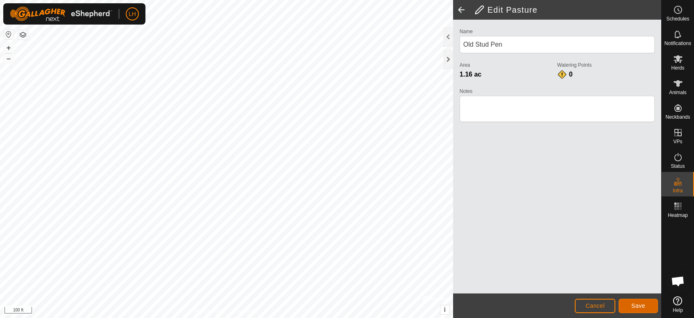
click at [624, 286] on span "Save" at bounding box center [638, 306] width 14 height 7
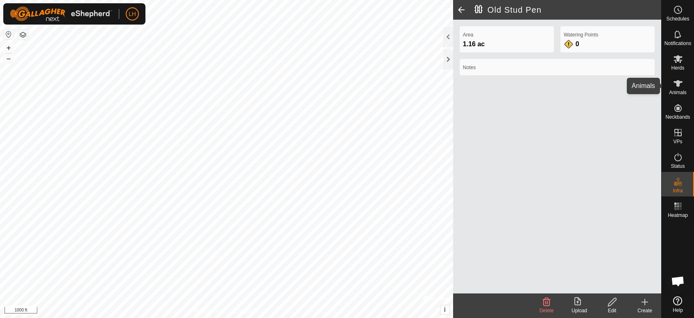
click at [624, 84] on icon at bounding box center [678, 84] width 10 height 10
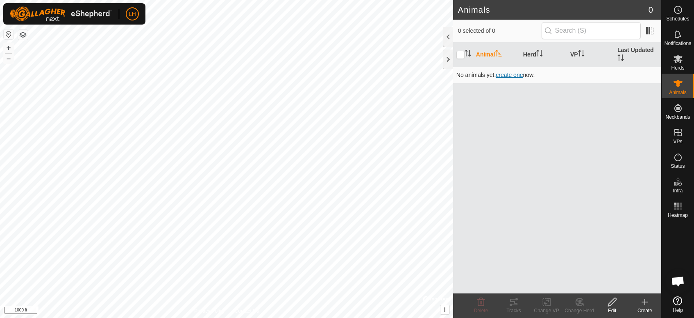
click at [512, 72] on span "create one" at bounding box center [509, 75] width 27 height 7
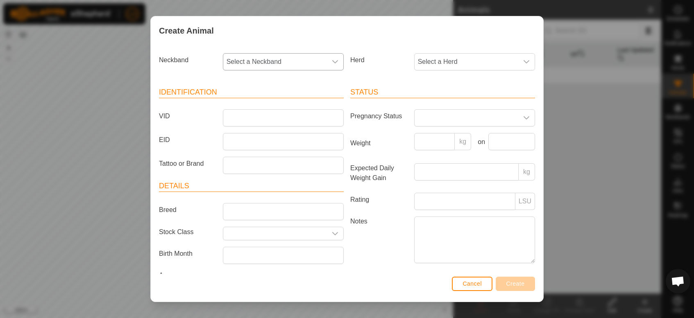
click at [332, 63] on icon "dropdown trigger" at bounding box center [335, 62] width 7 height 7
click at [443, 59] on span "Select a Herd" at bounding box center [467, 62] width 104 height 16
click at [473, 279] on button "Cancel" at bounding box center [472, 284] width 41 height 14
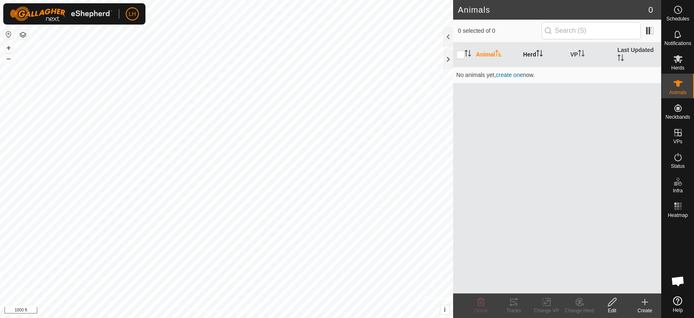
click at [527, 51] on th "Herd" at bounding box center [543, 55] width 47 height 25
click at [575, 57] on th "VP" at bounding box center [590, 55] width 47 height 25
click at [622, 52] on th "Last Updated" at bounding box center [637, 55] width 47 height 25
click at [624, 57] on icon at bounding box center [678, 59] width 9 height 8
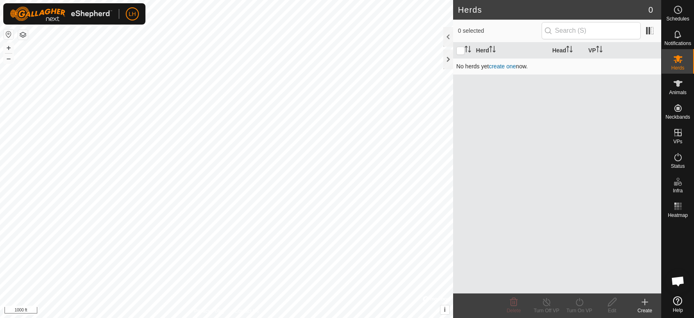
click at [504, 66] on link "create one" at bounding box center [502, 66] width 27 height 7
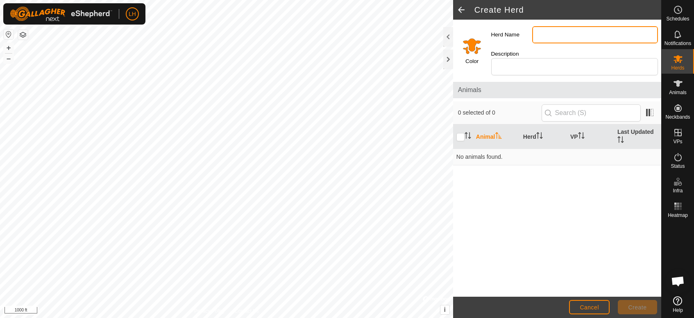
click at [551, 32] on input "Herd Name" at bounding box center [595, 34] width 126 height 17
type input "Whisky Flat - [GEOGRAPHIC_DATA]"
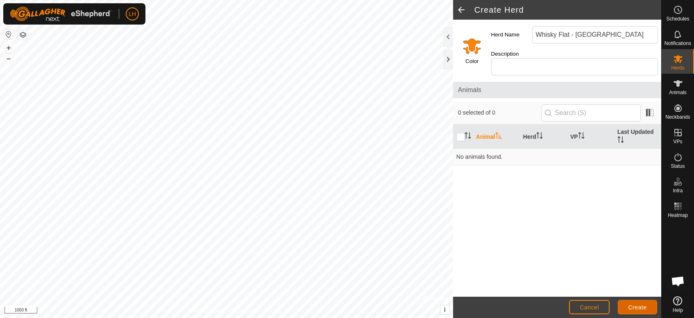
click at [624, 286] on span "Create" at bounding box center [638, 307] width 18 height 7
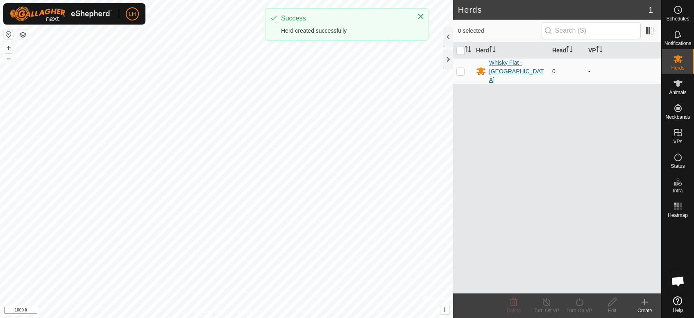
click at [479, 66] on icon at bounding box center [481, 71] width 10 height 10
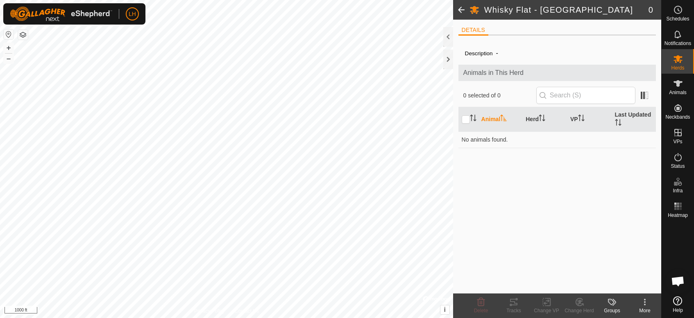
click at [457, 7] on span at bounding box center [461, 10] width 16 height 20
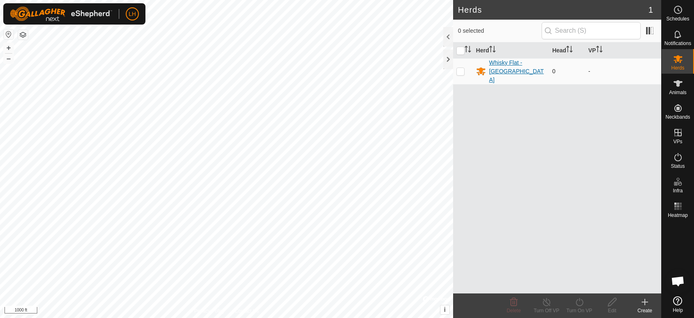
click at [513, 64] on div "Whisky Flat - [GEOGRAPHIC_DATA]" at bounding box center [517, 72] width 57 height 26
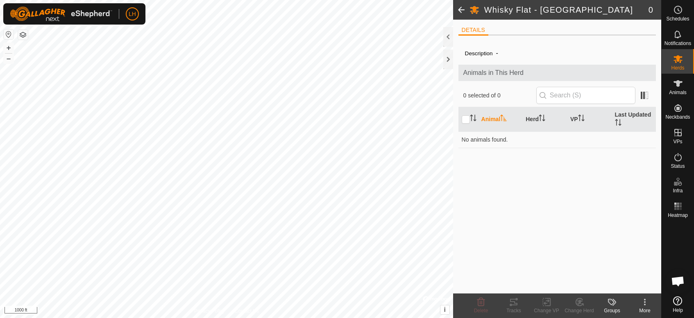
click at [624, 286] on icon at bounding box center [645, 302] width 10 height 10
click at [624, 284] on link "Edit Herd Detail" at bounding box center [620, 284] width 81 height 16
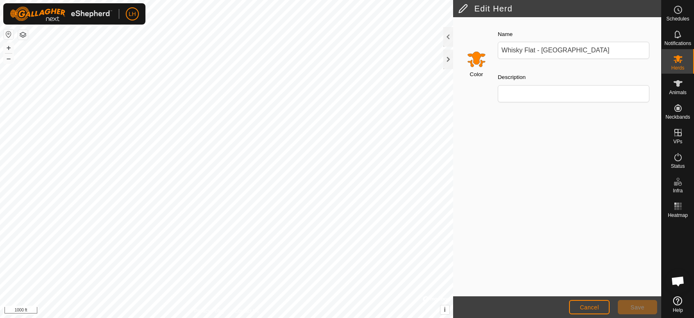
click at [477, 60] on input "Select a color" at bounding box center [477, 59] width 20 height 20
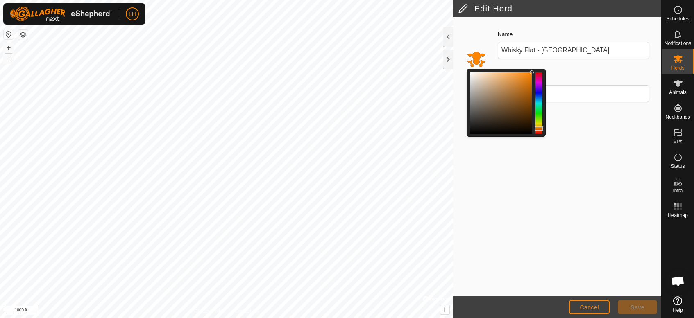
click at [540, 83] on div at bounding box center [539, 103] width 7 height 61
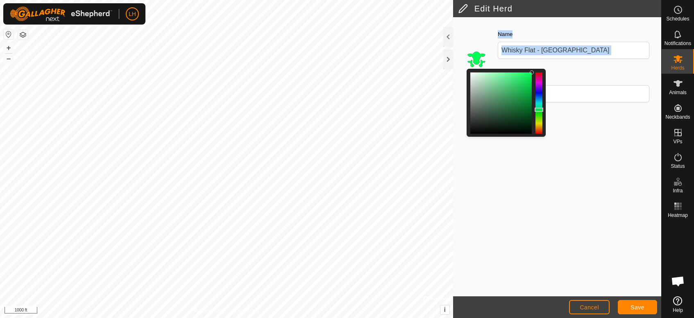
drag, startPoint x: 540, startPoint y: 83, endPoint x: 551, endPoint y: 109, distance: 28.7
click at [551, 109] on div "Color Name Whisky Flat - [GEOGRAPHIC_DATA] Description" at bounding box center [557, 69] width 198 height 93
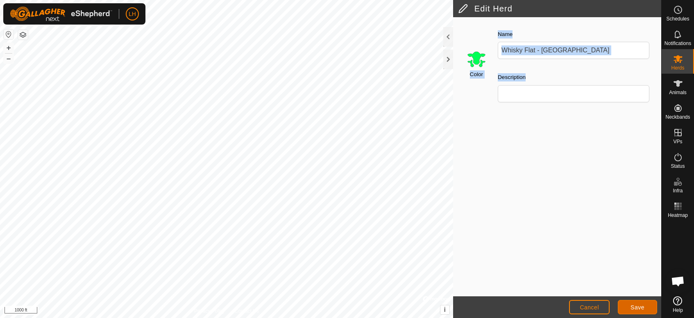
click at [624, 286] on span "Save" at bounding box center [638, 307] width 14 height 7
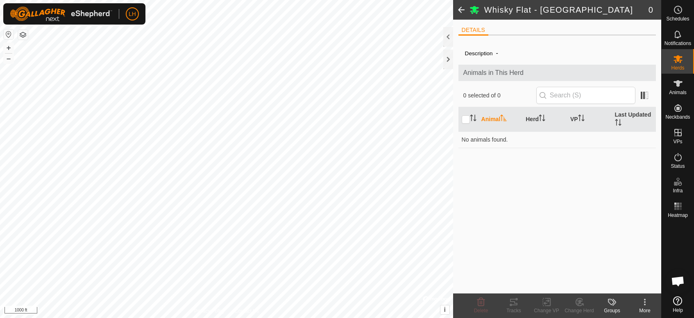
click at [617, 286] on labels-svg-icon at bounding box center [612, 302] width 33 height 10
click at [624, 286] on icon at bounding box center [645, 302] width 10 height 10
click at [570, 177] on div "Description - Animals in This Herd 0 selected of 0 Animal Herd VP Last Updated …" at bounding box center [557, 168] width 198 height 252
click at [614, 286] on icon at bounding box center [612, 302] width 10 height 10
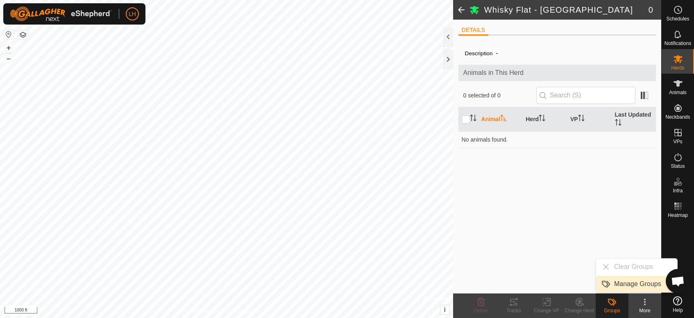
click at [623, 281] on link "Manage Groups" at bounding box center [636, 284] width 81 height 16
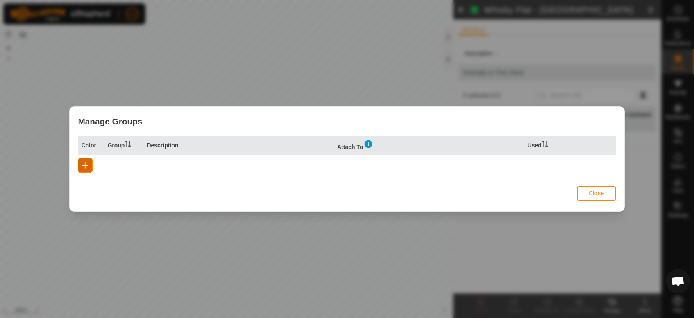
click at [85, 162] on span "button" at bounding box center [85, 165] width 7 height 7
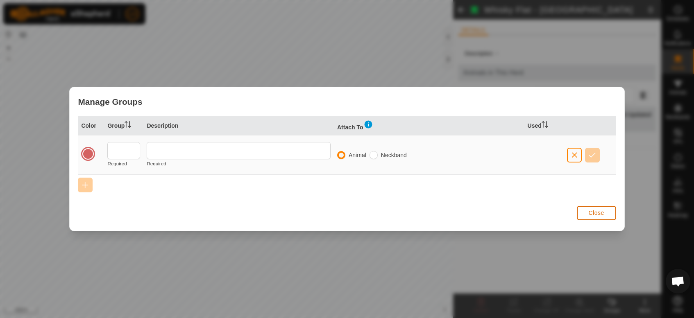
click at [613, 211] on button "Close" at bounding box center [596, 213] width 39 height 14
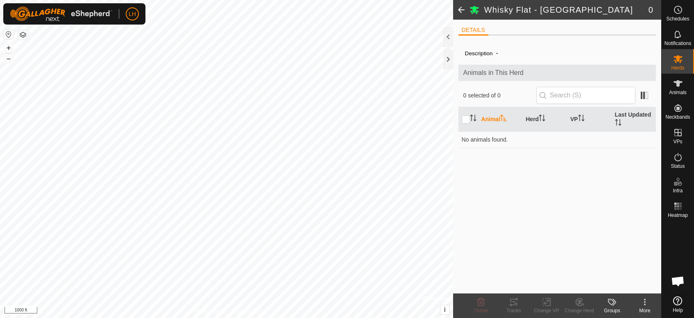
click at [613, 211] on div "Description - Animals in This Herd 0 selected of 0 Animal Herd VP Last Updated …" at bounding box center [557, 168] width 198 height 252
click at [624, 35] on es-notification-svg-icon at bounding box center [678, 34] width 15 height 13
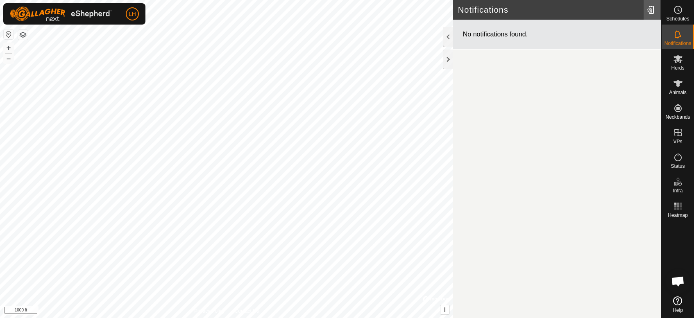
click at [624, 11] on div at bounding box center [652, 9] width 16 height 23
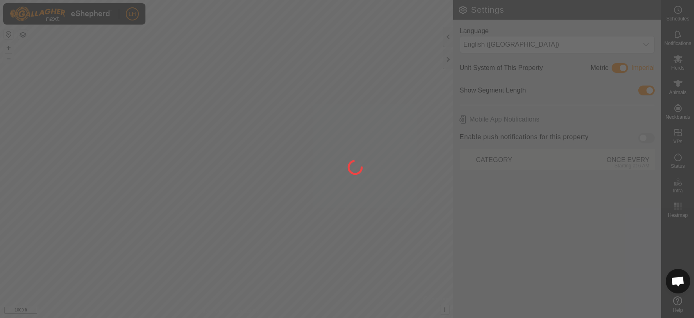
click at [624, 11] on div at bounding box center [347, 159] width 694 height 318
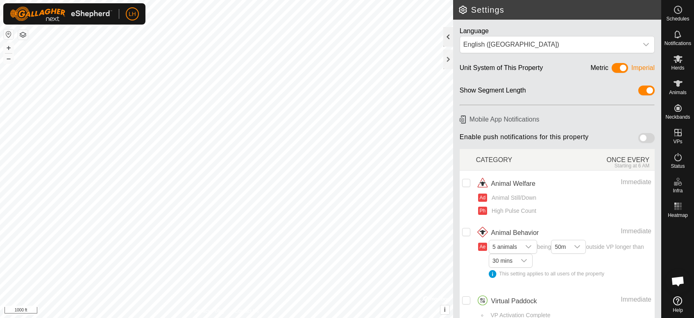
click at [449, 41] on div at bounding box center [448, 37] width 10 height 20
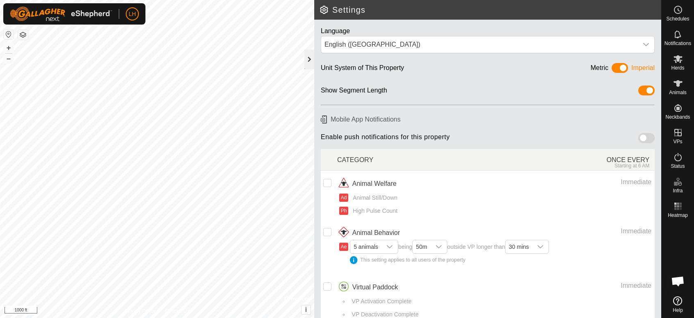
click at [306, 58] on div at bounding box center [309, 60] width 10 height 20
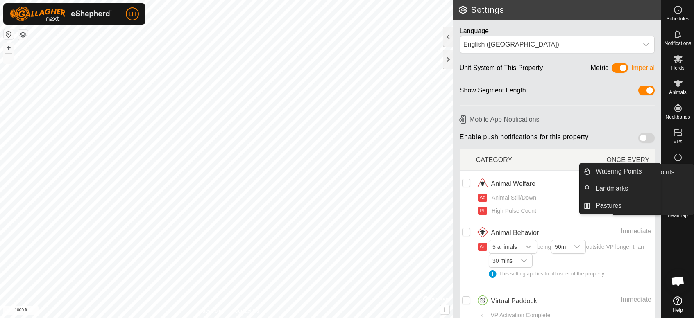
drag, startPoint x: 678, startPoint y: 172, endPoint x: 679, endPoint y: 185, distance: 12.7
click at [624, 185] on icon at bounding box center [680, 184] width 4 height 5
click at [618, 202] on link "Pastures" at bounding box center [626, 206] width 70 height 16
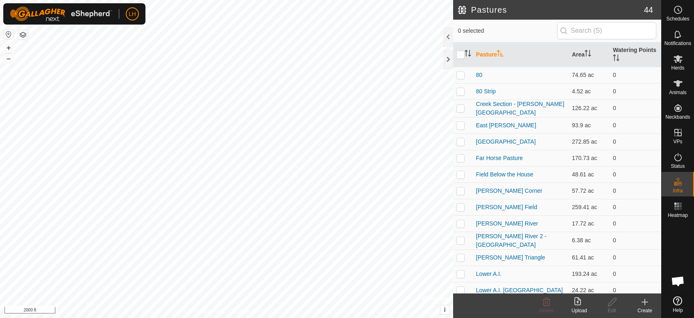
click at [22, 32] on button "button" at bounding box center [23, 35] width 10 height 10
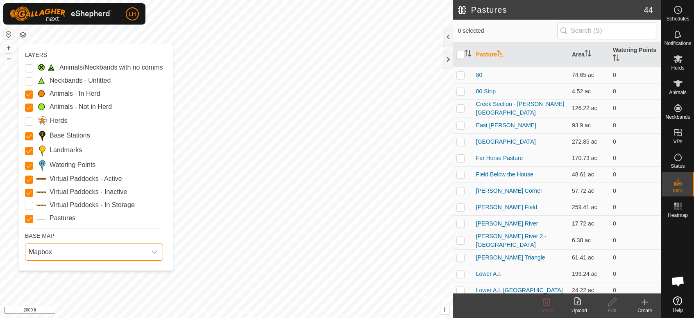
click at [52, 250] on span "Mapbox" at bounding box center [85, 252] width 121 height 16
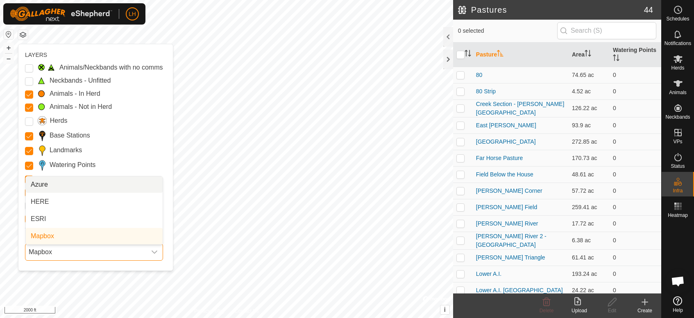
click at [52, 250] on span "Mapbox" at bounding box center [85, 252] width 121 height 16
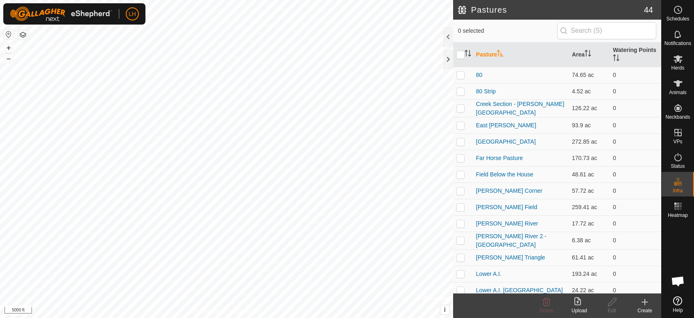
click at [251, 286] on html "LH Schedules Notifications Herds Animals Neckbands VPs Status Infra Heatmap Hel…" at bounding box center [347, 159] width 694 height 318
click at [222, 286] on html "LH Schedules Notifications Herds Animals Neckbands VPs Status Infra Heatmap Hel…" at bounding box center [347, 159] width 694 height 318
click at [259, 286] on html "LH Schedules Notifications Herds Animals Neckbands VPs Status Infra Heatmap Hel…" at bounding box center [347, 159] width 694 height 318
click at [624, 286] on icon at bounding box center [645, 302] width 10 height 10
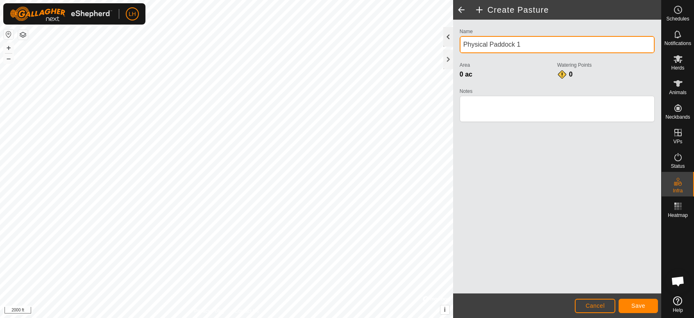
drag, startPoint x: 561, startPoint y: 44, endPoint x: 449, endPoint y: 44, distance: 111.4
click at [453, 44] on div "Create Pasture Name Physical Paddock 1 Area 0 ac Watering Points 0 Notes Cancel…" at bounding box center [557, 159] width 208 height 318
type input "K"
type input "Little Whisky"
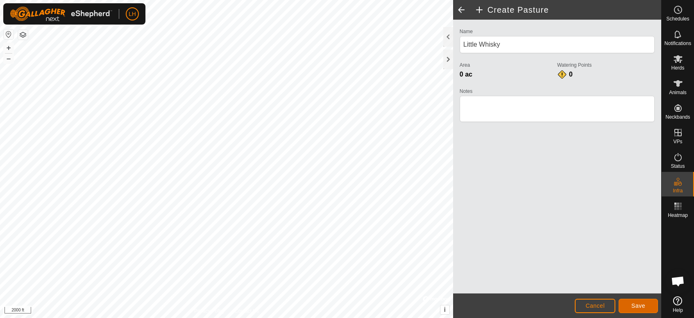
click at [624, 286] on button "Save" at bounding box center [638, 306] width 39 height 14
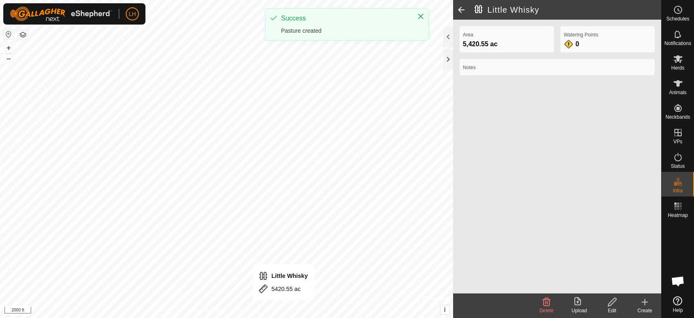
click at [232, 286] on html "LH Schedules Notifications Herds Animals Neckbands VPs Status Infra Heatmap Hel…" at bounding box center [347, 159] width 694 height 318
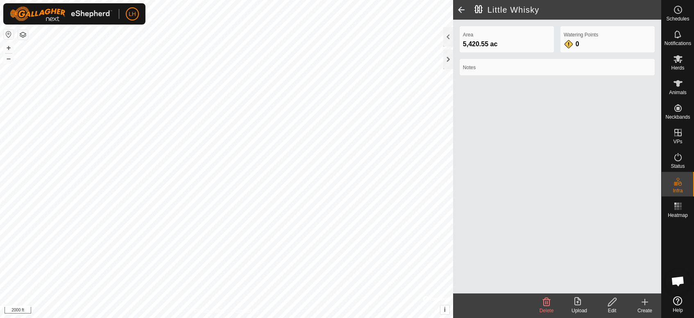
click at [624, 286] on icon at bounding box center [645, 302] width 10 height 10
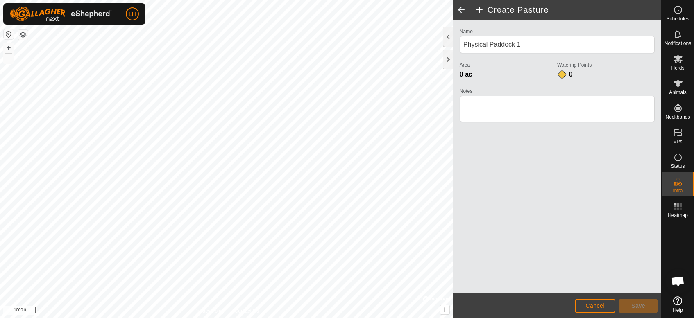
click at [229, 286] on html "LH Schedules Notifications Herds Animals Neckbands VPs Status Infra Heatmap Hel…" at bounding box center [347, 159] width 694 height 318
click at [598, 286] on span "Cancel" at bounding box center [595, 306] width 19 height 7
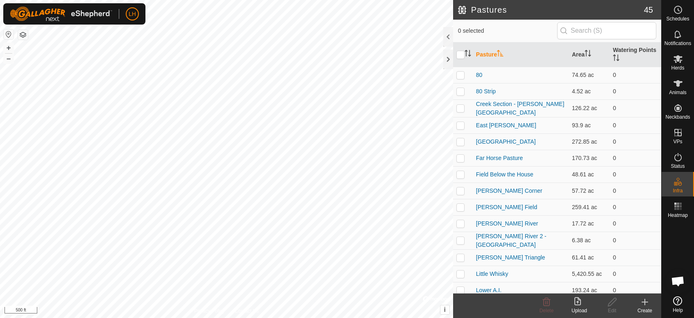
click at [624, 286] on create-svg-icon at bounding box center [645, 302] width 33 height 10
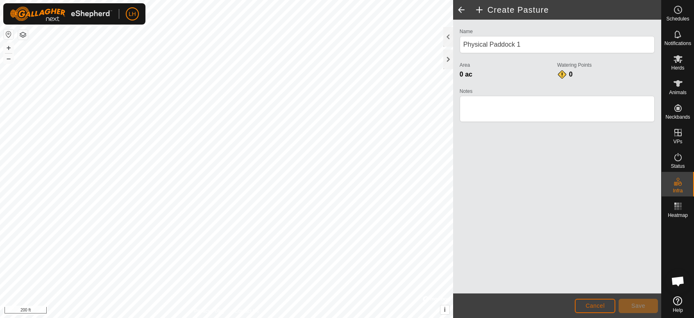
click at [590, 286] on button "Cancel" at bounding box center [595, 306] width 41 height 14
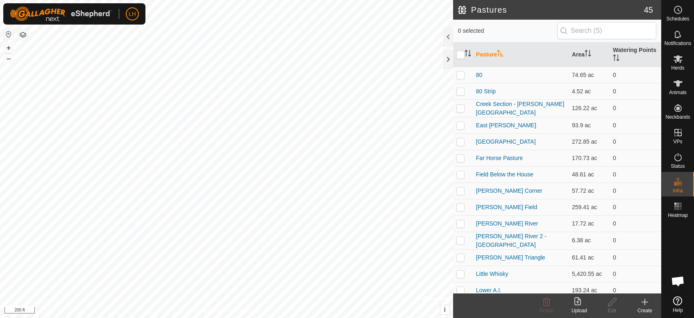
click at [624, 286] on icon at bounding box center [645, 302] width 10 height 10
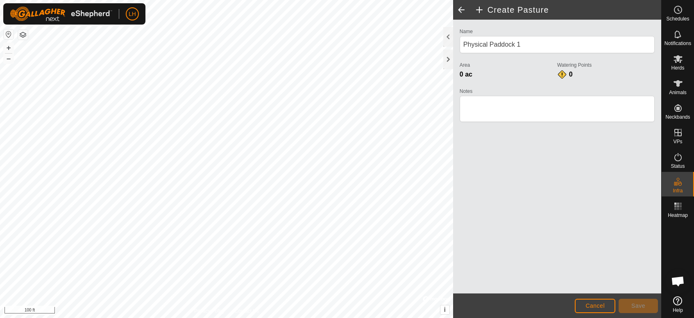
click at [158, 286] on html "LH Schedules Notifications Herds Animals Neckbands VPs Status Infra Heatmap Hel…" at bounding box center [347, 159] width 694 height 318
click at [206, 286] on html "LH Schedules Notifications Herds Animals Neckbands VPs Status Infra Heatmap Hel…" at bounding box center [347, 159] width 694 height 318
click at [195, 286] on html "LH Schedules Notifications Herds Animals Neckbands VPs Status Infra Heatmap Hel…" at bounding box center [347, 159] width 694 height 318
click at [182, 286] on html "LH Schedules Notifications Herds Animals Neckbands VPs Status Infra Heatmap Hel…" at bounding box center [347, 159] width 694 height 318
click at [159, 286] on html "LH Schedules Notifications Herds Animals Neckbands VPs Status Infra Heatmap Hel…" at bounding box center [347, 159] width 694 height 318
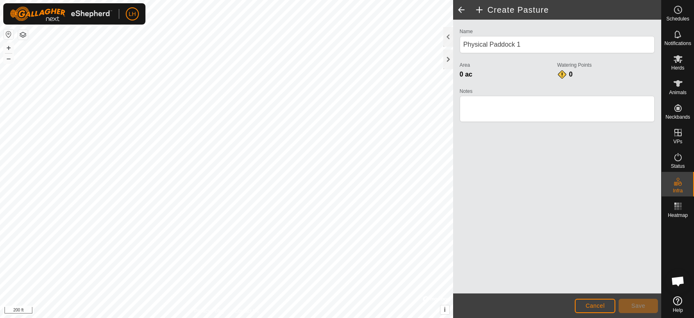
click at [173, 286] on html "LH Schedules Notifications Herds Animals Neckbands VPs Status Infra Heatmap Hel…" at bounding box center [347, 159] width 694 height 318
click at [190, 286] on html "LH Schedules Notifications Herds Animals Neckbands VPs Status Infra Heatmap Hel…" at bounding box center [347, 159] width 694 height 318
click at [200, 286] on html "LH Schedules Notifications Herds Animals Neckbands VPs Status Infra Heatmap Hel…" at bounding box center [347, 159] width 694 height 318
click at [214, 286] on html "LH Schedules Notifications Herds Animals Neckbands VPs Status Infra Heatmap Hel…" at bounding box center [347, 159] width 694 height 318
click at [206, 286] on html "LH Schedules Notifications Herds Animals Neckbands VPs Status Infra Heatmap Hel…" at bounding box center [347, 159] width 694 height 318
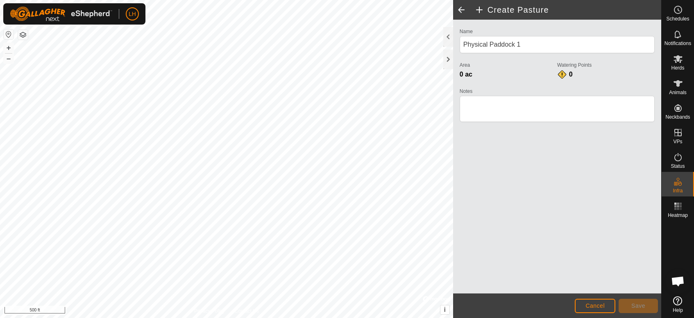
click at [213, 286] on html "LH Schedules Notifications Herds Animals Neckbands VPs Status Infra Heatmap Hel…" at bounding box center [347, 159] width 694 height 318
click at [165, 286] on html "LH Schedules Notifications Herds Animals Neckbands VPs Status Infra Heatmap Hel…" at bounding box center [347, 159] width 694 height 318
click at [133, 286] on html "LH Schedules Notifications Herds Animals Neckbands VPs Status Infra Heatmap Hel…" at bounding box center [347, 159] width 694 height 318
click at [159, 286] on html "LH Schedules Notifications Herds Animals Neckbands VPs Status Infra Heatmap Hel…" at bounding box center [347, 159] width 694 height 318
click at [119, 286] on html "LH Schedules Notifications Herds Animals Neckbands VPs Status Infra Heatmap Hel…" at bounding box center [347, 159] width 694 height 318
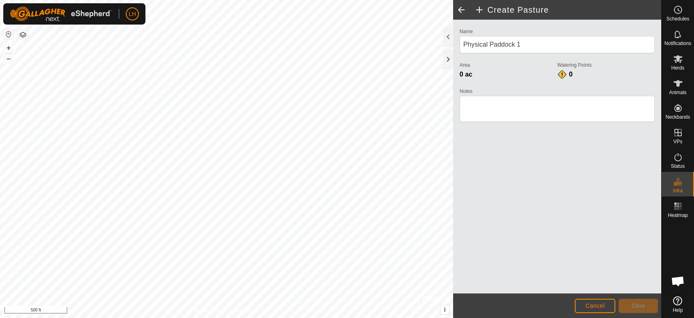
click at [144, 286] on html "LH Schedules Notifications Herds Animals Neckbands VPs Status Infra Heatmap Hel…" at bounding box center [347, 159] width 694 height 318
click at [137, 286] on html "LH Schedules Notifications Herds Animals Neckbands VPs Status Infra Heatmap Hel…" at bounding box center [347, 159] width 694 height 318
click at [136, 286] on html "LH Schedules Notifications Herds Animals Neckbands VPs Status Infra Heatmap Hel…" at bounding box center [347, 159] width 694 height 318
click at [122, 286] on html "LH Schedules Notifications Herds Animals Neckbands VPs Status Infra Heatmap Hel…" at bounding box center [347, 159] width 694 height 318
click at [97, 286] on html "LH Schedules Notifications Herds Animals Neckbands VPs Status Infra Heatmap Hel…" at bounding box center [347, 159] width 694 height 318
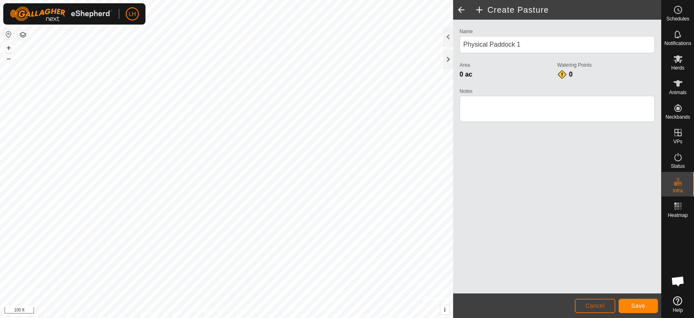
click at [600, 286] on span "Cancel" at bounding box center [595, 306] width 19 height 7
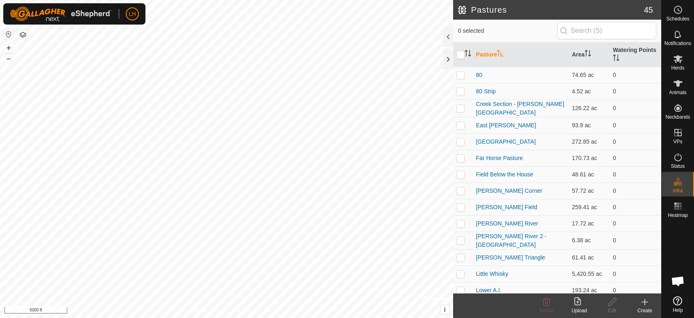
click at [624, 286] on icon at bounding box center [645, 302] width 10 height 10
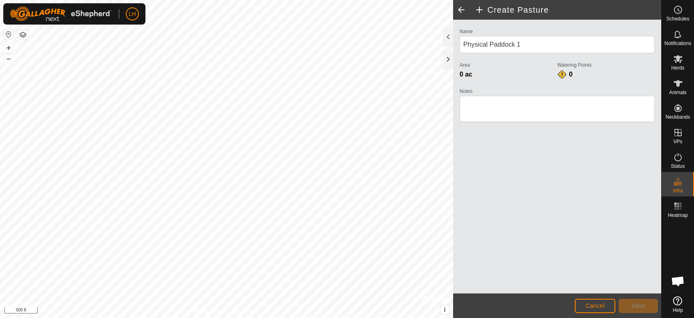
click at [217, 286] on html "LH Schedules Notifications Herds Animals Neckbands VPs Status Infra Heatmap Hel…" at bounding box center [347, 159] width 694 height 318
click at [233, 286] on html "LH Schedules Notifications Herds Animals Neckbands VPs Status Infra Heatmap Hel…" at bounding box center [347, 159] width 694 height 318
click at [247, 286] on html "LH Schedules Notifications Herds Animals Neckbands VPs Status Infra Heatmap Hel…" at bounding box center [347, 159] width 694 height 318
click at [260, 286] on html "LH Schedules Notifications Herds Animals Neckbands VPs Status Infra Heatmap Hel…" at bounding box center [347, 159] width 694 height 318
click at [269, 286] on html "LH Schedules Notifications Herds Animals Neckbands VPs Status Infra Heatmap Hel…" at bounding box center [347, 159] width 694 height 318
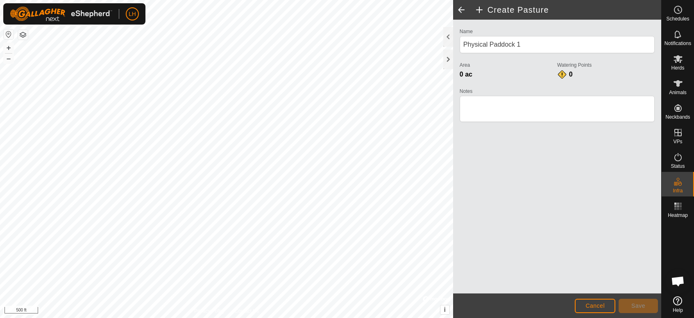
click at [239, 286] on html "LH Schedules Notifications Herds Animals Neckbands VPs Status Infra Heatmap Hel…" at bounding box center [347, 159] width 694 height 318
click at [318, 286] on html "LH Schedules Notifications Herds Animals Neckbands VPs Status Infra Heatmap Hel…" at bounding box center [347, 159] width 694 height 318
click at [371, 286] on html "LH Schedules Notifications Herds Animals Neckbands VPs Status Infra Heatmap Hel…" at bounding box center [347, 159] width 694 height 318
click at [402, 286] on html "LH Schedules Notifications Herds Animals Neckbands VPs Status Infra Heatmap Hel…" at bounding box center [347, 159] width 694 height 318
click at [389, 286] on html "LH Schedules Notifications Herds Animals Neckbands VPs Status Infra Heatmap Hel…" at bounding box center [347, 159] width 694 height 318
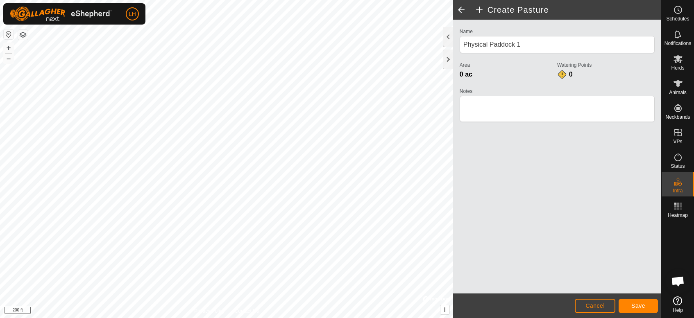
click at [261, 0] on html "LH Schedules Notifications Herds Animals Neckbands VPs Status Infra Heatmap Hel…" at bounding box center [347, 159] width 694 height 318
click at [328, 286] on html "LH Schedules Notifications Herds Animals Neckbands VPs Status Infra Heatmap Hel…" at bounding box center [347, 159] width 694 height 318
click at [588, 286] on span "Cancel" at bounding box center [595, 306] width 19 height 7
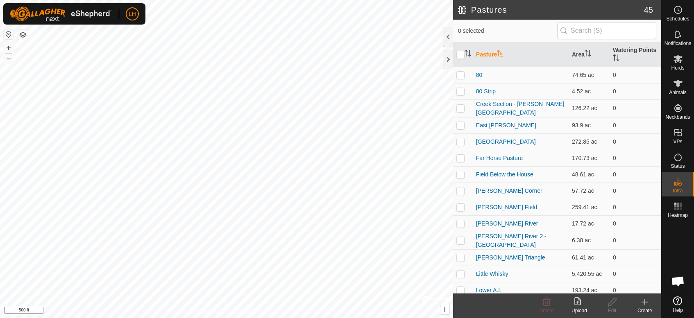
click at [266, 0] on html "LH Schedules Notifications Herds Animals Neckbands VPs Status Infra Heatmap Hel…" at bounding box center [347, 159] width 694 height 318
click at [334, 286] on html "LH Schedules Notifications Herds Animals Neckbands VPs Status Infra Heatmap Hel…" at bounding box center [347, 159] width 694 height 318
click at [342, 286] on html "LH Schedules Notifications Herds Animals Neckbands VPs Status Infra Heatmap Hel…" at bounding box center [347, 159] width 694 height 318
click at [624, 286] on icon at bounding box center [645, 302] width 10 height 10
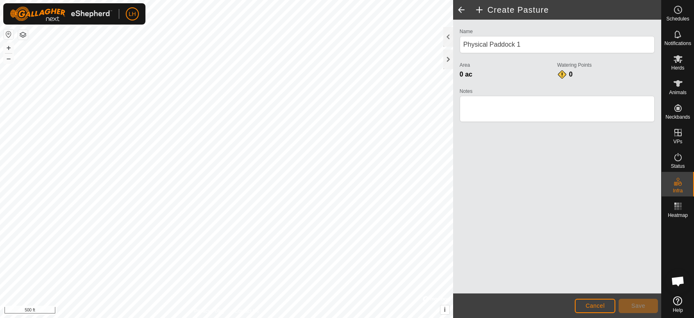
click at [174, 0] on html "LH Schedules Notifications Herds Animals Neckbands VPs Status Infra Heatmap Hel…" at bounding box center [347, 159] width 694 height 318
click at [234, 0] on html "LH Schedules Notifications Herds Animals Neckbands VPs Status Infra Heatmap Hel…" at bounding box center [347, 159] width 694 height 318
click at [336, 0] on html "LH Schedules Notifications Herds Animals Neckbands VPs Status Infra Heatmap Hel…" at bounding box center [347, 159] width 694 height 318
click at [327, 0] on html "LH Schedules Notifications Herds Animals Neckbands VPs Status Infra Heatmap Hel…" at bounding box center [347, 159] width 694 height 318
click at [389, 0] on html "LH Schedules Notifications Herds Animals Neckbands VPs Status Infra Heatmap Hel…" at bounding box center [347, 159] width 694 height 318
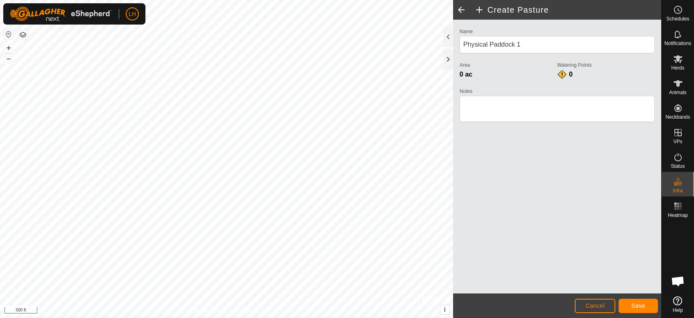
click at [330, 286] on html "LH Schedules Notifications Herds Animals Neckbands VPs Status Infra Heatmap Hel…" at bounding box center [347, 159] width 694 height 318
click at [296, 286] on html "LH Schedules Notifications Herds Animals Neckbands VPs Status Infra Heatmap Hel…" at bounding box center [347, 159] width 694 height 318
click at [435, 32] on div "Create Pasture Name Physical Paddock 1 Area 0 ac Watering Points 0 Notes Cancel…" at bounding box center [330, 159] width 661 height 318
drag, startPoint x: 579, startPoint y: 45, endPoint x: 456, endPoint y: 35, distance: 122.5
click at [456, 35] on div "Name Physical Paddock 1 Area 0 ac Watering Points 0 Notes" at bounding box center [557, 78] width 202 height 105
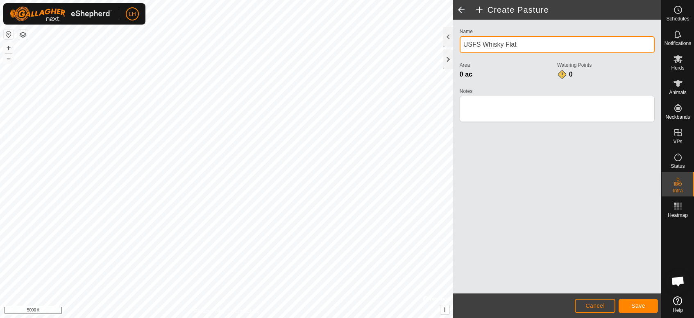
type input "USFS Whisky Flat"
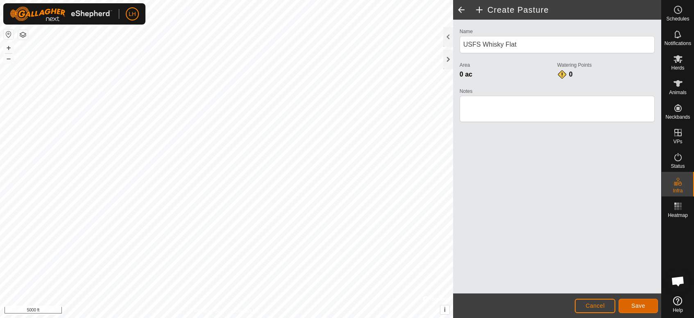
click at [624, 286] on button "Save" at bounding box center [638, 306] width 39 height 14
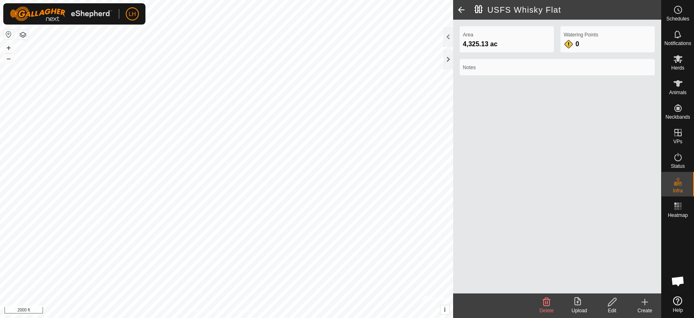
click at [615, 286] on icon at bounding box center [612, 302] width 10 height 10
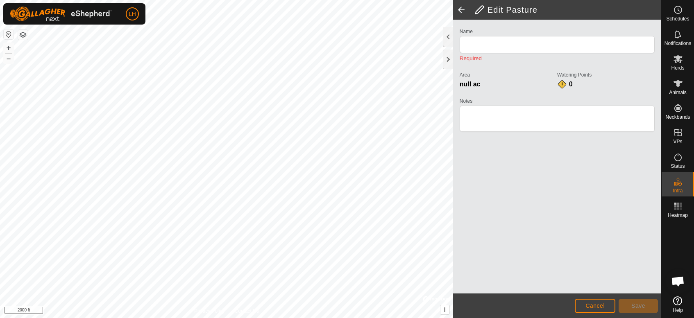
type input "USFS Whisky Flat"
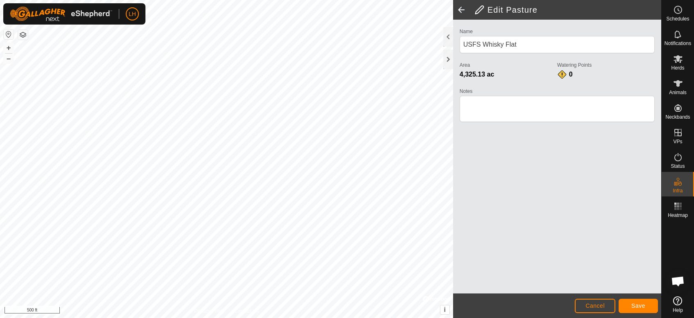
click at [263, 286] on html "LH Schedules Notifications Herds Animals Neckbands VPs Status Infra Heatmap Hel…" at bounding box center [347, 159] width 694 height 318
click at [468, 68] on div "Edit Pasture Name USFS Whisky Flat Area 4,325.13 ac Watering Points 0 Notes Can…" at bounding box center [330, 159] width 661 height 318
click at [457, 0] on html "LH Schedules Notifications Herds Animals Neckbands VPs Status Infra Heatmap Hel…" at bounding box center [347, 159] width 694 height 318
click at [363, 286] on html "LH Schedules Notifications Herds Animals Neckbands VPs Status Infra Heatmap Hel…" at bounding box center [347, 159] width 694 height 318
click at [624, 286] on button "Save" at bounding box center [638, 306] width 39 height 14
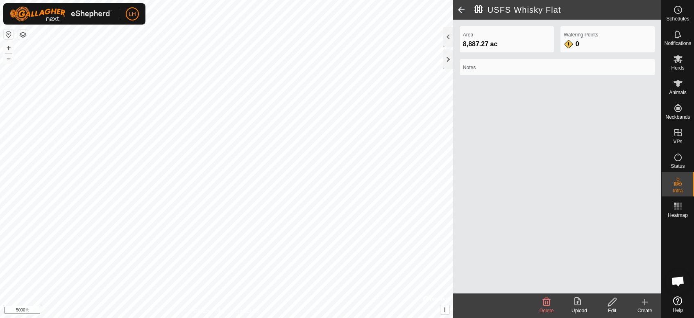
click at [613, 286] on icon at bounding box center [612, 302] width 10 height 10
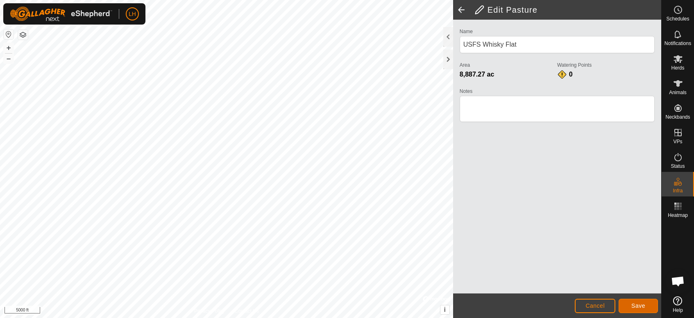
click at [624, 286] on span "Save" at bounding box center [638, 306] width 14 height 7
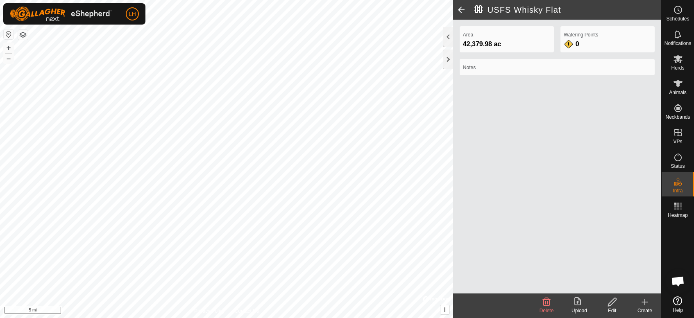
click at [624, 286] on icon at bounding box center [645, 302] width 10 height 10
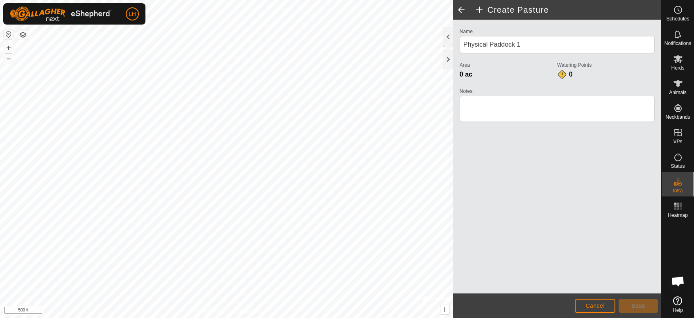
click at [205, 286] on html "LH Schedules Notifications Herds Animals Neckbands VPs Status Infra Heatmap Hel…" at bounding box center [347, 159] width 694 height 318
click at [239, 286] on html "LH Schedules Notifications Herds Animals Neckbands VPs Status Infra Heatmap Hel…" at bounding box center [347, 159] width 694 height 318
click at [243, 286] on html "LH Schedules Notifications Herds Animals Neckbands VPs Status Infra Heatmap Hel…" at bounding box center [347, 159] width 694 height 318
click at [248, 311] on div "Privacy Policy Contact Us + – ⇧ i © Mapbox , © OpenStreetMap , Improve this map…" at bounding box center [226, 159] width 453 height 318
click at [225, 318] on html "LH Schedules Notifications Herds Animals Neckbands VPs Status Infra Heatmap Hel…" at bounding box center [347, 159] width 694 height 318
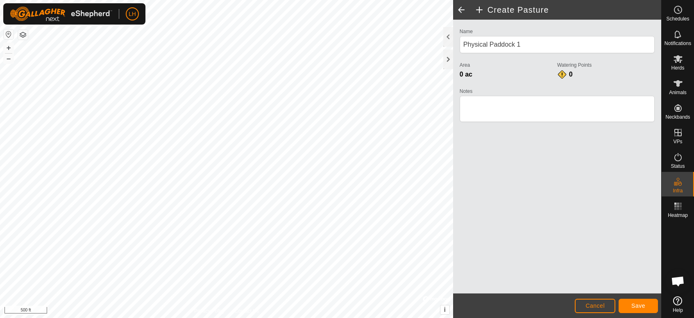
click at [236, 318] on html "LH Schedules Notifications Herds Animals Neckbands VPs Status Infra Heatmap Hel…" at bounding box center [347, 159] width 694 height 318
click at [245, 308] on div "Privacy Policy Contact Us + – ⇧ i © Mapbox , © OpenStreetMap , Improve this map…" at bounding box center [226, 159] width 453 height 318
click at [232, 318] on html "LH Schedules Notifications Herds Animals Neckbands VPs Status Infra Heatmap Hel…" at bounding box center [347, 159] width 694 height 318
drag, startPoint x: 520, startPoint y: 43, endPoint x: 458, endPoint y: 44, distance: 61.9
click at [458, 44] on div "Name Physical Paddock 1 Area 0 ac Watering Points 0 Notes" at bounding box center [557, 78] width 202 height 105
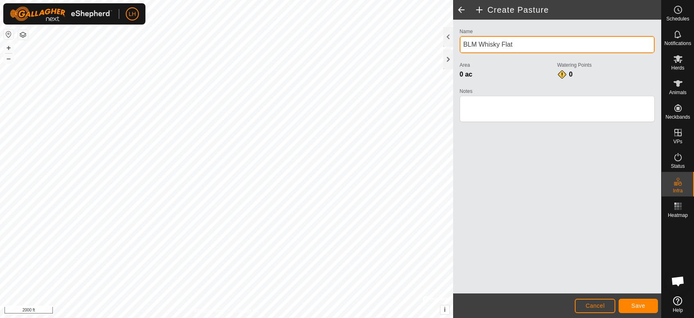
type input "BLM Whisky Flat"
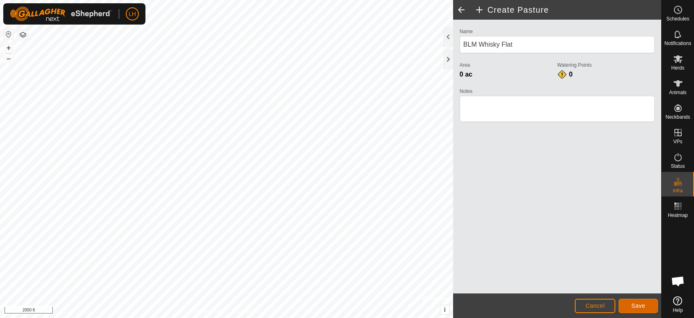
click at [637, 306] on span "Save" at bounding box center [638, 306] width 14 height 7
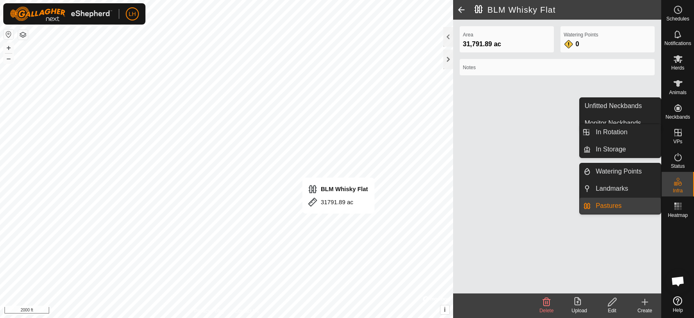
click at [679, 181] on icon at bounding box center [678, 182] width 10 height 10
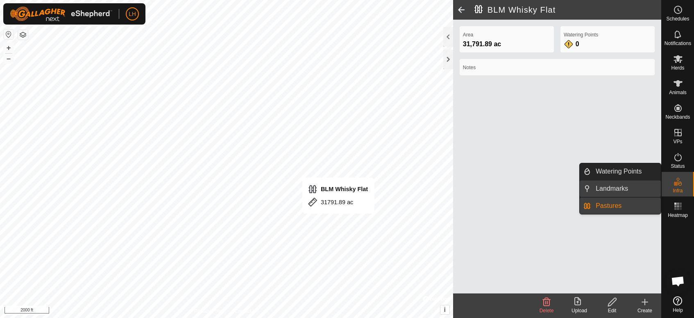
click at [628, 185] on link "Landmarks" at bounding box center [626, 189] width 70 height 16
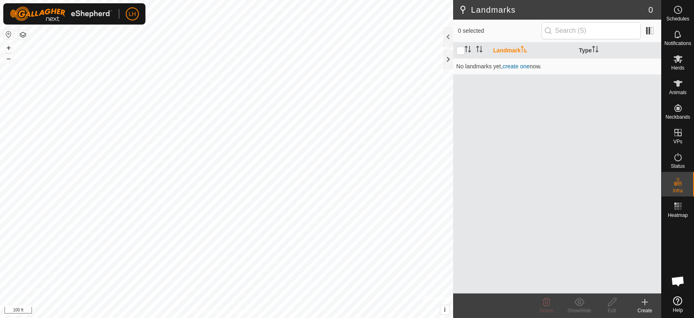
click at [645, 299] on icon at bounding box center [645, 302] width 10 height 10
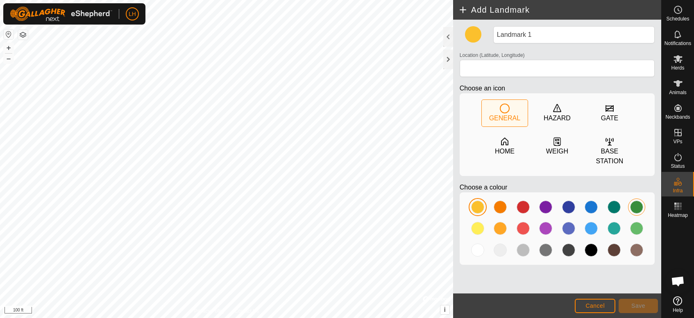
click at [638, 209] on div at bounding box center [636, 207] width 13 height 13
click at [544, 206] on div at bounding box center [545, 207] width 13 height 13
click at [524, 227] on div at bounding box center [523, 228] width 13 height 13
click at [544, 226] on div at bounding box center [545, 228] width 13 height 13
type input "38.376295, -118.547380"
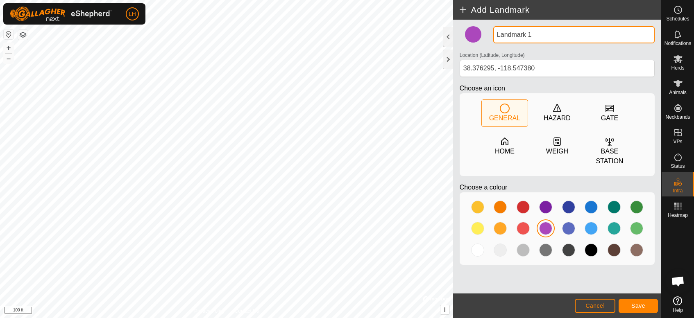
drag, startPoint x: 539, startPoint y: 32, endPoint x: 489, endPoint y: 34, distance: 49.6
click at [489, 34] on div "Landmark 1 Location (Latitude, Longitude) 38.376295, -118.547380 Choose an icon…" at bounding box center [557, 148] width 202 height 245
type input "Whisky Flat Corrals"
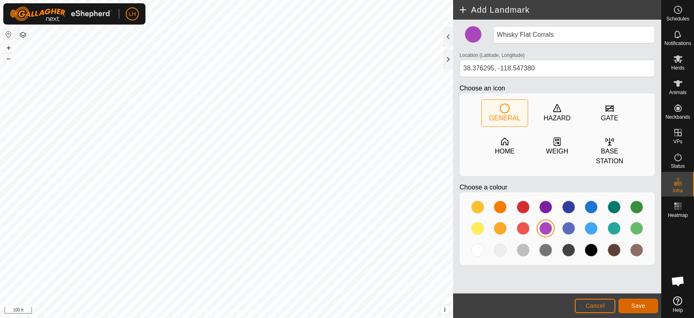
click at [637, 306] on span "Save" at bounding box center [638, 306] width 14 height 7
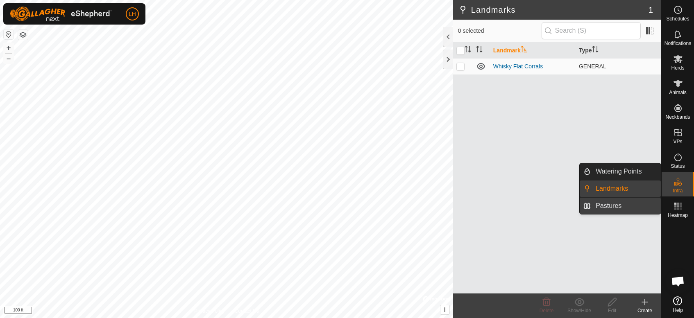
drag, startPoint x: 660, startPoint y: 198, endPoint x: 648, endPoint y: 205, distance: 13.4
click at [648, 205] on link "Pastures" at bounding box center [626, 206] width 70 height 16
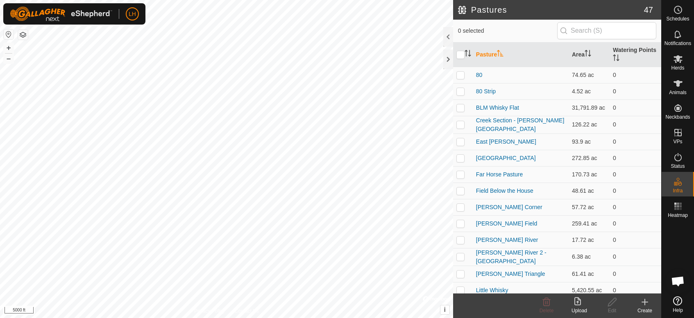
click at [645, 304] on icon at bounding box center [645, 303] width 0 height 6
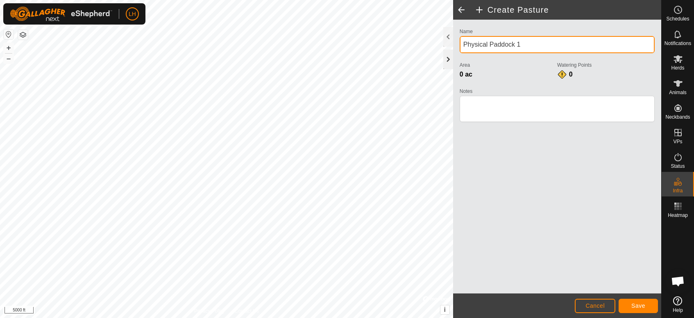
click at [440, 57] on div "Create Pasture Name Physical Paddock 1 Area 0 ac Watering Points 0 Notes Cancel…" at bounding box center [330, 159] width 661 height 318
drag, startPoint x: 521, startPoint y: 43, endPoint x: 446, endPoint y: 41, distance: 75.0
click at [453, 41] on div "Create Pasture Name Physical Paddock 1 Area 0 ac Watering Points 0 Notes Cancel…" at bounding box center [557, 159] width 208 height 318
type input "BLM Rattlesnake"
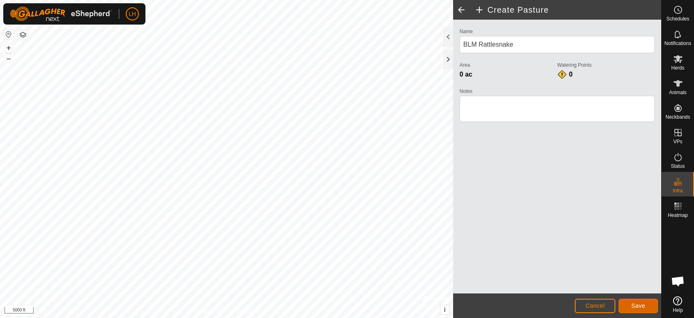
click at [643, 309] on span "Save" at bounding box center [638, 306] width 14 height 7
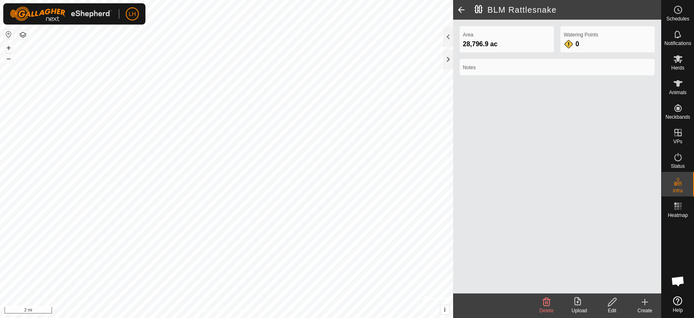
click at [647, 304] on icon at bounding box center [645, 302] width 10 height 10
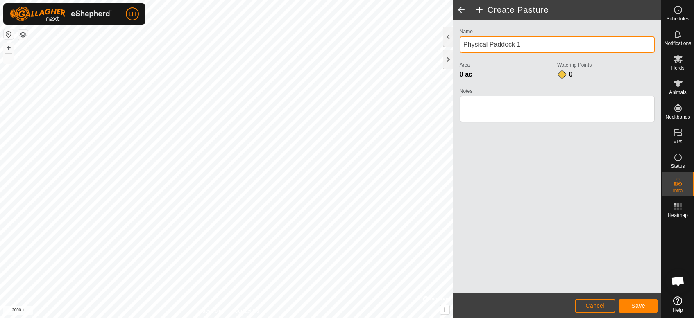
click at [381, 46] on div "Create Pasture Name Physical Paddock 1 Area 0 ac Watering Points 0 Notes Cancel…" at bounding box center [330, 159] width 661 height 318
type input "P"
type input "BLM Garfield Flat"
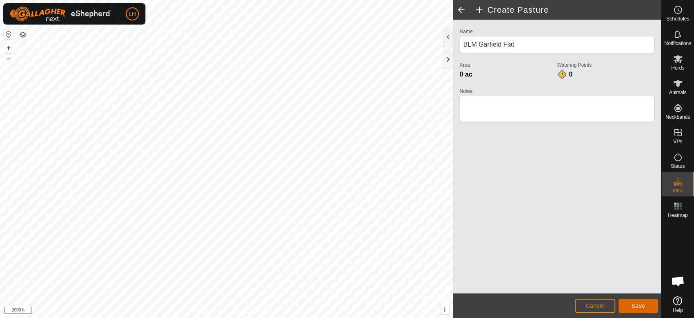
click at [635, 304] on span "Save" at bounding box center [638, 306] width 14 height 7
